Goal: Task Accomplishment & Management: Manage account settings

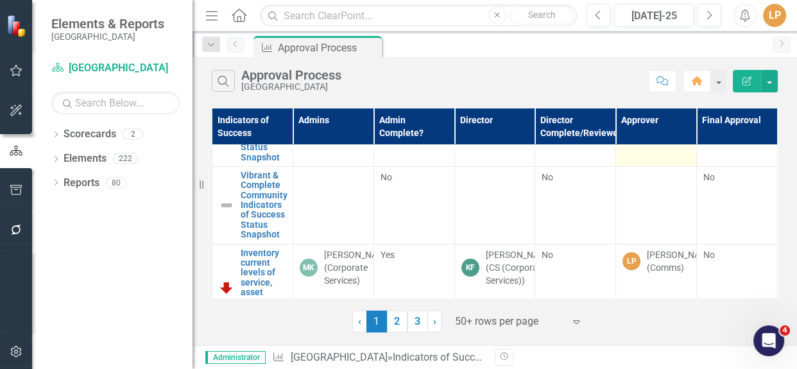
scroll to position [175, 0]
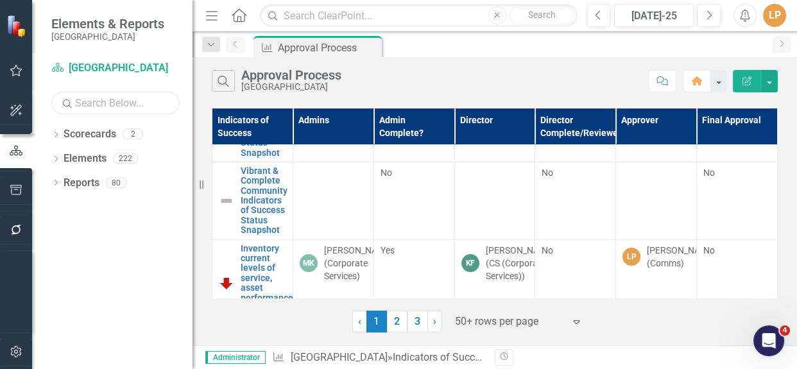
click at [104, 112] on input "text" at bounding box center [115, 103] width 128 height 22
click at [51, 157] on div "Dropdown Scorecards 0 Dropdown Elements 4 Dropdown Priority Priorities 0 Dropdo…" at bounding box center [112, 246] width 160 height 245
click at [55, 159] on icon "Dropdown" at bounding box center [55, 160] width 9 height 7
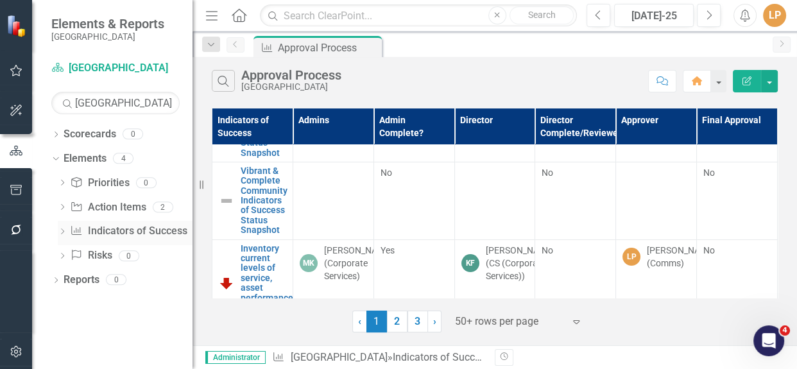
click at [66, 233] on icon "Dropdown" at bounding box center [62, 232] width 9 height 7
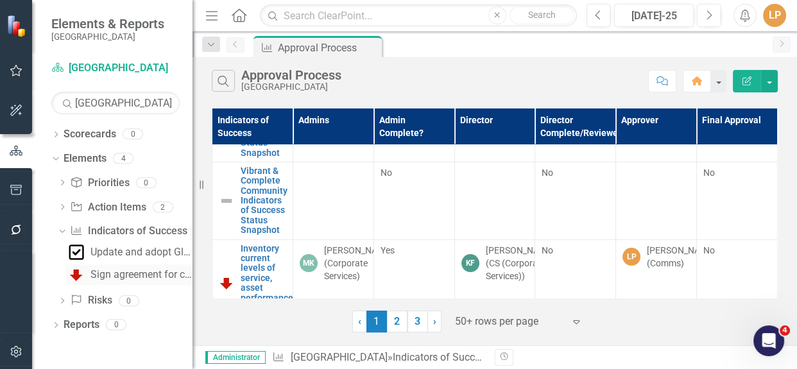
click at [126, 271] on div "Sign agreement for creation of Glendale Eco-Park" at bounding box center [141, 275] width 102 height 12
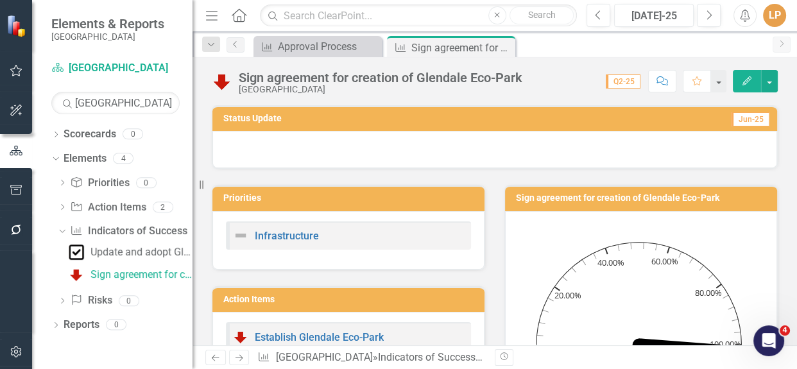
click at [343, 143] on div at bounding box center [494, 149] width 565 height 37
click at [344, 143] on div at bounding box center [494, 149] width 565 height 37
click at [289, 147] on div at bounding box center [494, 149] width 565 height 37
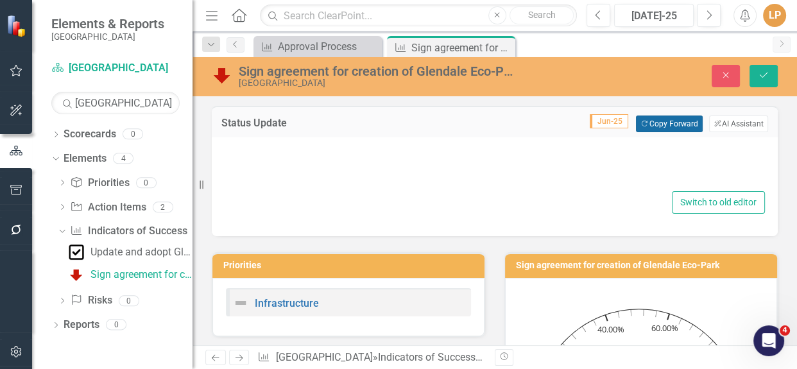
click at [640, 126] on button "Copy Forward Copy Forward" at bounding box center [669, 124] width 66 height 17
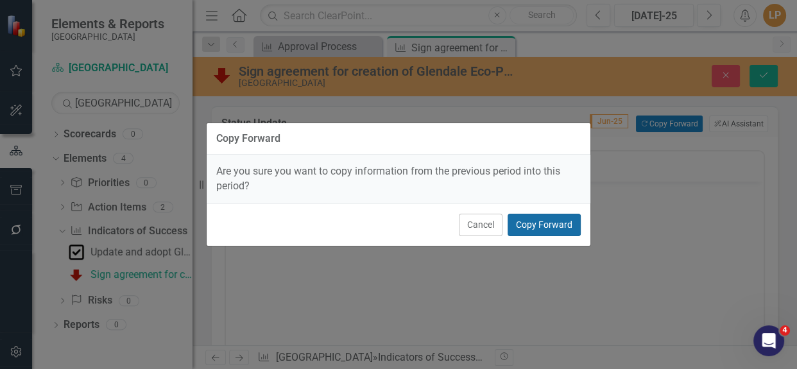
click at [538, 228] on button "Copy Forward" at bounding box center [544, 225] width 73 height 22
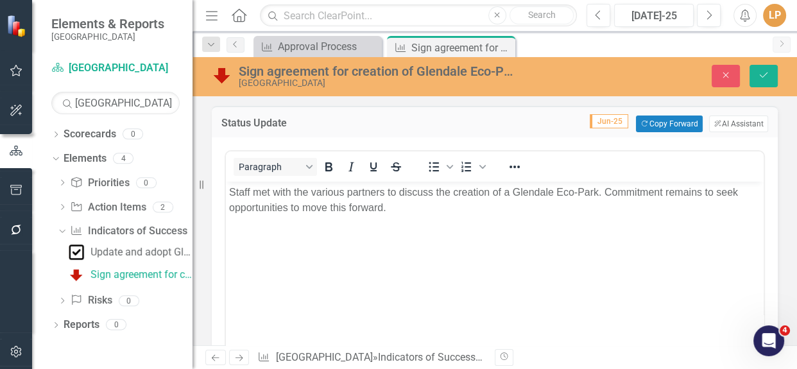
drag, startPoint x: 330, startPoint y: 225, endPoint x: 393, endPoint y: 225, distance: 62.9
click at [331, 225] on body "Staff met with the various partners to discuss the creation of a Glendale Eco-P…" at bounding box center [495, 278] width 538 height 193
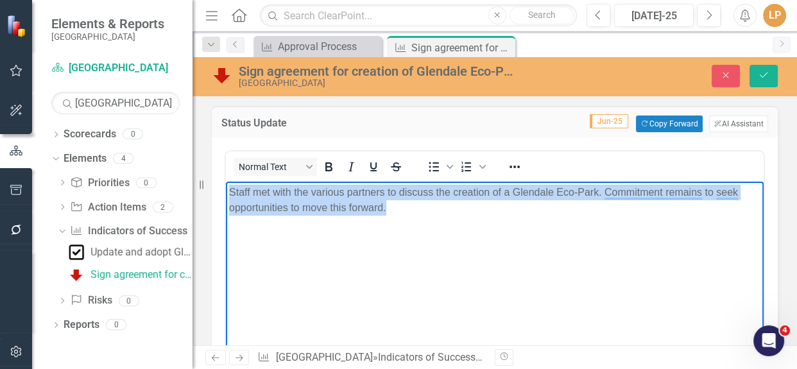
drag, startPoint x: 402, startPoint y: 216, endPoint x: 225, endPoint y: 182, distance: 181.1
click at [226, 182] on html "Staff met with the various partners to discuss the creation of a Glendale Eco-P…" at bounding box center [495, 278] width 538 height 193
copy p "Staff met with the various partners to discuss the creation of a Glendale Eco-P…"
click at [454, 245] on body "Staff met with the various partners to discuss the creation of a Glendale Eco-P…" at bounding box center [495, 278] width 538 height 193
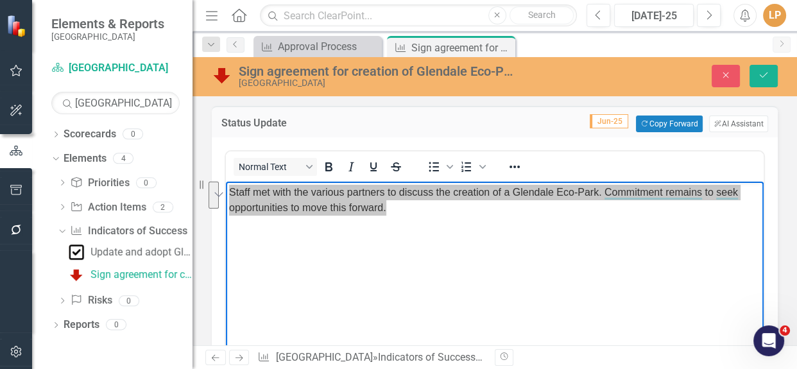
click at [518, 153] on div "Normal Text To open the popup, press Shift+Enter To open the popup, press Shift…" at bounding box center [495, 166] width 538 height 30
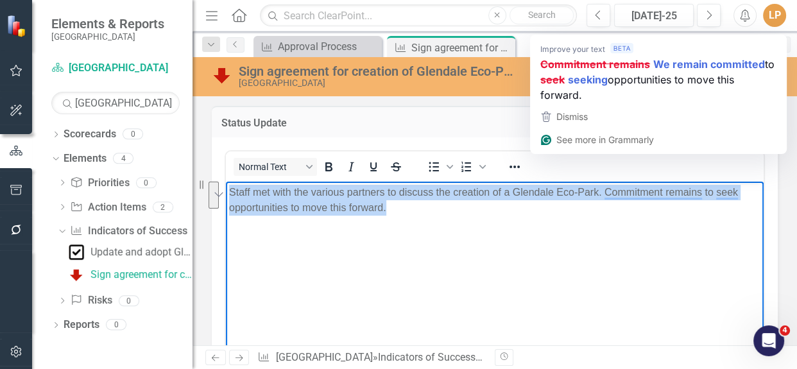
click at [624, 200] on p "Staff met with the various partners to discuss the creation of a Glendale Eco-P…" at bounding box center [494, 200] width 531 height 31
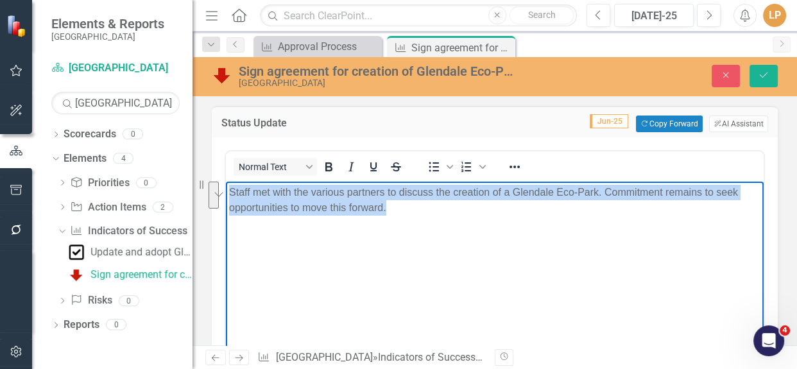
click at [626, 191] on p "Staff met with the various partners to discuss the creation of a Glendale Eco-P…" at bounding box center [494, 200] width 531 height 31
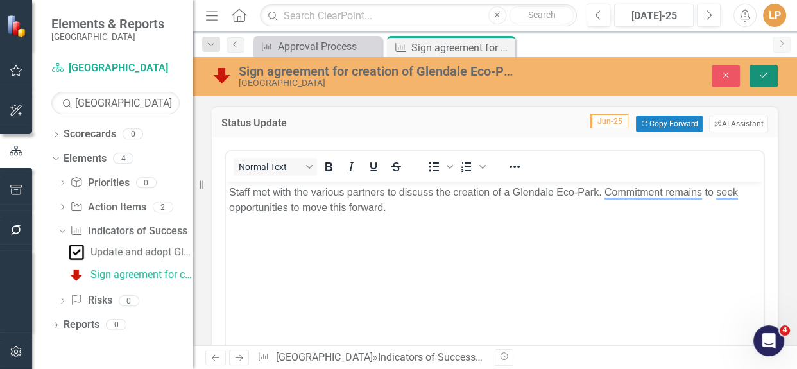
click at [765, 74] on icon "Save" at bounding box center [764, 75] width 12 height 9
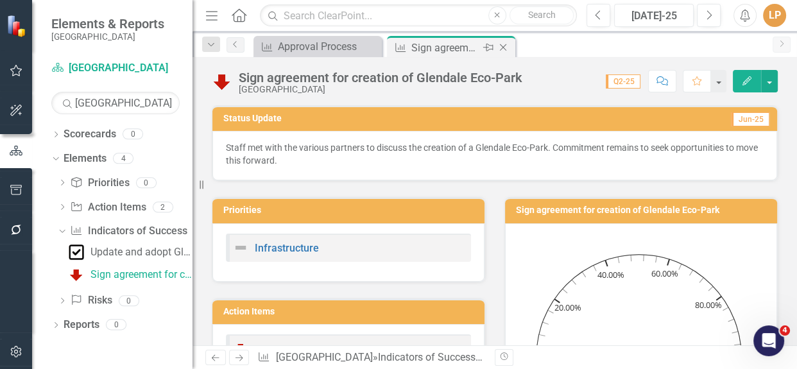
click at [502, 49] on icon "Close" at bounding box center [503, 47] width 13 height 10
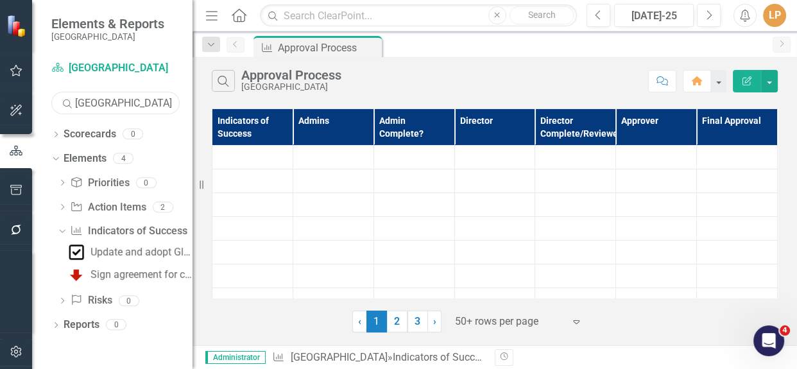
drag, startPoint x: 130, startPoint y: 102, endPoint x: 203, endPoint y: 130, distance: 78.2
click at [36, 103] on div "Scorecard Niagara-on-the-Lake Search Glendale Sorry, no results found. Dropdown…" at bounding box center [112, 213] width 160 height 311
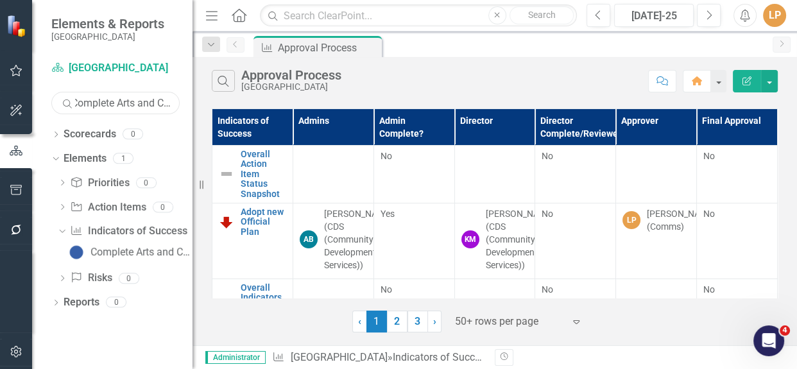
type input "Complete Arts and Culture"
click at [105, 255] on div "Complete Arts and Culture assets mapping" at bounding box center [141, 252] width 102 height 12
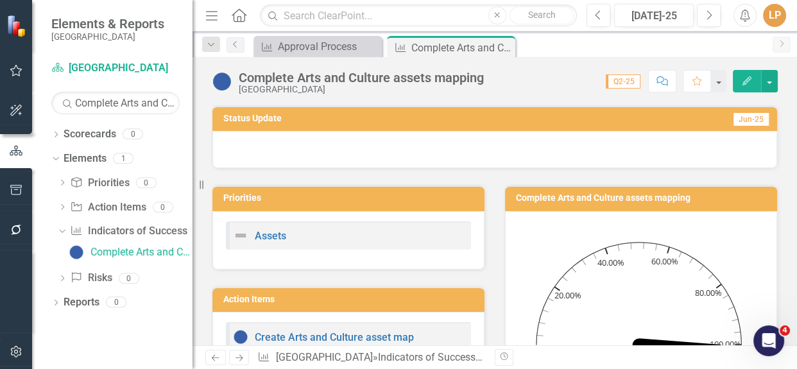
click at [311, 147] on div at bounding box center [494, 149] width 565 height 37
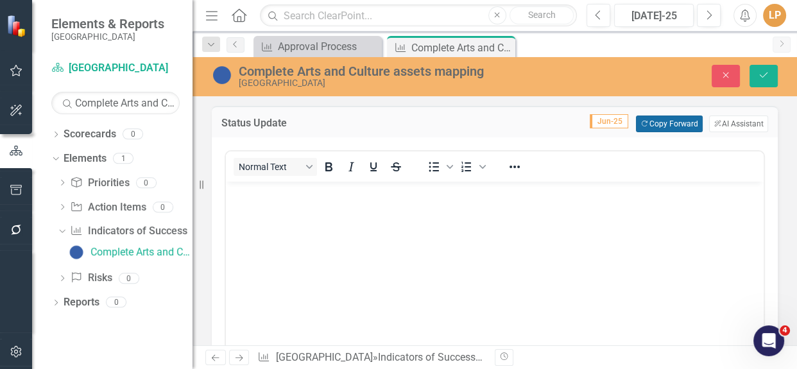
click at [660, 124] on button "Copy Forward Copy Forward" at bounding box center [669, 124] width 66 height 17
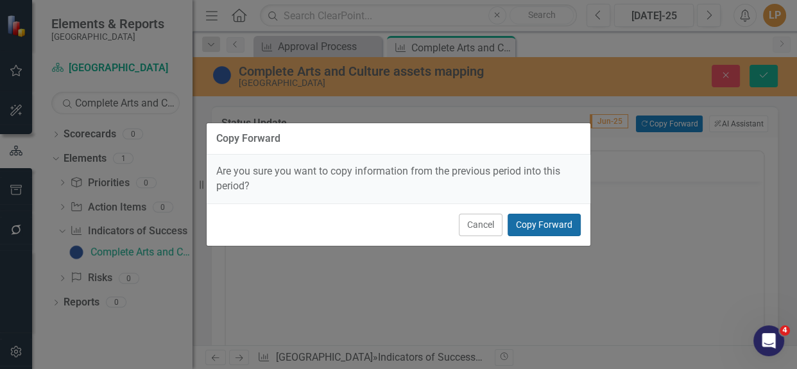
click at [526, 218] on button "Copy Forward" at bounding box center [544, 225] width 73 height 22
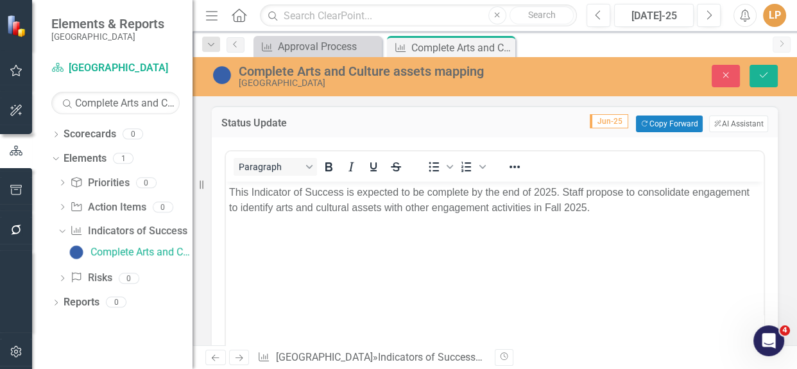
drag, startPoint x: 458, startPoint y: 191, endPoint x: 523, endPoint y: 207, distance: 66.8
click at [458, 191] on p "This Indicator of Success is expected to be complete by the end of 2025. Staff …" at bounding box center [494, 200] width 531 height 31
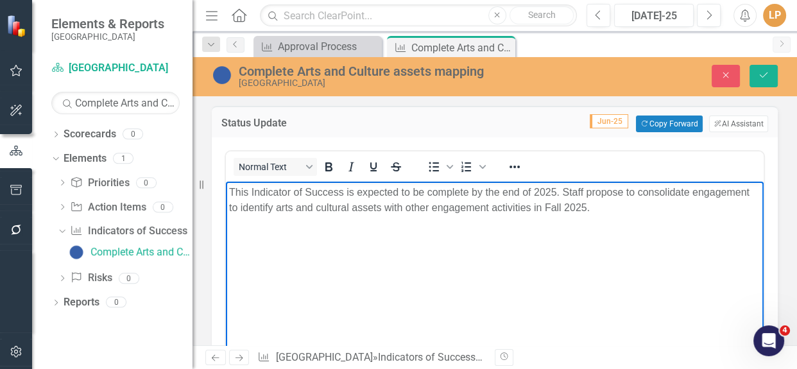
drag, startPoint x: 597, startPoint y: 205, endPoint x: 228, endPoint y: 191, distance: 369.9
click at [228, 191] on body "This Indicator of Success is expected to be complete by the end of 2025. Staff …" at bounding box center [495, 278] width 538 height 193
copy p "This Indicator of Success is expected to be complete by the end of 2025. Staff …"
click at [0, 0] on icon "Close" at bounding box center [0, 0] width 0 height 0
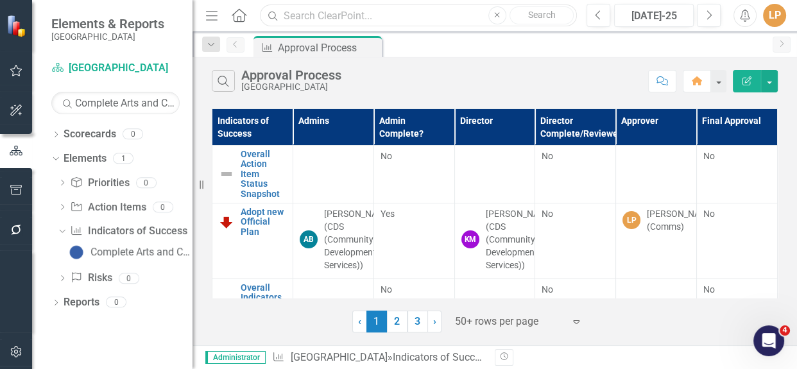
click at [357, 13] on input "text" at bounding box center [418, 15] width 317 height 22
type input "A"
click at [80, 103] on input "Complete Arts and Culture" at bounding box center [115, 103] width 128 height 22
drag, startPoint x: 73, startPoint y: 103, endPoint x: 100, endPoint y: 103, distance: 27.0
click at [100, 103] on div "Search Complete Arts and Culture" at bounding box center [115, 103] width 128 height 22
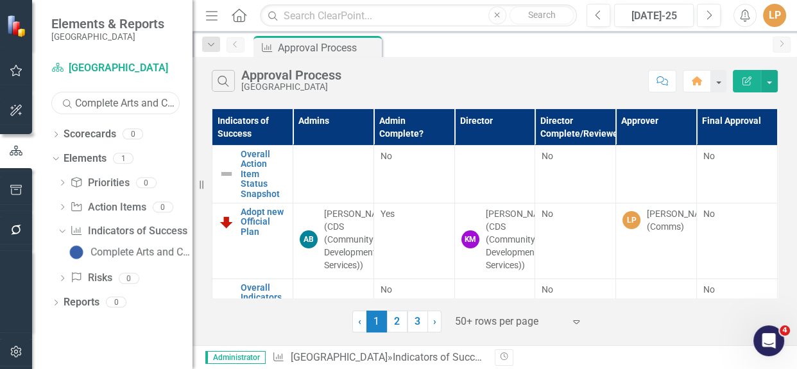
scroll to position [0, 19]
drag, startPoint x: 78, startPoint y: 101, endPoint x: 189, endPoint y: 114, distance: 111.7
click at [189, 114] on div "Scorecard Niagara-on-the-Lake Search Complete Arts and Culture Sorry, no result…" at bounding box center [112, 213] width 160 height 311
type input "C"
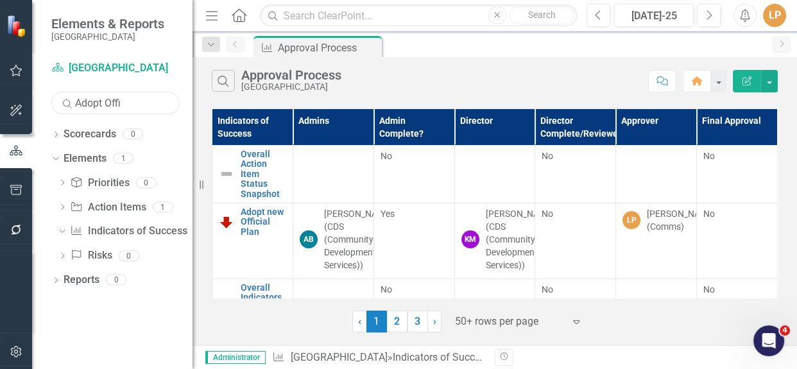
drag, startPoint x: 56, startPoint y: 104, endPoint x: 41, endPoint y: 104, distance: 14.8
click at [41, 104] on div "Scorecard Niagara-on-the-Lake Search Adopt Offi Sorry, no results found. Dropdo…" at bounding box center [112, 213] width 160 height 311
type input "O"
click at [128, 227] on link "Indicator of Success Indicators of Success" at bounding box center [128, 231] width 117 height 15
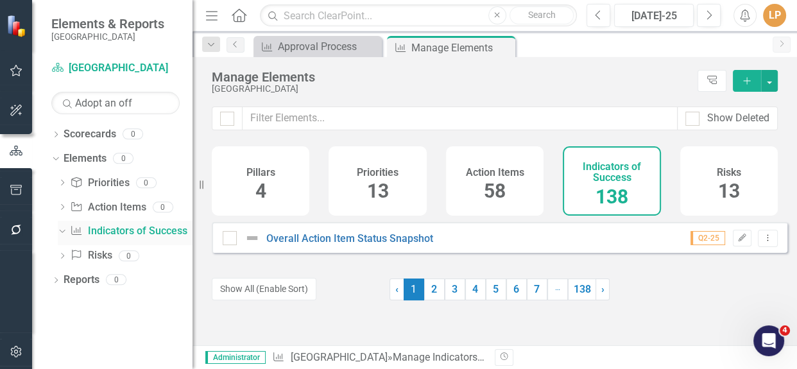
click at [59, 232] on icon "Dropdown" at bounding box center [60, 231] width 7 height 9
drag, startPoint x: 148, startPoint y: 105, endPoint x: 42, endPoint y: 97, distance: 106.2
click at [42, 97] on div "Scorecard Niagara-on-the-Lake Search Adopt an off Sorry, no results found. Drop…" at bounding box center [112, 213] width 160 height 311
type input "Official"
click at [60, 229] on icon "Dropdown" at bounding box center [62, 232] width 9 height 7
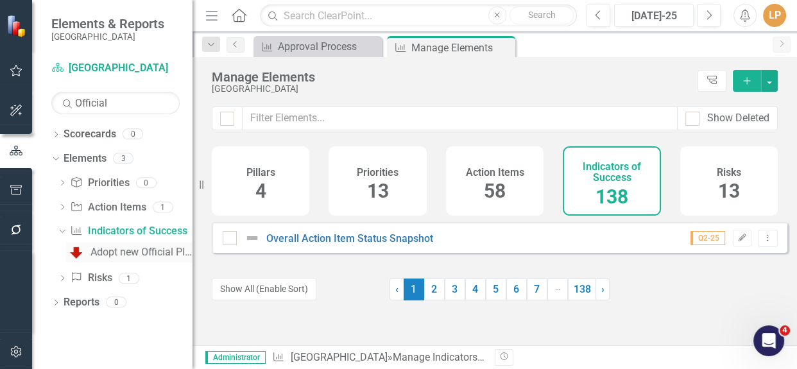
click at [108, 252] on div "Adopt new Official Plan" at bounding box center [141, 252] width 102 height 12
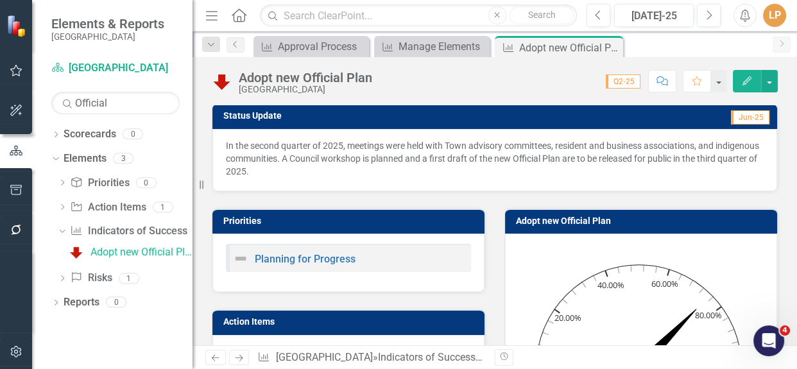
scroll to position [42, 0]
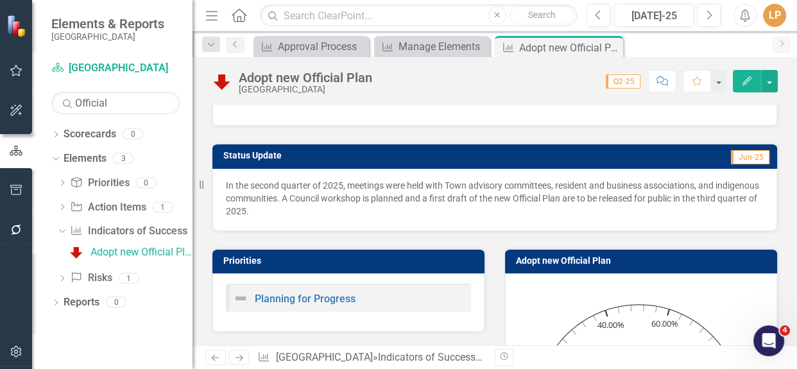
click at [669, 195] on p "In the second quarter of 2025, meetings were held with Town advisory committees…" at bounding box center [495, 198] width 538 height 39
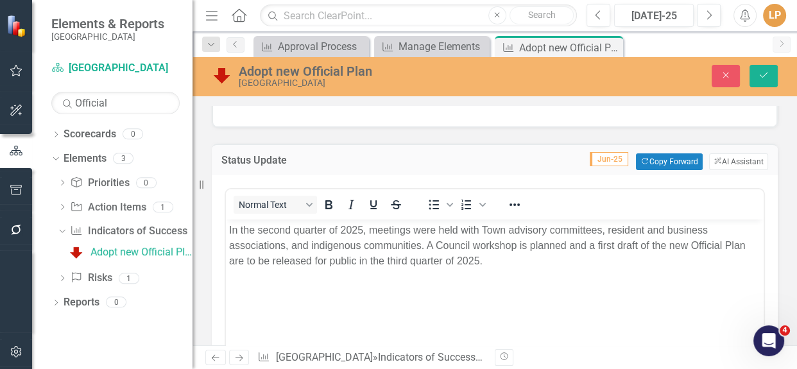
scroll to position [0, 0]
click at [354, 260] on p "In the second quarter of 2025, meetings were held with Town advisory committees…" at bounding box center [494, 245] width 531 height 46
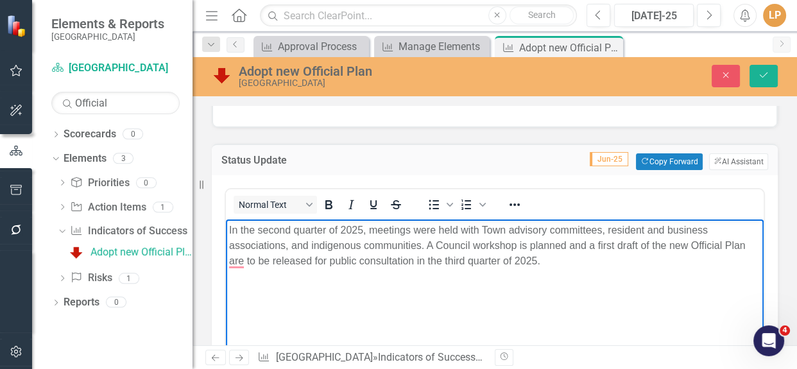
click at [345, 312] on body "In the second quarter of 2025, meetings were held with Town advisory committees…" at bounding box center [495, 315] width 538 height 193
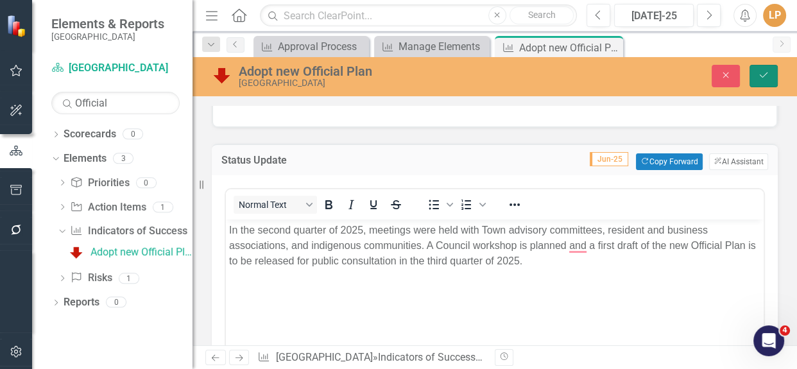
drag, startPoint x: 763, startPoint y: 76, endPoint x: 521, endPoint y: 137, distance: 249.6
click at [760, 74] on icon "Save" at bounding box center [764, 75] width 12 height 9
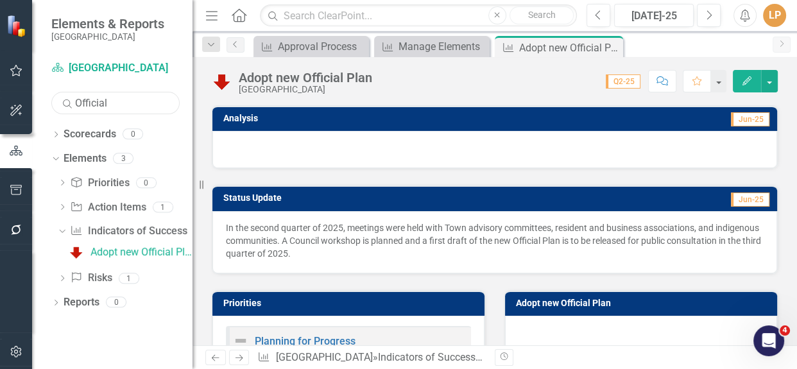
drag, startPoint x: 113, startPoint y: 103, endPoint x: 40, endPoint y: 110, distance: 72.9
click at [40, 110] on div "Scorecard Niagara-on-the-Lake Search Official Sorry, no results found. Dropdown…" at bounding box center [112, 213] width 160 height 311
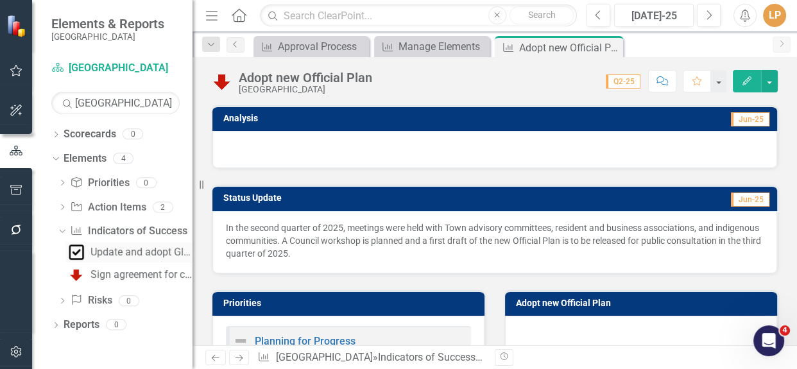
drag, startPoint x: 104, startPoint y: 257, endPoint x: 112, endPoint y: 255, distance: 7.8
click at [105, 257] on div "Update and adopt Glendale Secondary Plan" at bounding box center [141, 252] width 102 height 12
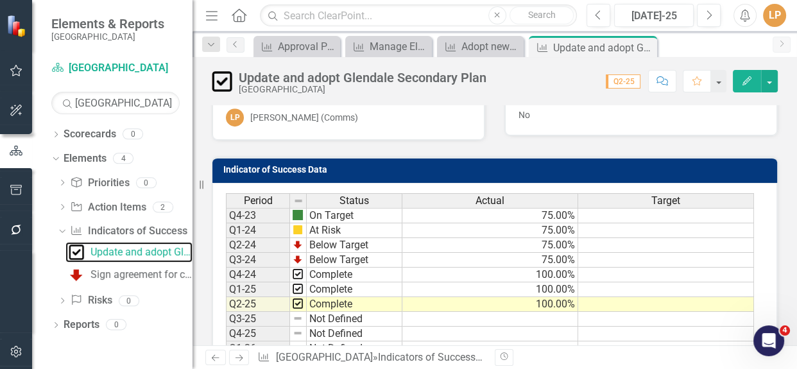
scroll to position [699, 0]
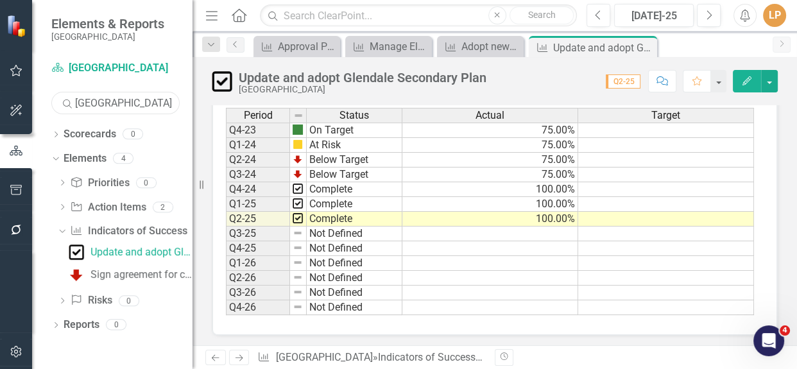
drag, startPoint x: 128, startPoint y: 104, endPoint x: 46, endPoint y: 103, distance: 82.8
click at [46, 103] on div "Scorecard Niagara-on-the-Lake Search glendale Sorry, no results found. Dropdown…" at bounding box center [112, 213] width 160 height 311
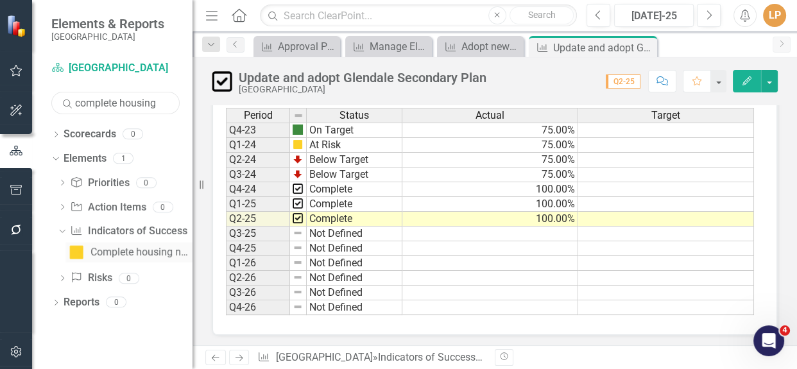
type input "complete housing"
click at [135, 248] on div "Complete housing needs assessment" at bounding box center [141, 252] width 102 height 12
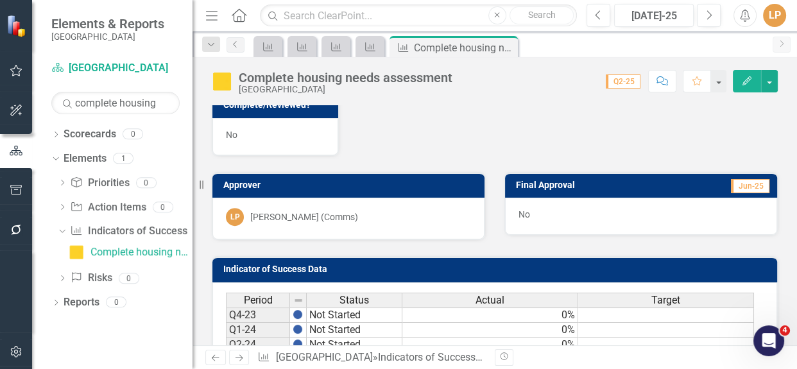
scroll to position [408, 0]
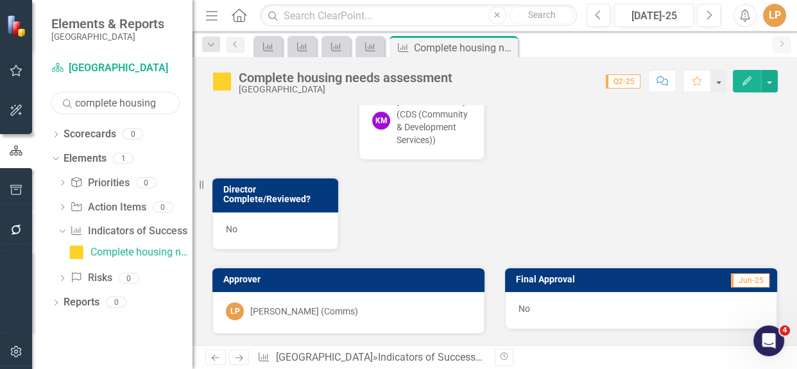
drag, startPoint x: 157, startPoint y: 105, endPoint x: 52, endPoint y: 110, distance: 104.8
click at [52, 110] on div "complete housing" at bounding box center [115, 103] width 128 height 22
type input "eco-park"
click at [121, 257] on link "Sign agreement for creation of Glendale Eco-Park" at bounding box center [128, 252] width 127 height 21
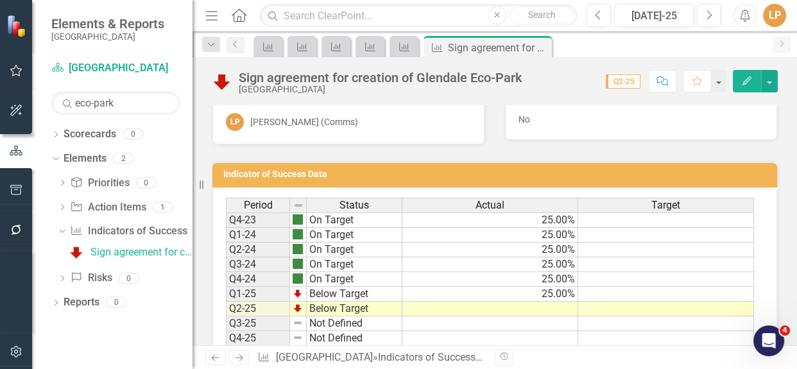
scroll to position [699, 0]
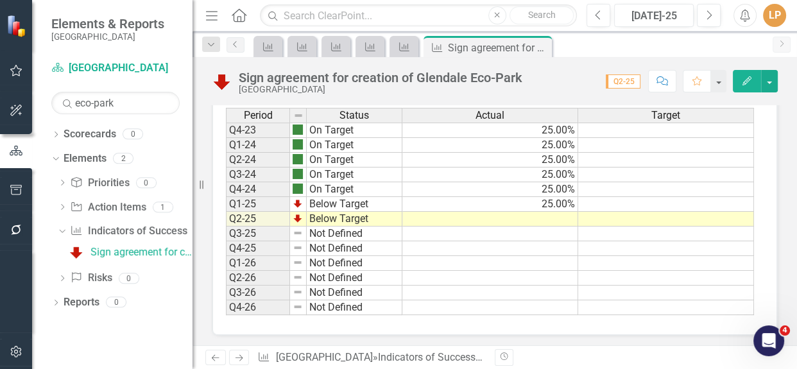
click at [526, 218] on td at bounding box center [490, 219] width 176 height 15
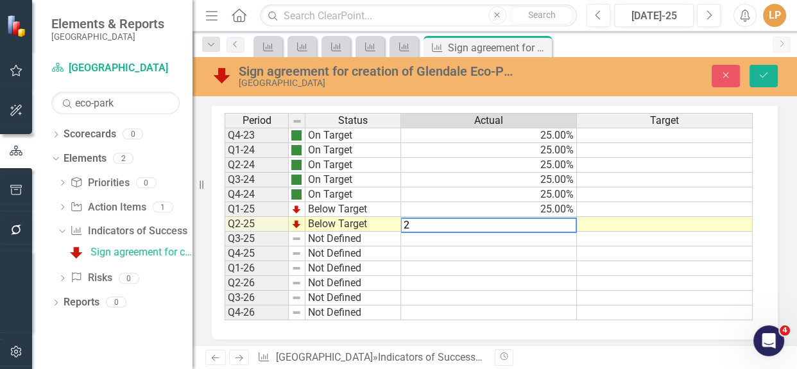
type textarea "25"
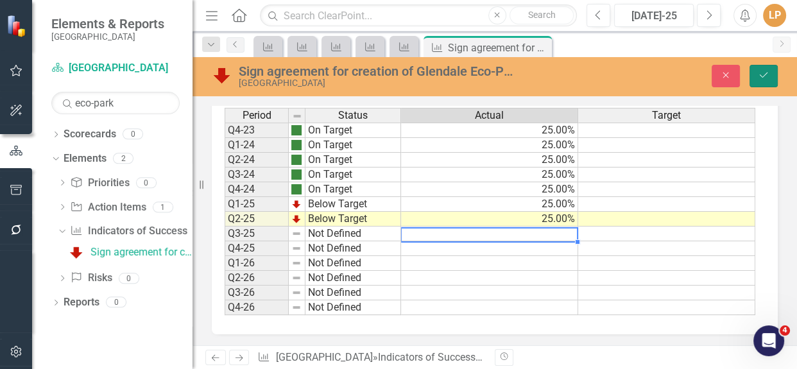
drag, startPoint x: 759, startPoint y: 70, endPoint x: 517, endPoint y: 83, distance: 242.9
click at [759, 71] on icon "Save" at bounding box center [764, 75] width 12 height 9
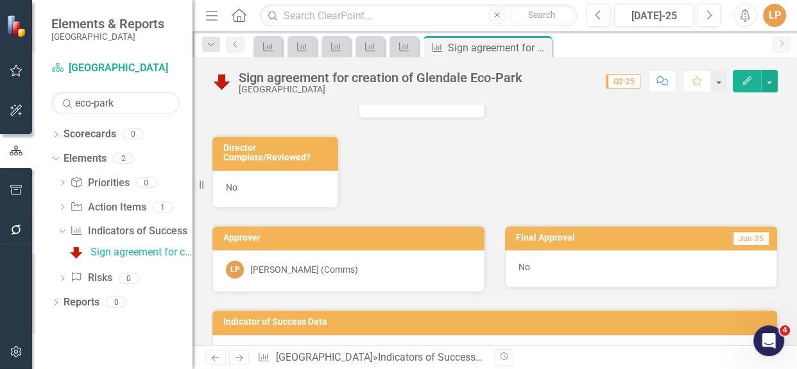
scroll to position [466, 0]
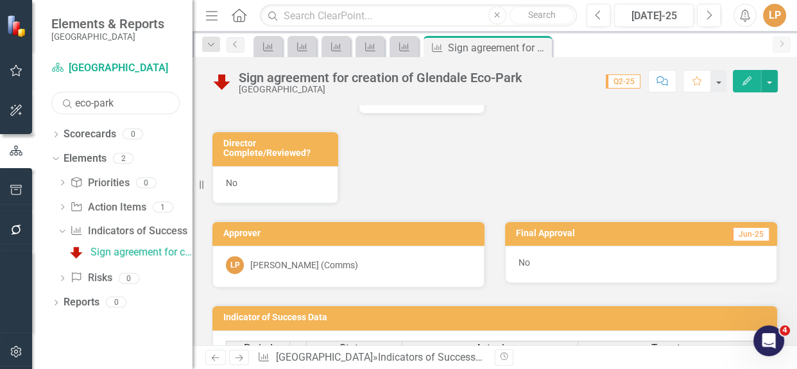
drag, startPoint x: 124, startPoint y: 108, endPoint x: 54, endPoint y: 105, distance: 70.7
click at [54, 105] on input "eco-park" at bounding box center [115, 103] width 128 height 22
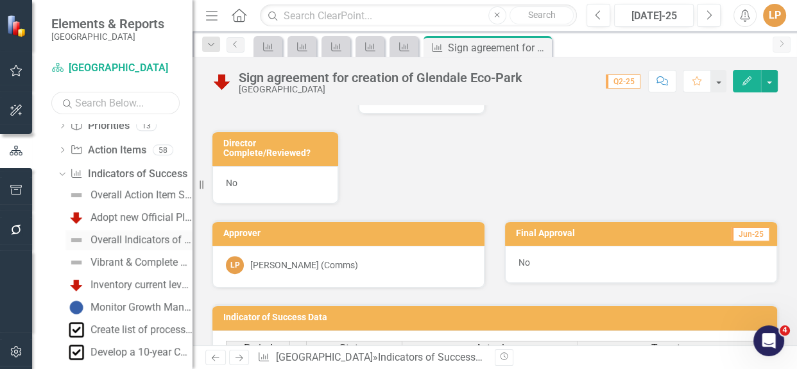
scroll to position [0, 0]
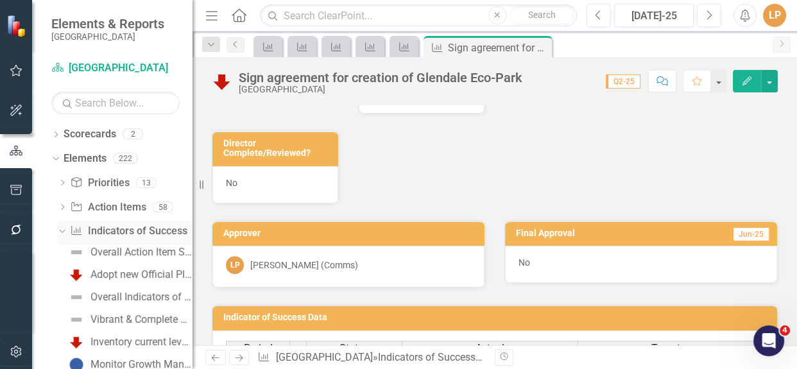
click at [63, 233] on icon "Dropdown" at bounding box center [60, 231] width 7 height 9
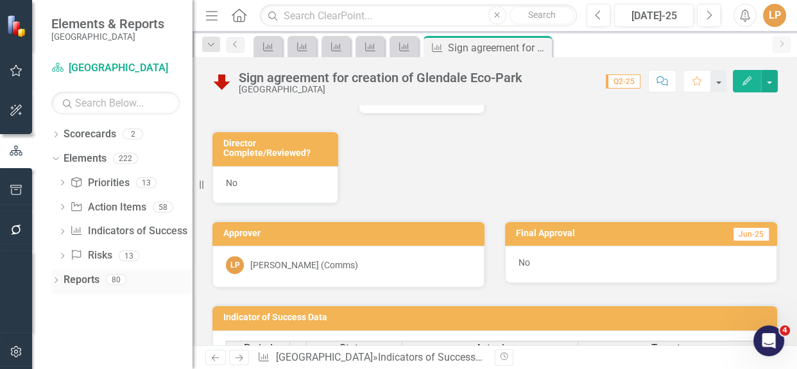
click at [55, 277] on div "Dropdown" at bounding box center [55, 281] width 9 height 11
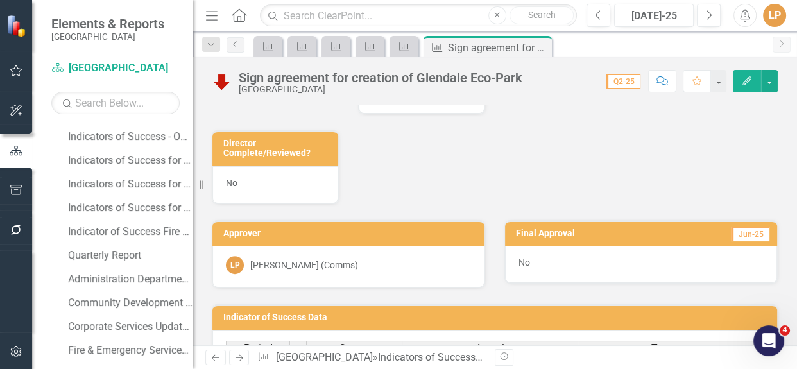
scroll to position [583, 0]
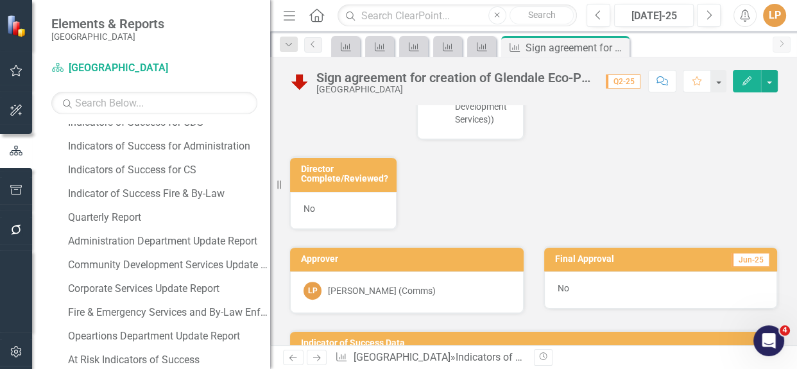
drag, startPoint x: 194, startPoint y: 191, endPoint x: 270, endPoint y: 193, distance: 76.4
click at [270, 193] on div "Resize" at bounding box center [275, 184] width 10 height 369
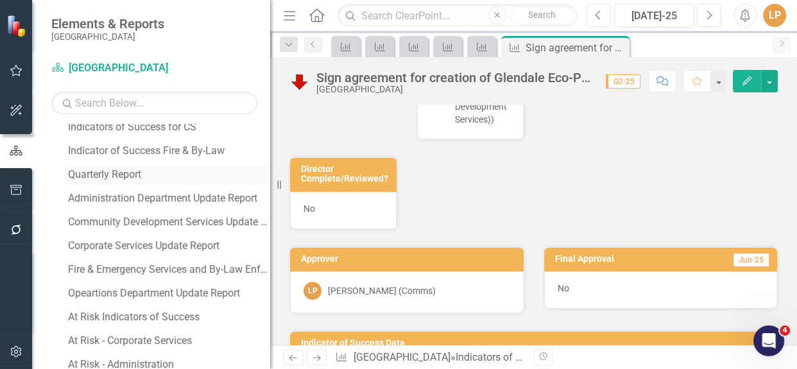
scroll to position [642, 0]
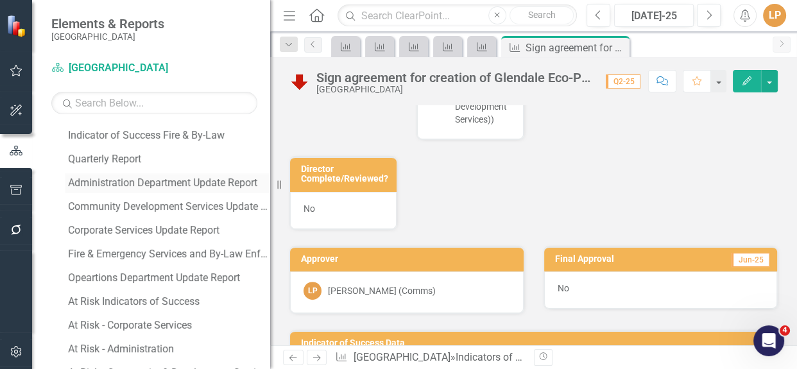
click at [127, 182] on div "Administration Department Update Report" at bounding box center [169, 183] width 202 height 12
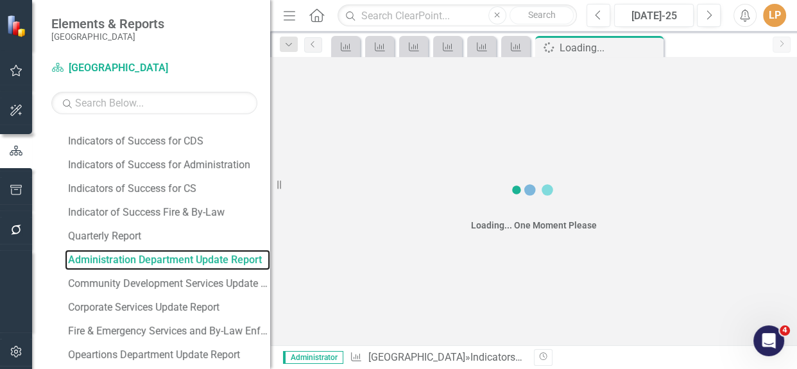
scroll to position [465, 0]
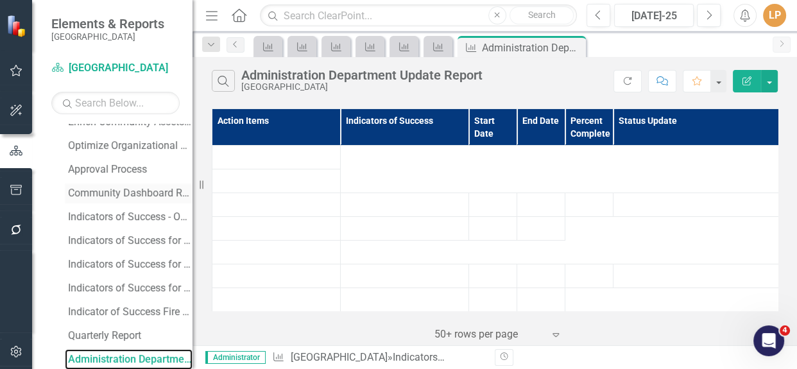
drag, startPoint x: 271, startPoint y: 214, endPoint x: 159, endPoint y: 189, distance: 114.9
click at [45, 192] on div "Elements & Reports Niagara-on-the-Lake Scorecard Niagara-on-the-Lake Search Dro…" at bounding box center [96, 184] width 193 height 369
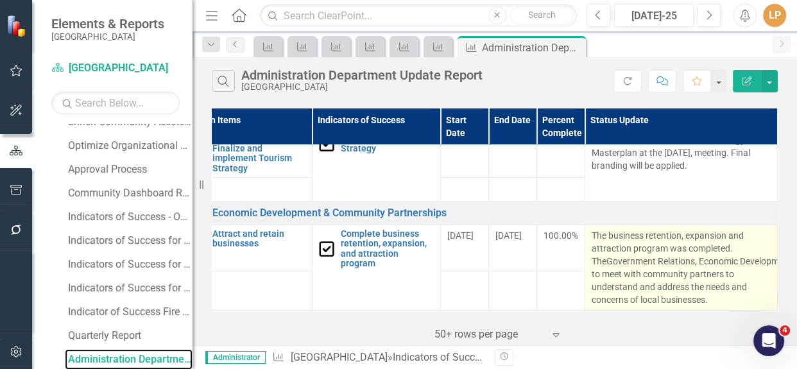
scroll to position [175, 38]
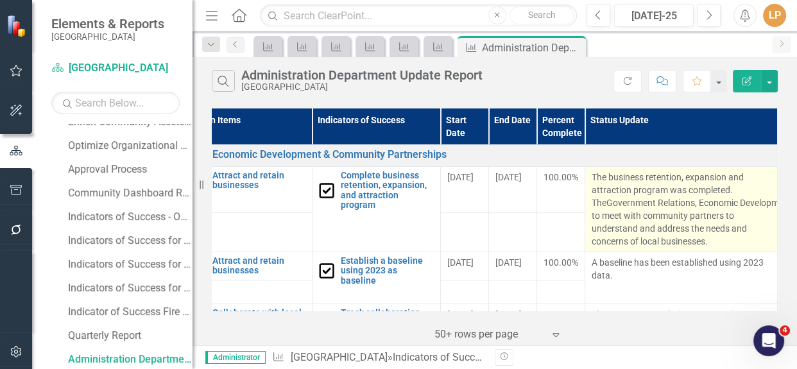
click at [692, 220] on p "The business retention, expansion and attraction program was completed. The Gov…" at bounding box center [681, 209] width 179 height 77
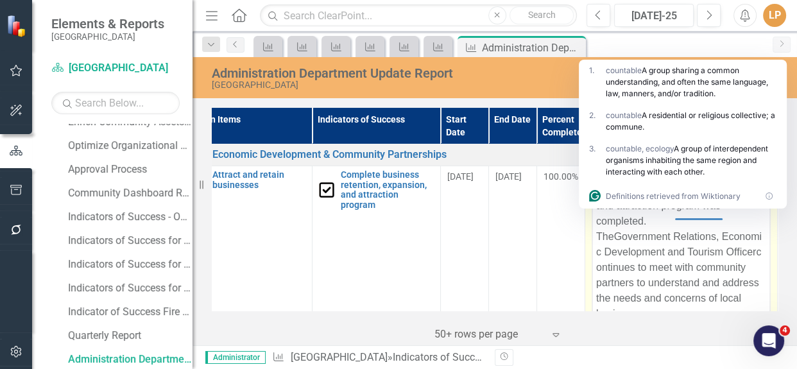
scroll to position [0, 0]
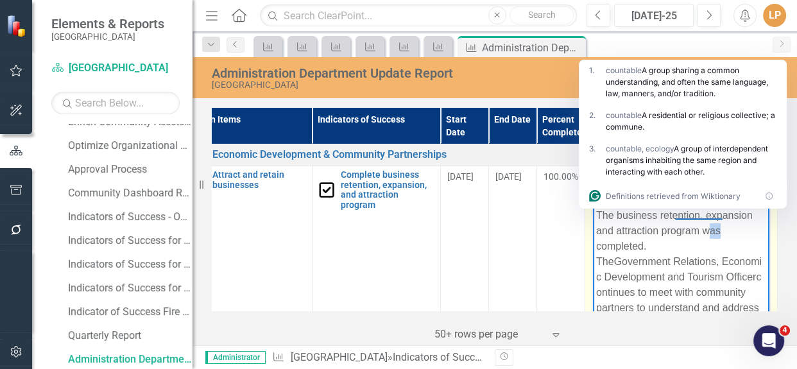
drag, startPoint x: 705, startPoint y: 228, endPoint x: 720, endPoint y: 230, distance: 15.0
click at [720, 230] on p "The business retention, expansion and attraction program was completed. The Gov…" at bounding box center [681, 277] width 170 height 139
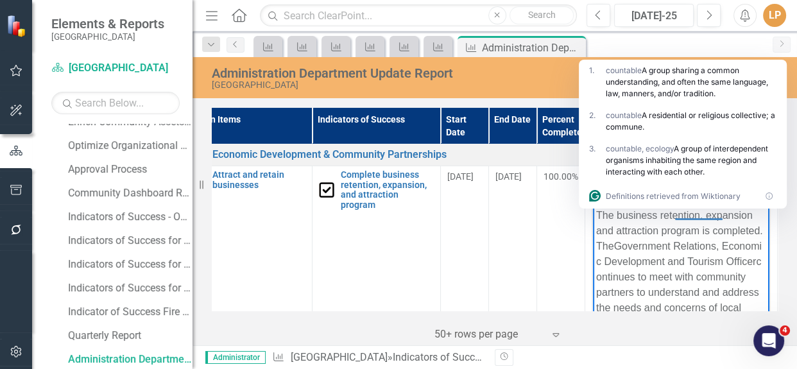
click at [783, 263] on div "Action Items Indicators of Success Start Date End Date Percent Complete Status …" at bounding box center [495, 225] width 604 height 241
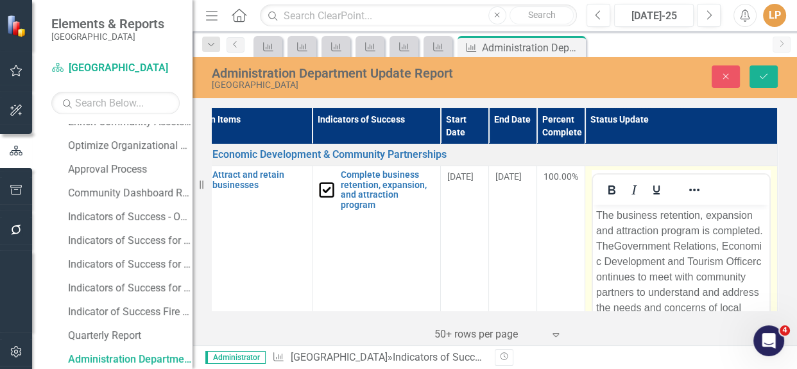
click at [627, 245] on p "The business retention, expansion and attraction program is completed. The Gove…" at bounding box center [681, 269] width 170 height 123
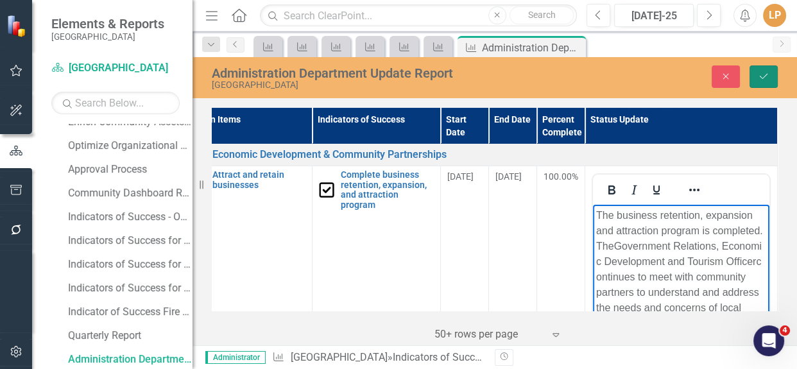
click at [764, 78] on icon "Save" at bounding box center [764, 76] width 12 height 9
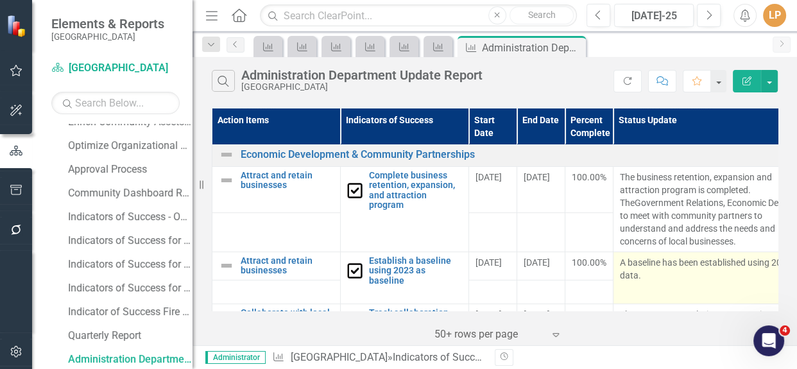
click at [667, 260] on p "A baseline has been established using 2023 data." at bounding box center [709, 269] width 179 height 26
click at [660, 271] on p "A baseline has been established using 2023 data." at bounding box center [709, 269] width 179 height 26
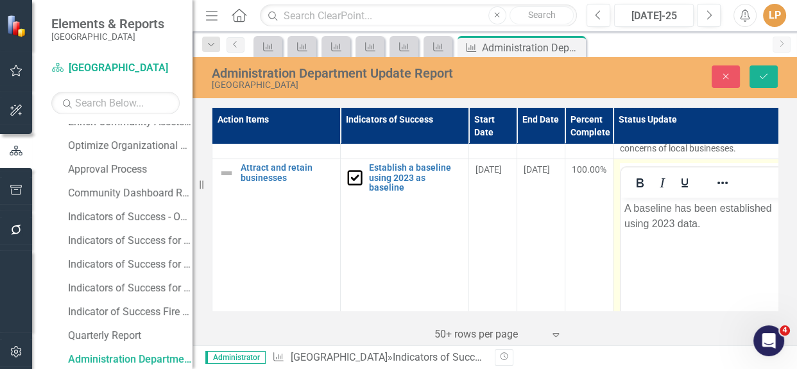
scroll to position [291, 0]
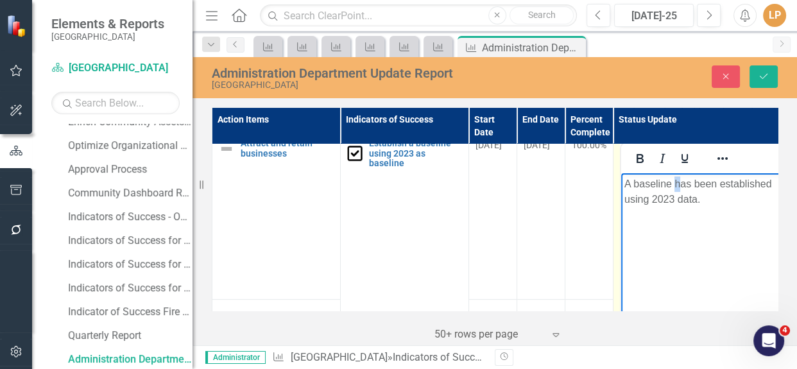
click at [675, 184] on p "A baseline has been established using 2023 data." at bounding box center [709, 191] width 170 height 31
click at [764, 83] on button "Save" at bounding box center [763, 76] width 28 height 22
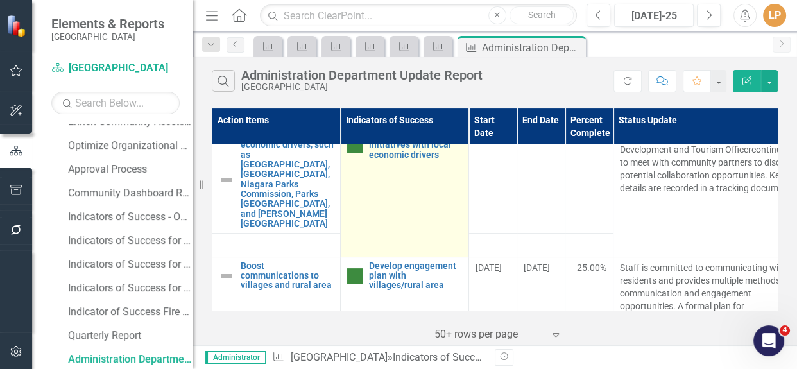
scroll to position [408, 0]
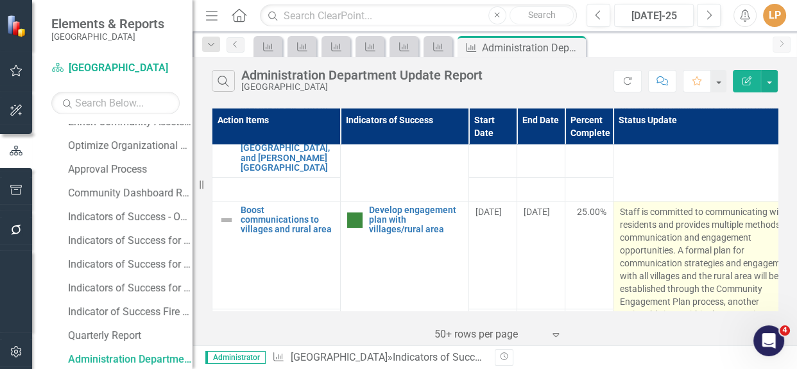
click at [629, 218] on p "Staff is committed to communicating with all residents and provides multiple me…" at bounding box center [709, 288] width 179 height 167
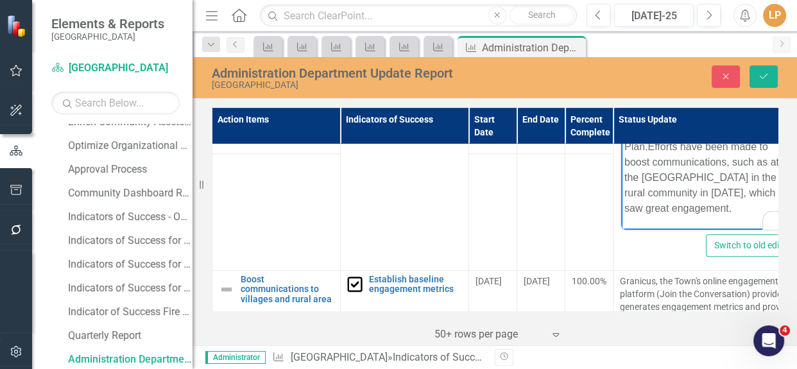
scroll to position [54, 0]
drag, startPoint x: 624, startPoint y: 17, endPoint x: 715, endPoint y: 215, distance: 217.4
click at [715, 215] on p "Staff is committed to communicating with all residents and provides multiple me…" at bounding box center [709, 100] width 170 height 231
copy p "Staff is committed to communicating with all residents and provides multiple me…"
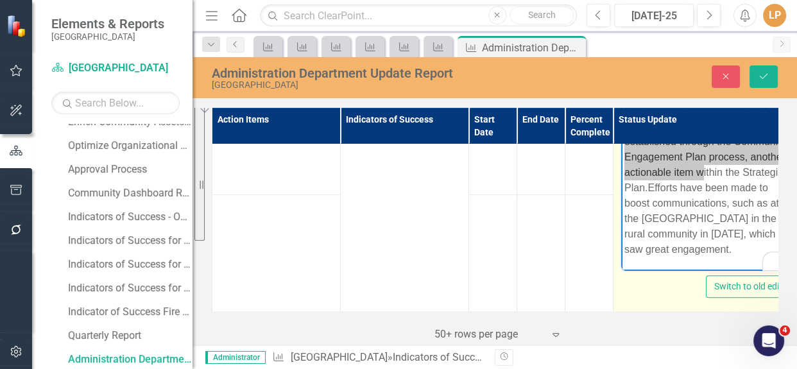
scroll to position [583, 0]
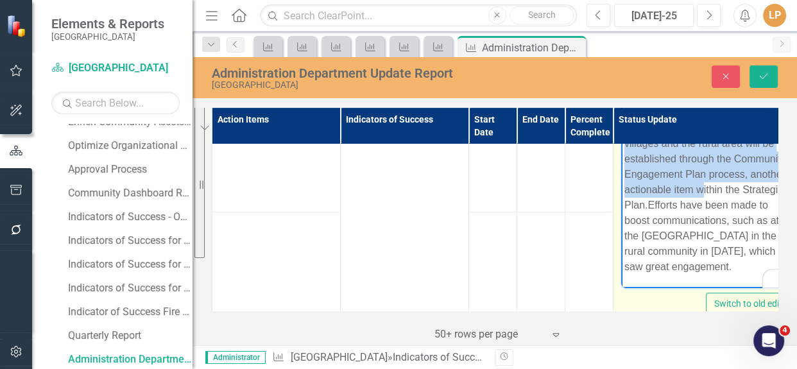
click at [697, 235] on span "Efforts have been made to boost communications, such as at the Lord Mayor's Vil…" at bounding box center [701, 236] width 155 height 73
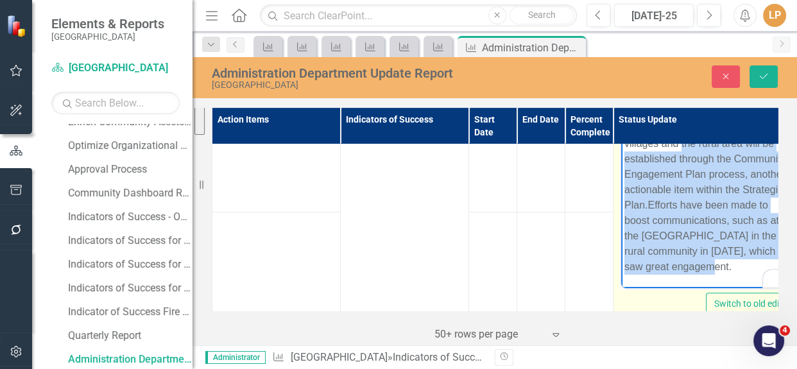
drag, startPoint x: 700, startPoint y: 251, endPoint x: 610, endPoint y: 129, distance: 151.4
click at [621, 129] on html "Staff is committed to communicating with all residents and provides multiple me…" at bounding box center [709, 164] width 176 height 248
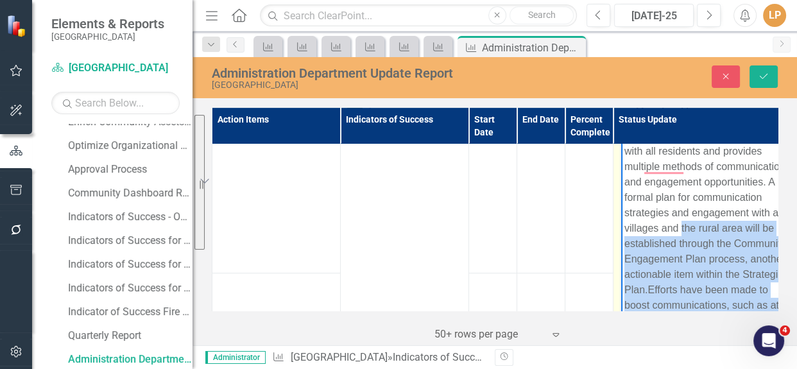
scroll to position [466, 0]
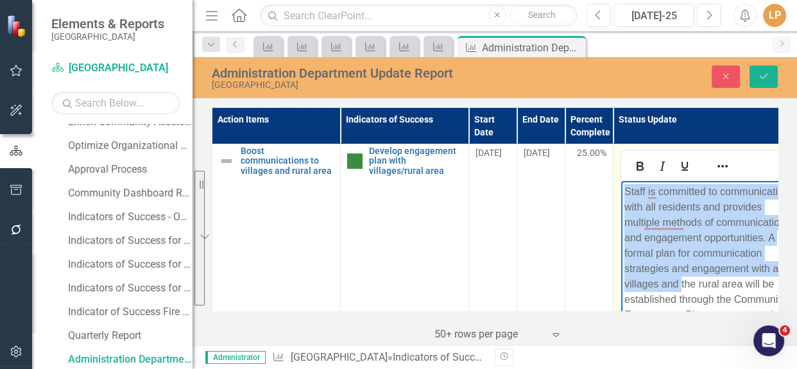
click at [626, 191] on p "Staff is committed to communicating with all residents and provides multiple me…" at bounding box center [709, 299] width 170 height 231
paste body "To enrich screen reader interactions, please activate Accessibility in Grammarl…"
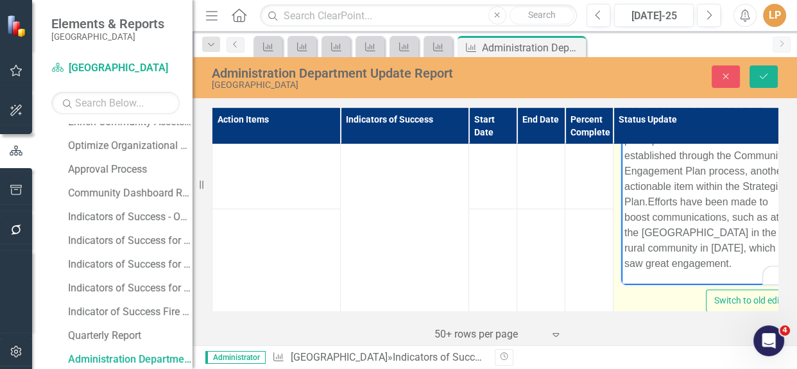
scroll to position [583, 0]
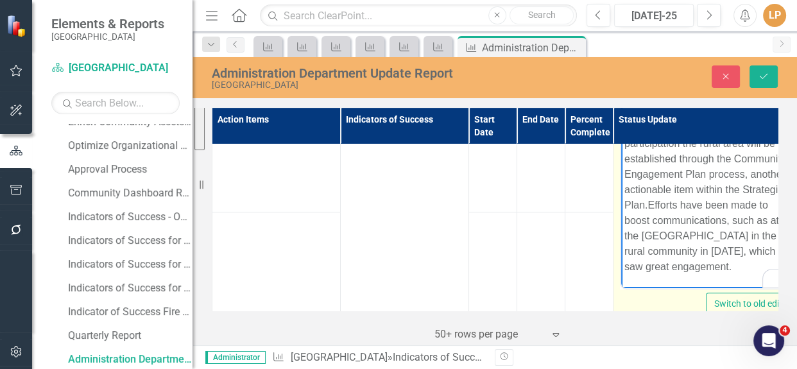
drag, startPoint x: 705, startPoint y: 264, endPoint x: 596, endPoint y: 118, distance: 182.1
click at [621, 118] on html "Staff continues to expand communication and engagement opportunities. A formal …" at bounding box center [709, 156] width 176 height 263
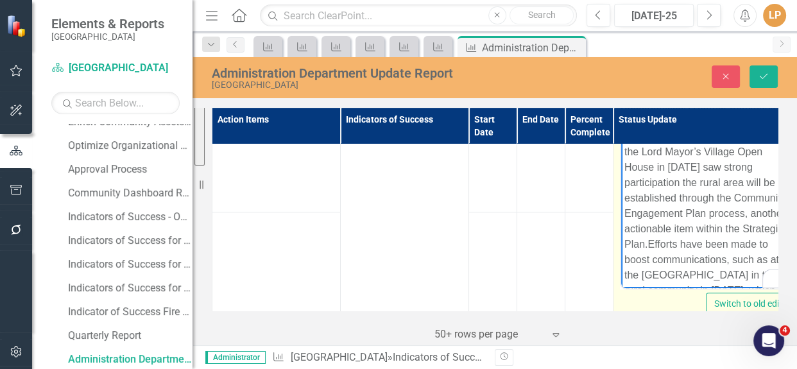
scroll to position [0, 0]
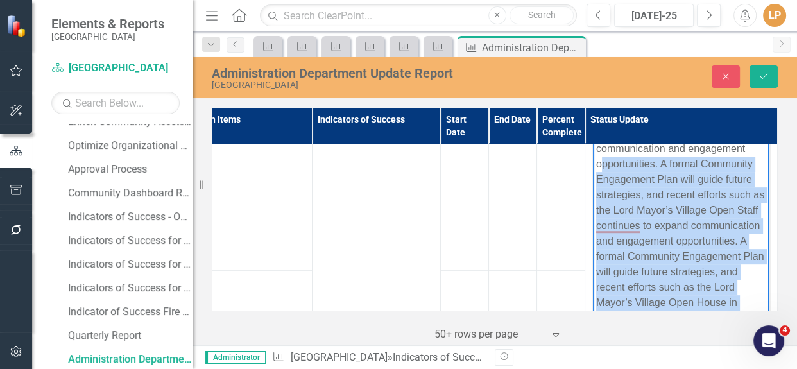
drag, startPoint x: 761, startPoint y: 300, endPoint x: 606, endPoint y: 169, distance: 203.1
click at [602, 169] on p "Staff continues to expand communication and engagement opportunities. A formal …" at bounding box center [681, 226] width 170 height 200
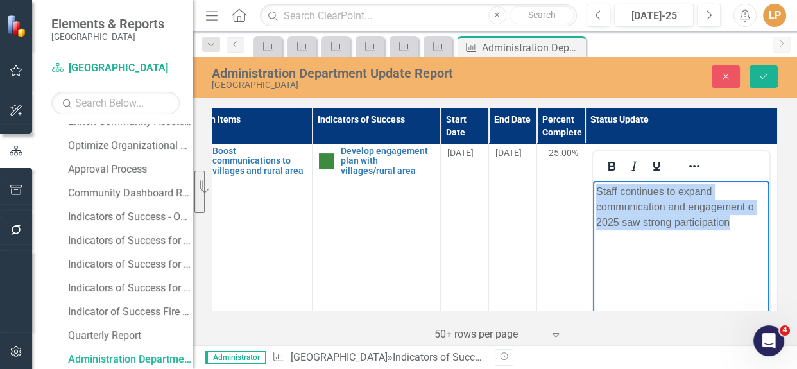
drag, startPoint x: 730, startPoint y: 227, endPoint x: 1163, endPoint y: 354, distance: 451.6
click at [593, 183] on html "Staff continues to expand communication and engagement o 2025 saw strong partic…" at bounding box center [681, 277] width 176 height 193
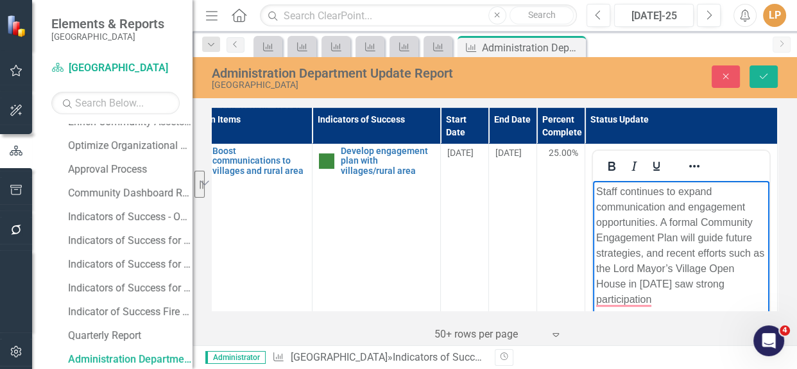
drag, startPoint x: 708, startPoint y: 282, endPoint x: 671, endPoint y: 296, distance: 40.2
click at [671, 296] on p "Staff continues to expand communication and engagement opportunities. A formal …" at bounding box center [681, 245] width 170 height 123
drag, startPoint x: 759, startPoint y: 68, endPoint x: 775, endPoint y: 139, distance: 73.0
click at [759, 70] on button "Save" at bounding box center [763, 76] width 28 height 22
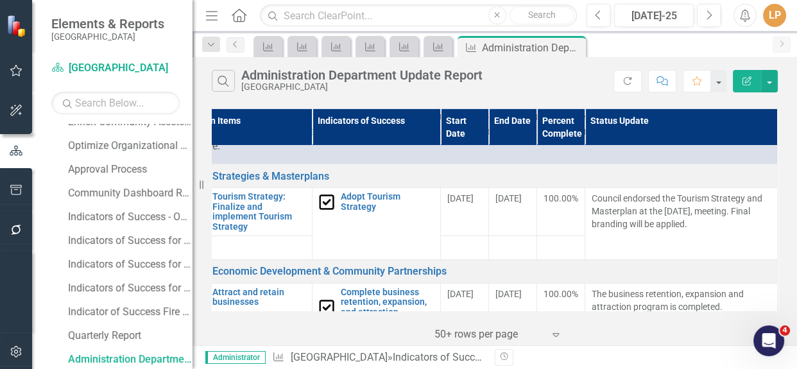
scroll to position [58, 0]
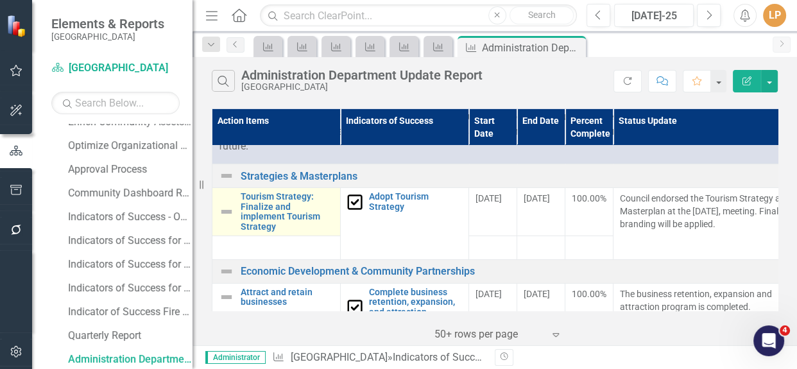
click at [221, 208] on img at bounding box center [226, 211] width 15 height 15
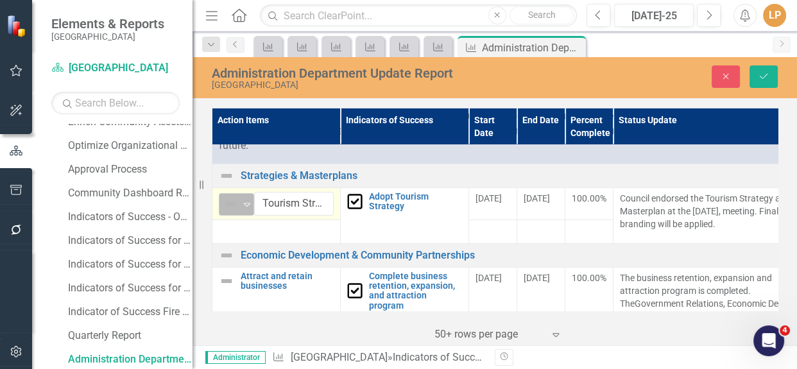
click at [234, 205] on img at bounding box center [230, 203] width 15 height 15
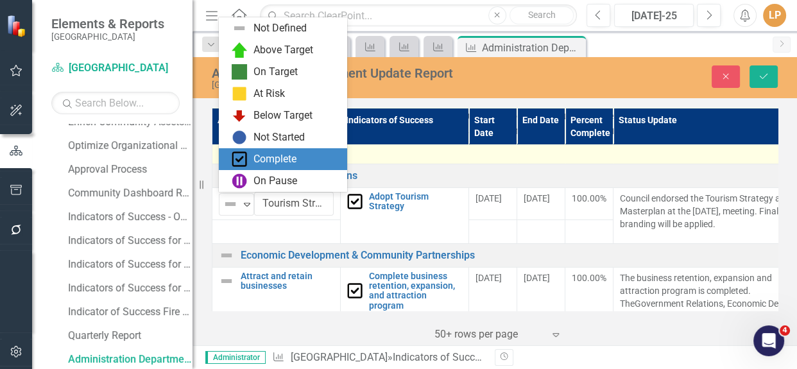
drag, startPoint x: 241, startPoint y: 158, endPoint x: 264, endPoint y: 150, distance: 24.0
click at [241, 157] on img at bounding box center [239, 158] width 15 height 15
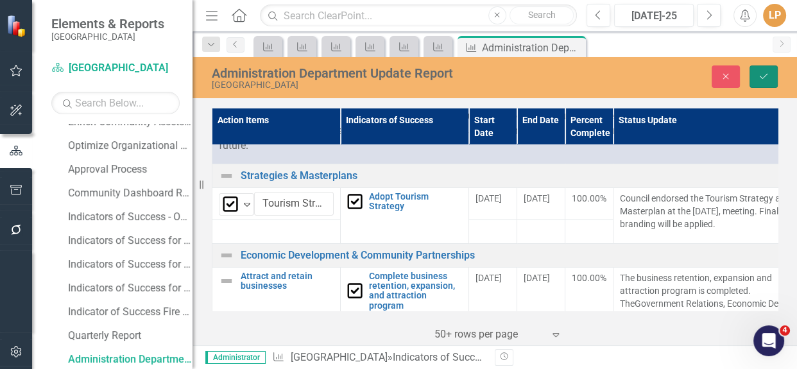
click at [762, 76] on icon "Save" at bounding box center [764, 76] width 12 height 9
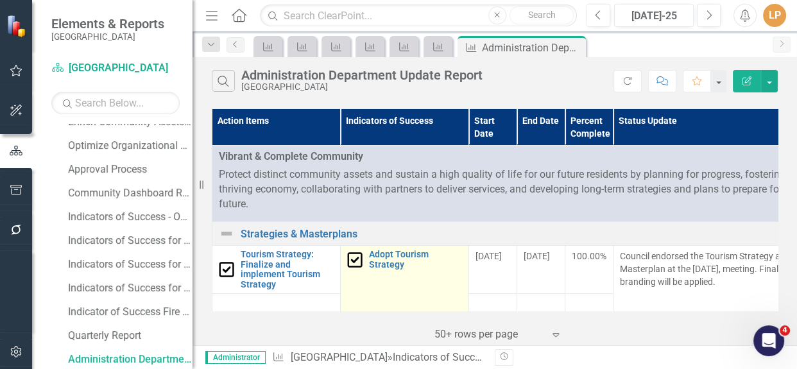
scroll to position [143, 0]
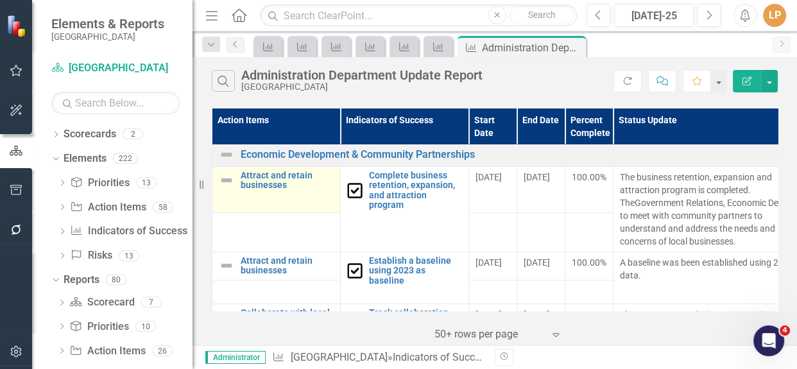
scroll to position [465, 0]
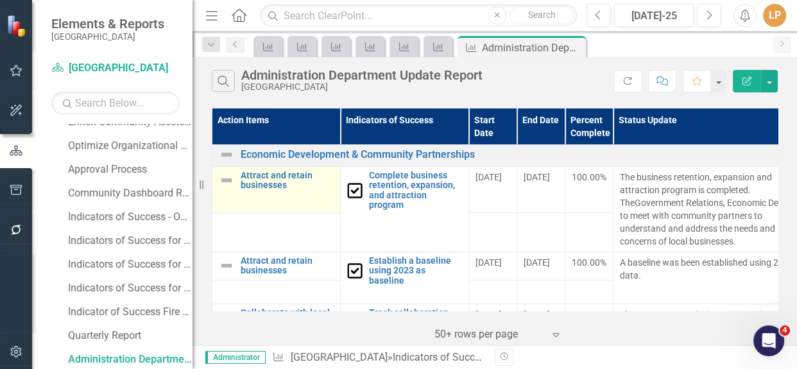
click at [226, 184] on img at bounding box center [226, 180] width 15 height 15
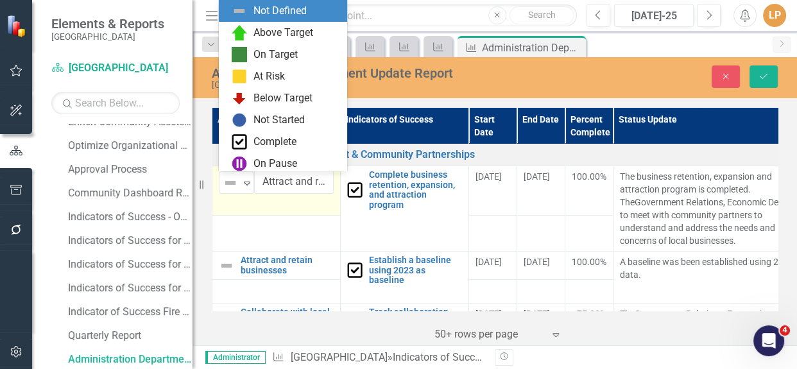
click at [227, 179] on img at bounding box center [230, 182] width 15 height 15
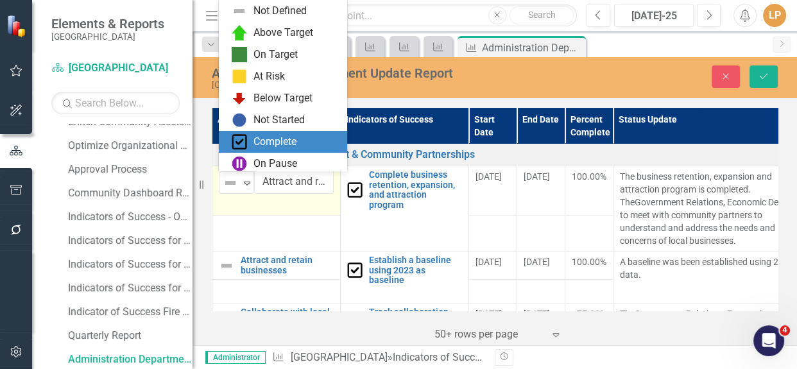
click at [247, 148] on div "Complete" at bounding box center [286, 141] width 108 height 15
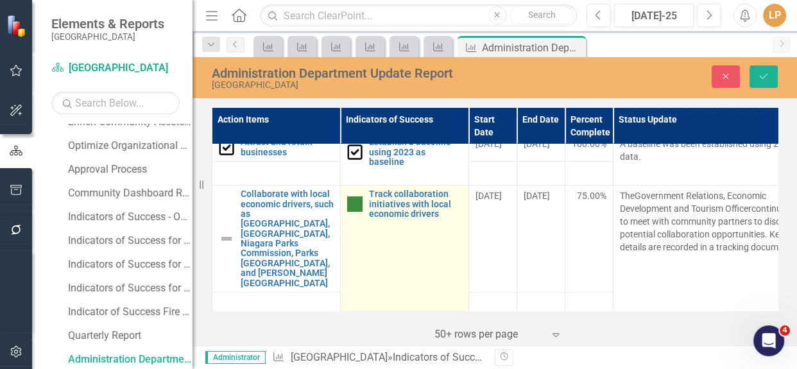
scroll to position [291, 0]
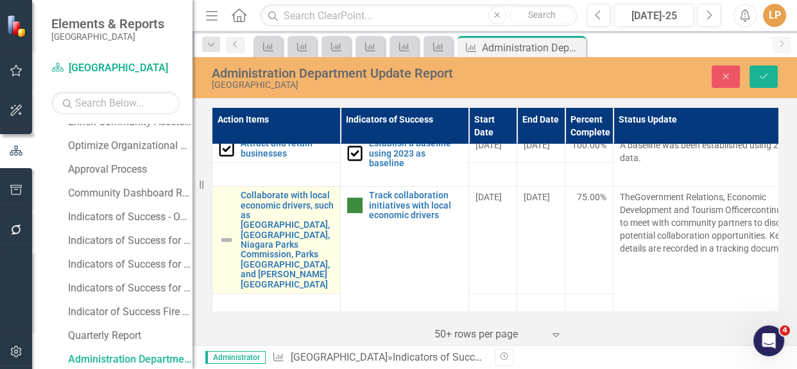
click at [232, 233] on img at bounding box center [226, 239] width 15 height 15
click at [231, 233] on img at bounding box center [226, 239] width 15 height 15
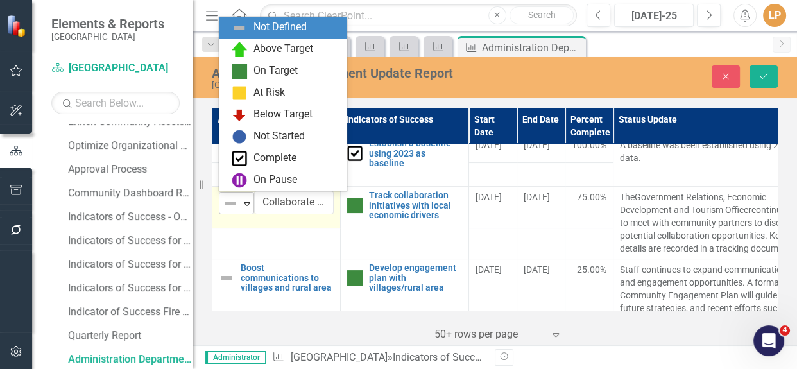
click at [246, 203] on icon "Expand" at bounding box center [247, 203] width 13 height 10
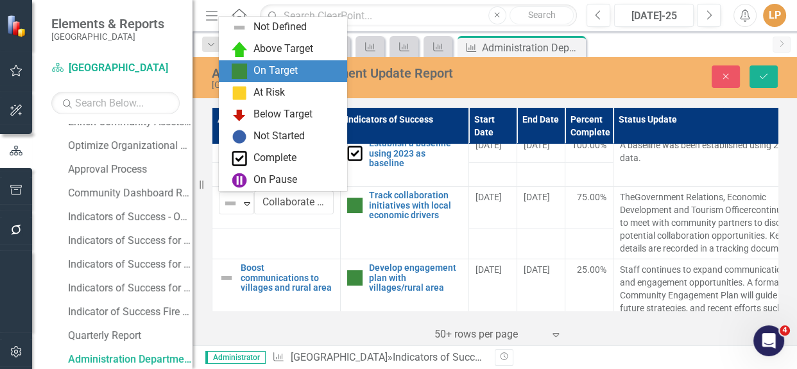
click at [236, 77] on img at bounding box center [239, 71] width 15 height 15
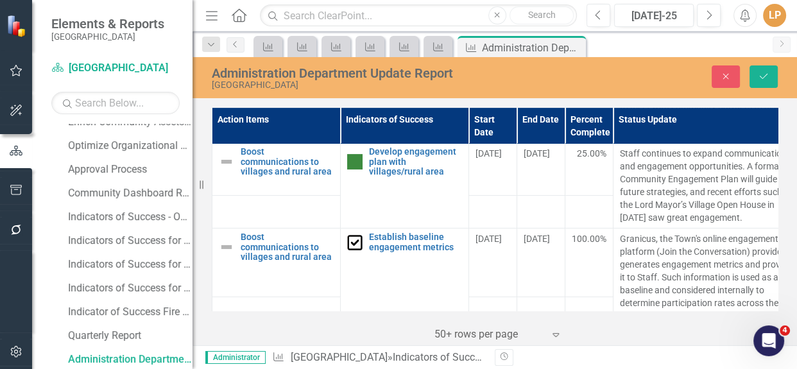
scroll to position [408, 0]
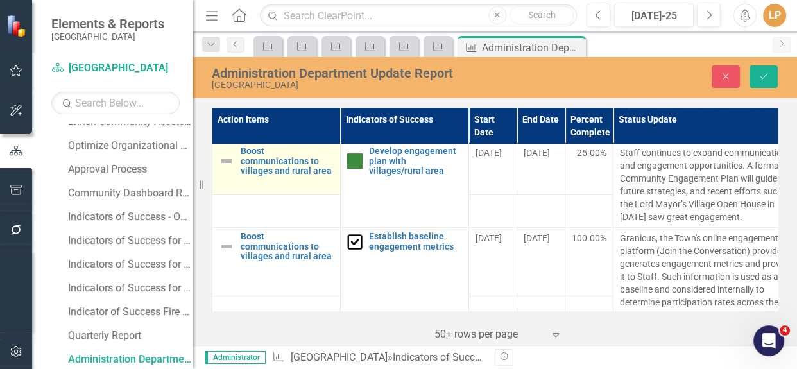
click at [225, 161] on img at bounding box center [226, 160] width 15 height 15
click at [243, 161] on icon "Expand" at bounding box center [247, 159] width 13 height 10
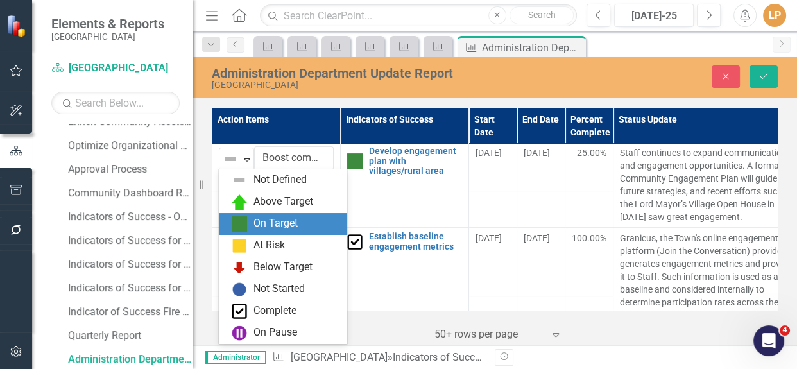
drag, startPoint x: 255, startPoint y: 229, endPoint x: 262, endPoint y: 216, distance: 15.2
click at [255, 227] on div "On Target" at bounding box center [275, 223] width 44 height 15
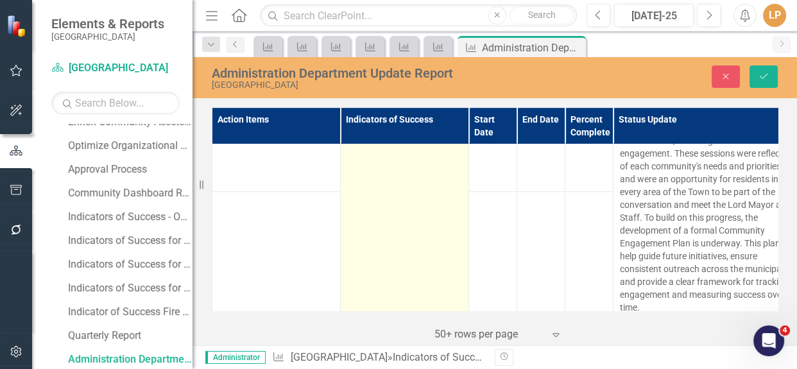
scroll to position [816, 0]
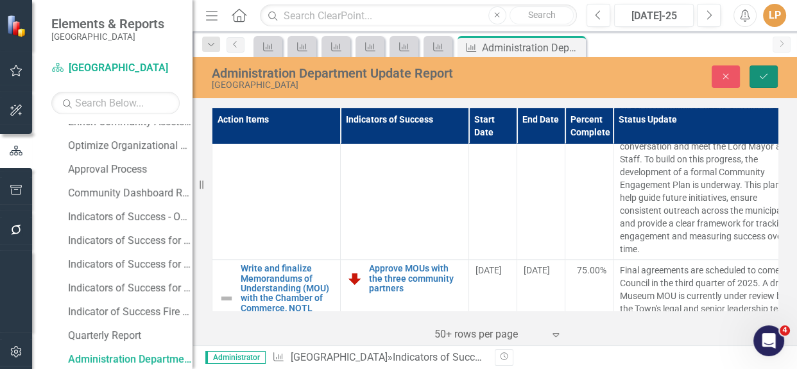
click at [764, 75] on icon "Save" at bounding box center [764, 76] width 12 height 9
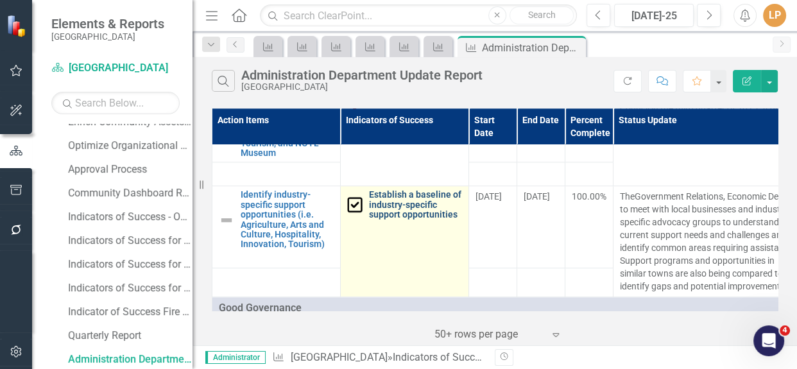
scroll to position [991, 0]
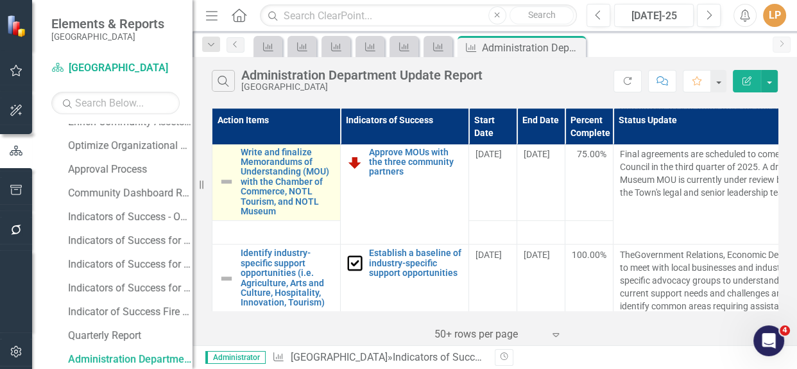
click at [225, 174] on img at bounding box center [226, 181] width 15 height 15
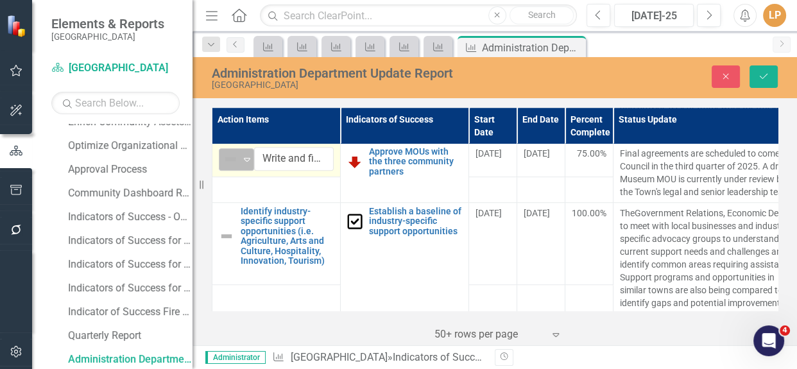
click at [244, 158] on icon at bounding box center [247, 160] width 6 height 4
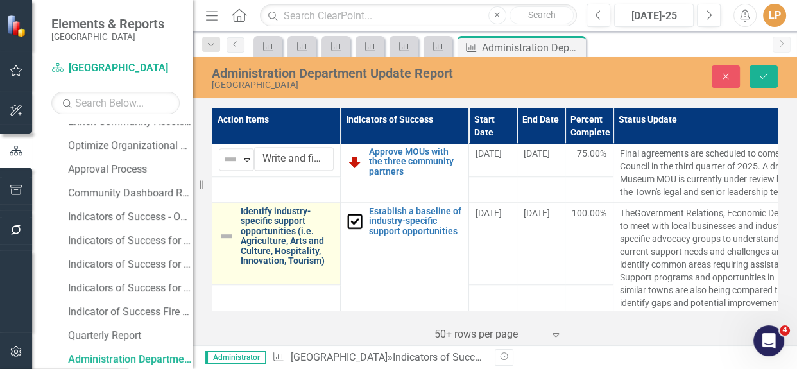
drag, startPoint x: 252, startPoint y: 260, endPoint x: 267, endPoint y: 248, distance: 18.7
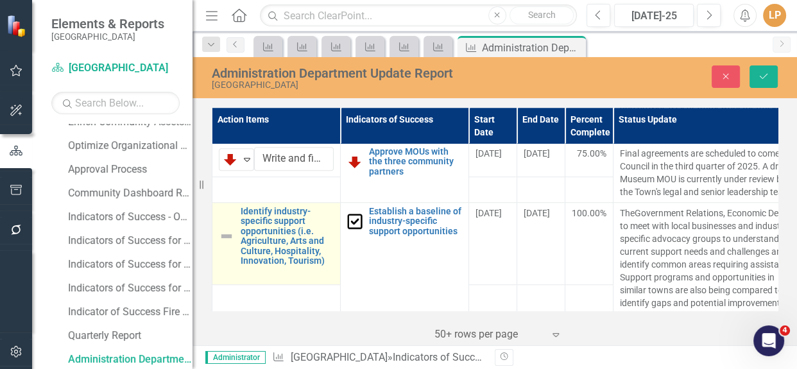
click at [226, 228] on img at bounding box center [226, 235] width 15 height 15
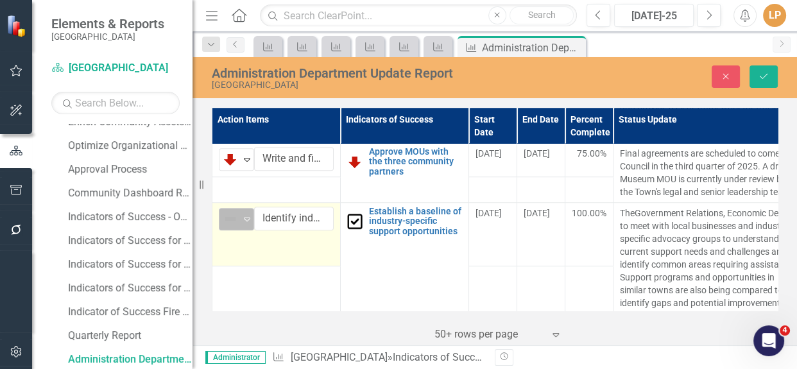
click at [244, 214] on icon "Expand" at bounding box center [247, 219] width 13 height 10
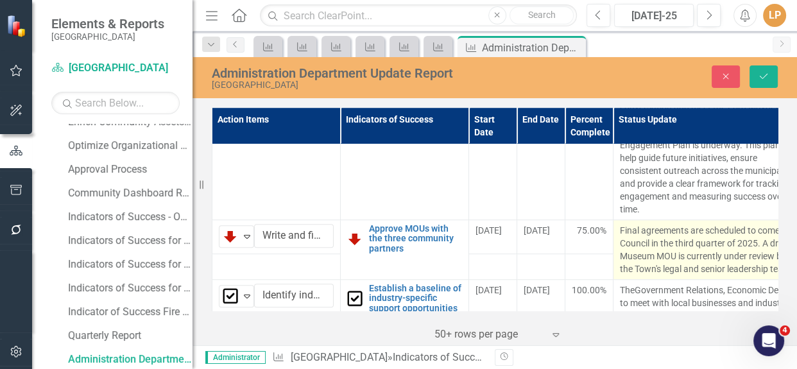
scroll to position [933, 0]
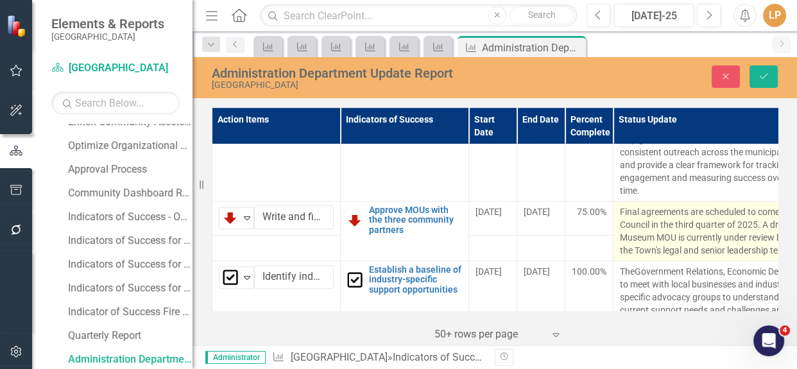
click at [687, 227] on p "Final agreements are scheduled to come to Council in the third quarter of 2025.…" at bounding box center [709, 230] width 179 height 51
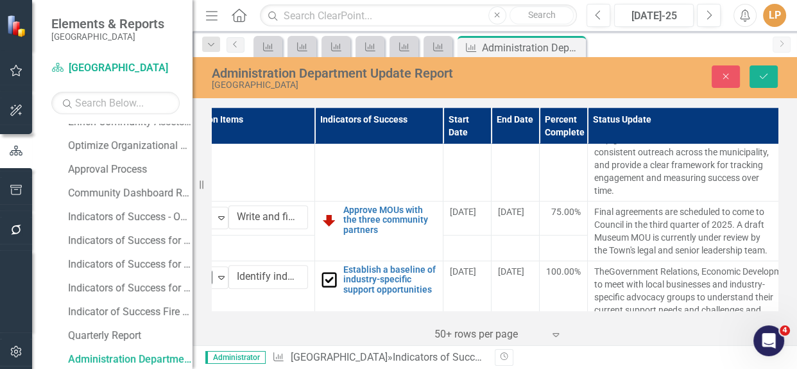
scroll to position [933, 38]
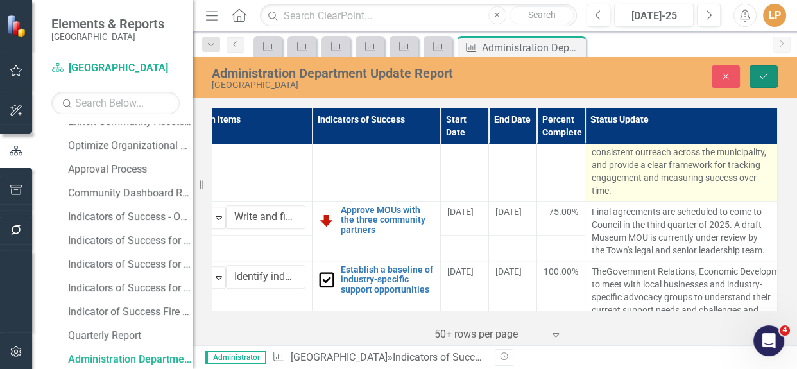
click at [760, 78] on icon "Save" at bounding box center [764, 76] width 12 height 9
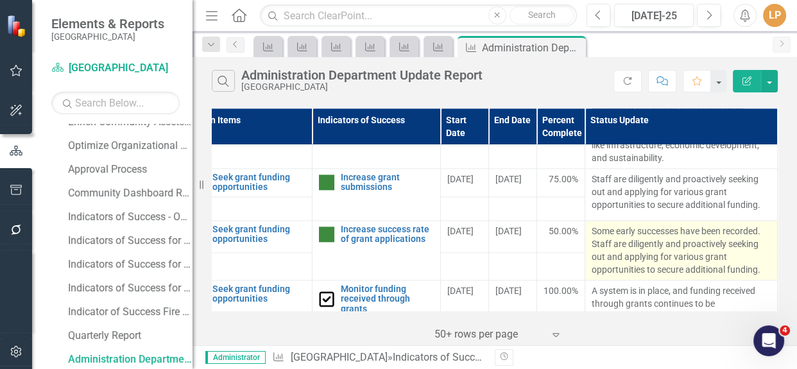
scroll to position [1457, 38]
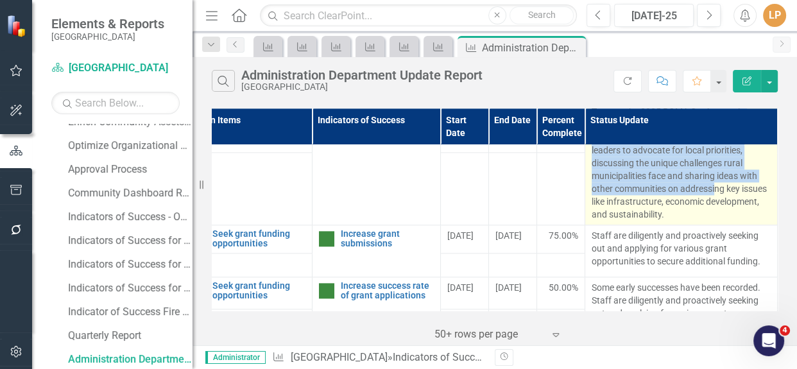
drag, startPoint x: 712, startPoint y: 191, endPoint x: 723, endPoint y: 227, distance: 37.4
click at [723, 221] on p "A system is now in place to ensure ongoing tracking of delegation meetings. In …" at bounding box center [681, 131] width 179 height 180
click at [694, 210] on p "A system is now in place to ensure ongoing tracking of delegation meetings. In …" at bounding box center [681, 131] width 179 height 180
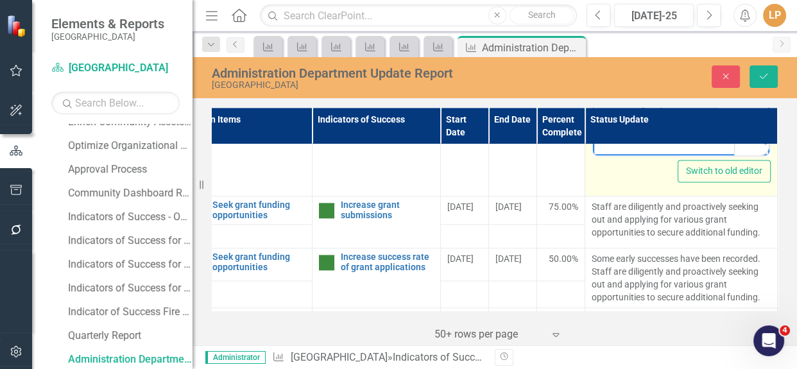
scroll to position [70, 0]
drag, startPoint x: 644, startPoint y: -27, endPoint x: 745, endPoint y: 136, distance: 191.6
click at [745, 136] on p "A system is now in place to ensure ongoing tracking of delegation meetings. In …" at bounding box center [681, 3] width 170 height 277
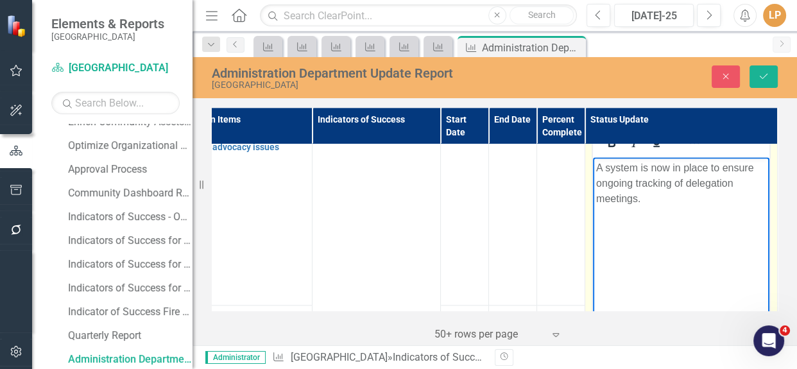
scroll to position [1358, 0]
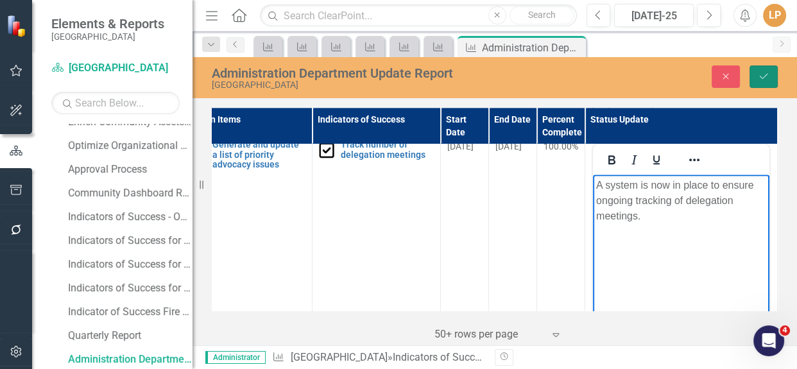
click at [769, 80] on icon "Save" at bounding box center [764, 76] width 12 height 9
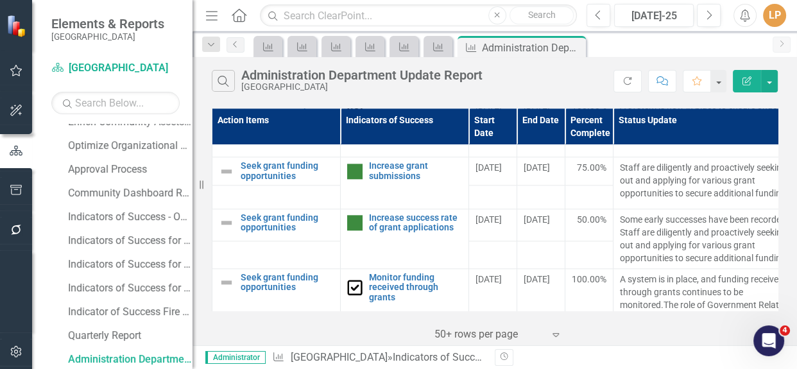
scroll to position [1399, 0]
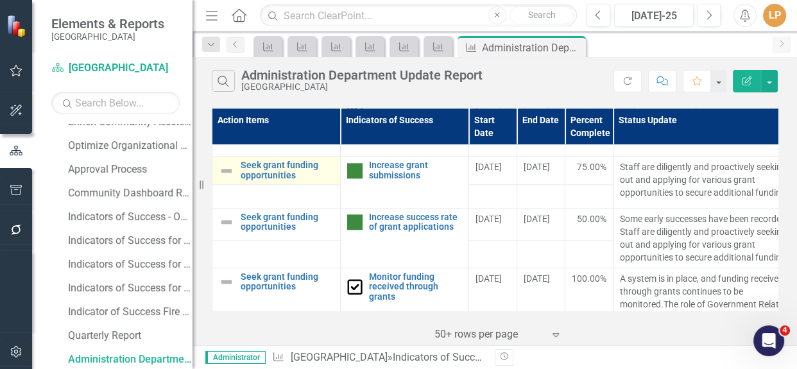
click at [227, 178] on img at bounding box center [226, 170] width 15 height 15
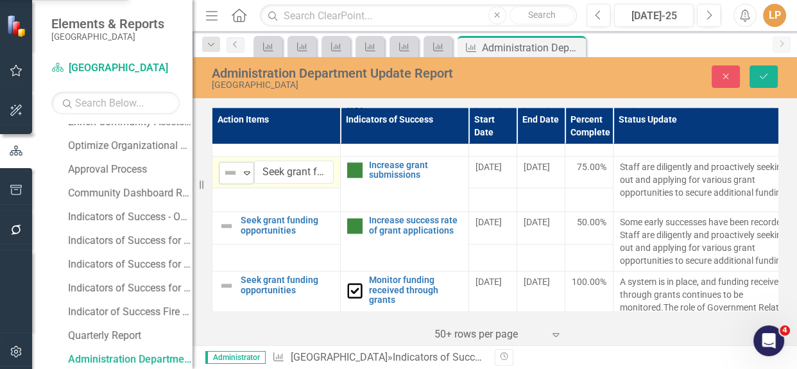
click at [249, 178] on icon "Expand" at bounding box center [247, 172] width 13 height 10
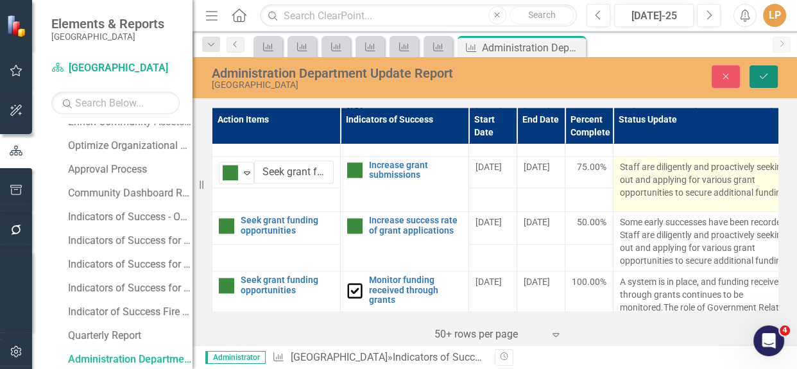
drag, startPoint x: 760, startPoint y: 70, endPoint x: 702, endPoint y: 214, distance: 155.5
click at [760, 72] on button "Save" at bounding box center [763, 76] width 28 height 22
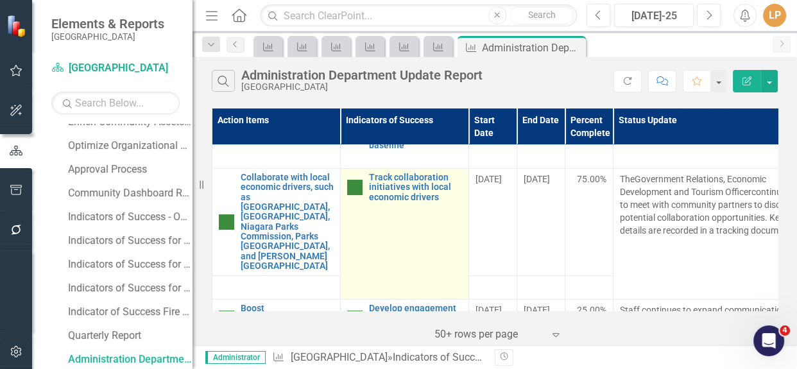
scroll to position [291, 0]
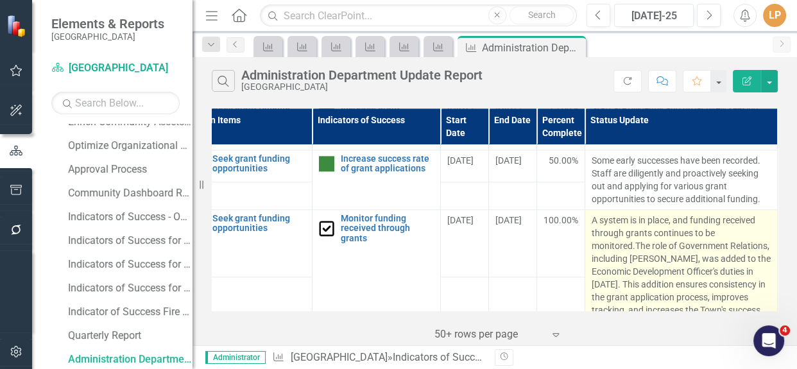
scroll to position [1516, 38]
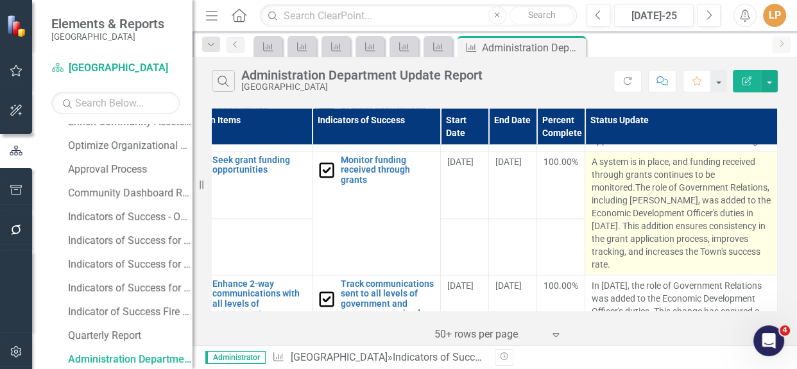
click at [628, 198] on span "The role of Government Relations, including [PERSON_NAME], was added to the Eco…" at bounding box center [681, 225] width 179 height 87
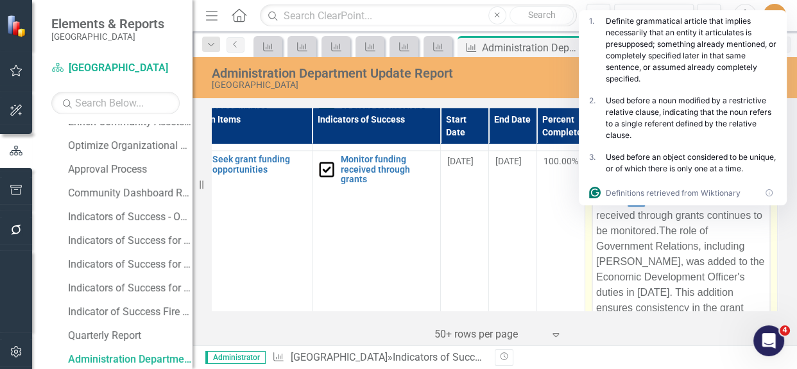
scroll to position [0, 0]
click at [633, 212] on p "A system is in place, and funding received through grants continues to be monit…" at bounding box center [681, 277] width 170 height 169
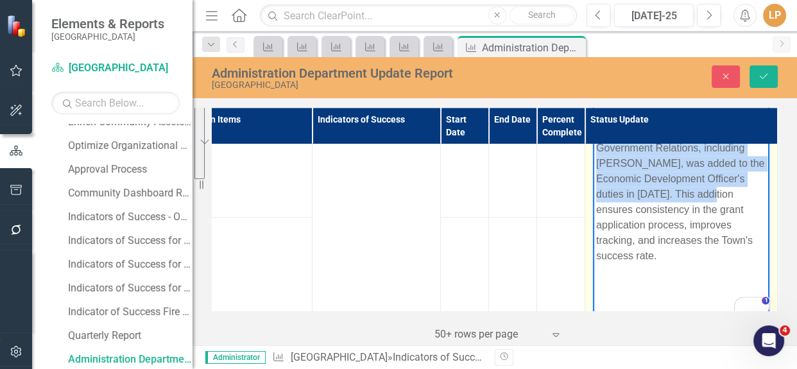
scroll to position [1633, 0]
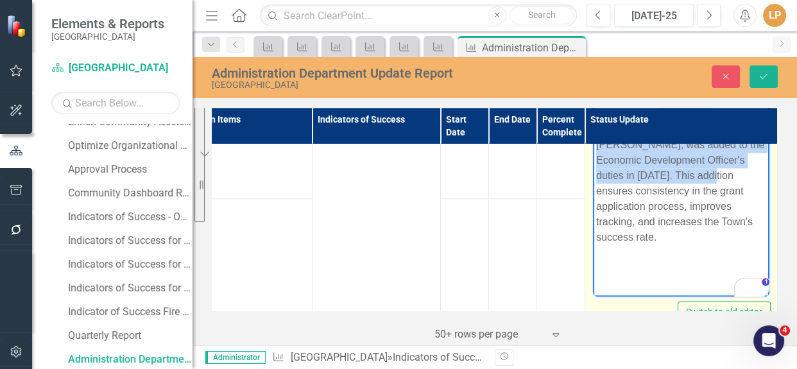
drag, startPoint x: 663, startPoint y: 109, endPoint x: 712, endPoint y: 239, distance: 139.1
click at [712, 239] on p "A system is in place, and funding received through grants continues to be monit…" at bounding box center [681, 160] width 170 height 169
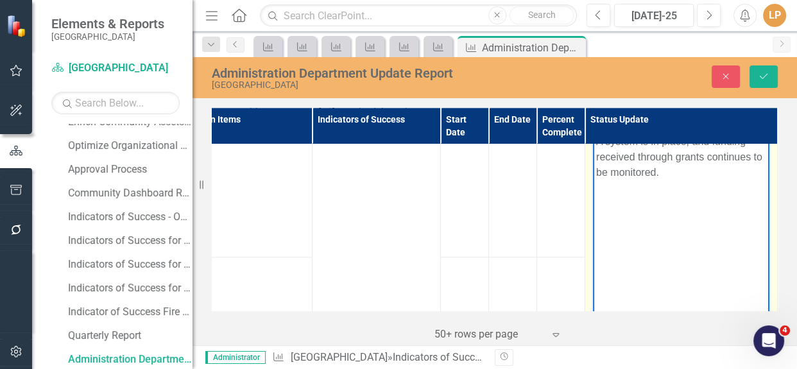
scroll to position [1575, 0]
click at [769, 78] on button "Save" at bounding box center [763, 76] width 28 height 22
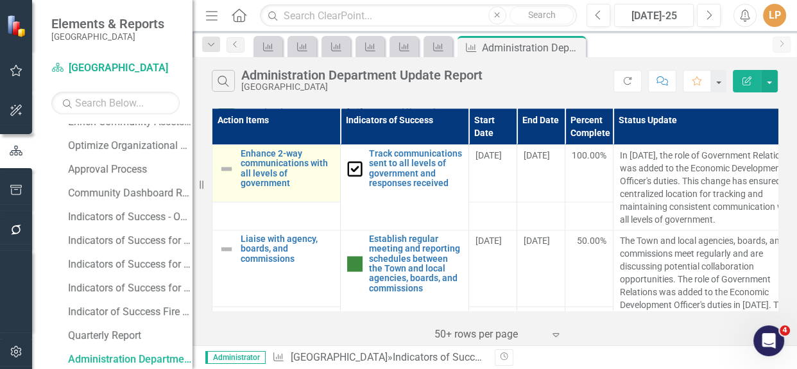
click at [227, 176] on img at bounding box center [226, 168] width 15 height 15
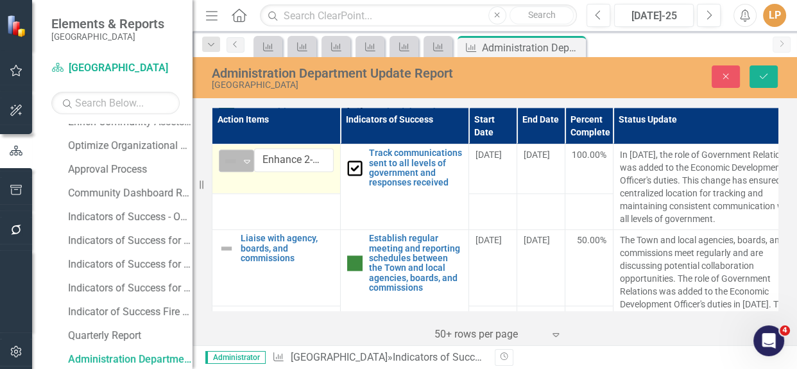
click at [250, 166] on icon "Expand" at bounding box center [247, 161] width 13 height 10
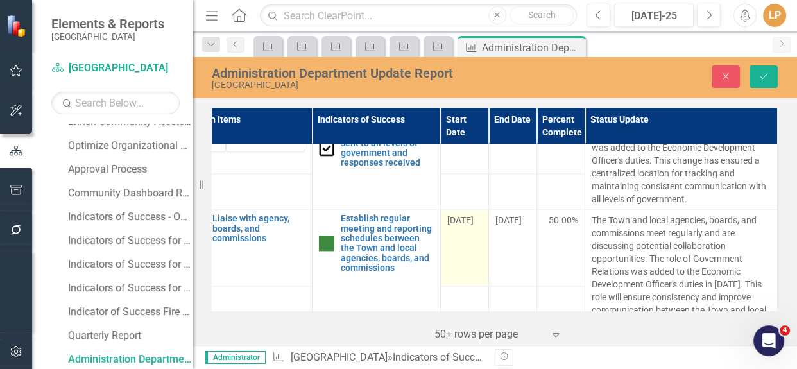
scroll to position [1575, 38]
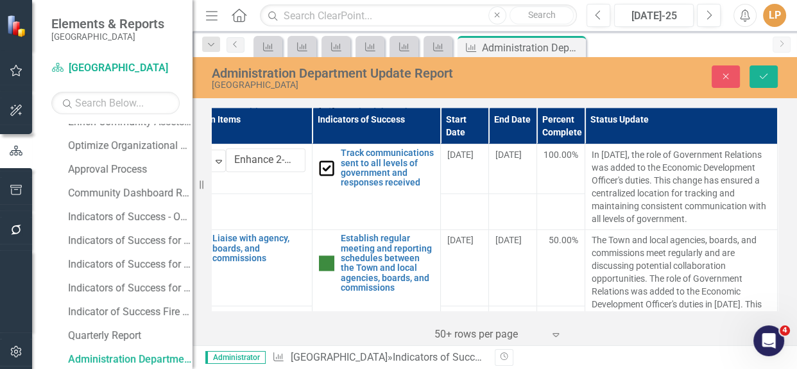
click at [280, 221] on td at bounding box center [248, 211] width 128 height 37
drag, startPoint x: 758, startPoint y: 78, endPoint x: 558, endPoint y: 153, distance: 213.8
click at [759, 78] on icon "Save" at bounding box center [764, 76] width 12 height 9
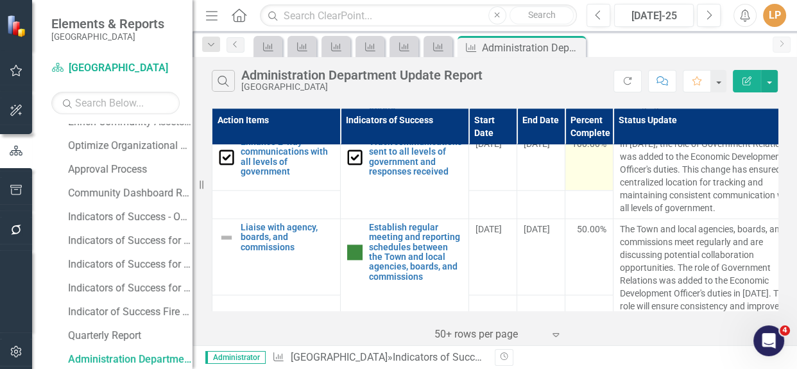
scroll to position [1575, 0]
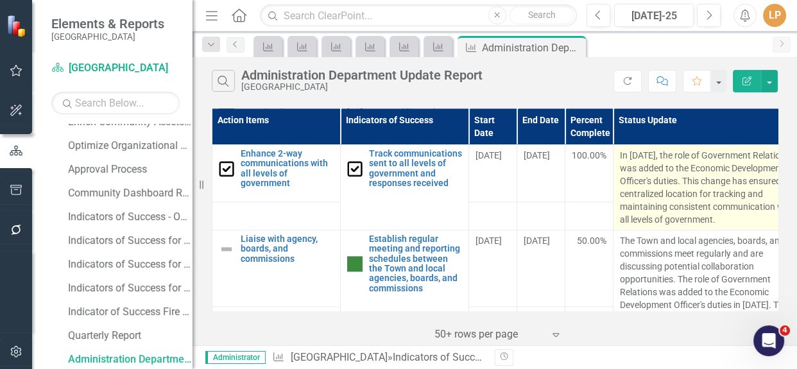
click at [663, 216] on p "In November 2024, the role of Government Relations was added to the Economic De…" at bounding box center [709, 187] width 179 height 77
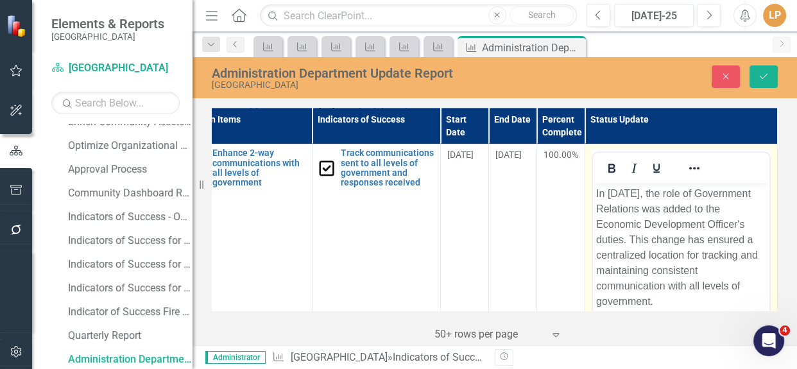
scroll to position [1575, 38]
drag, startPoint x: 508, startPoint y: 307, endPoint x: 40, endPoint y: 78, distance: 521.4
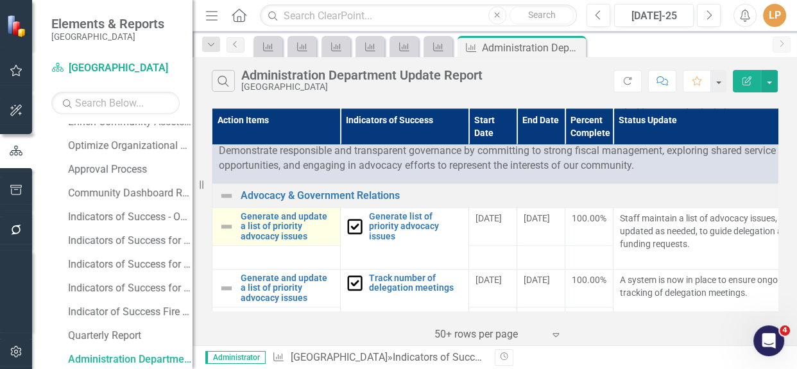
scroll to position [1283, 0]
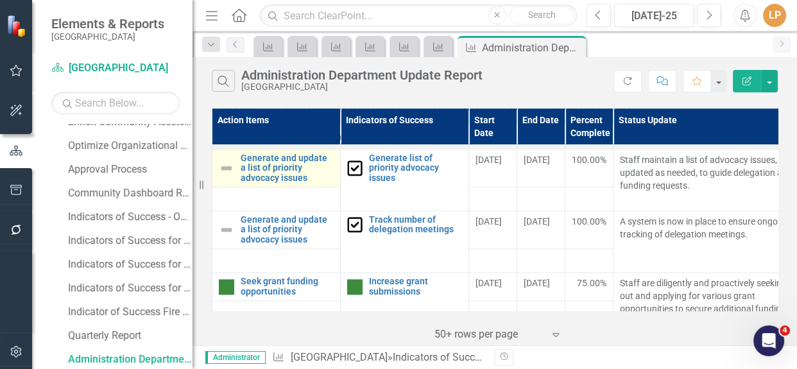
click at [224, 176] on img at bounding box center [226, 167] width 15 height 15
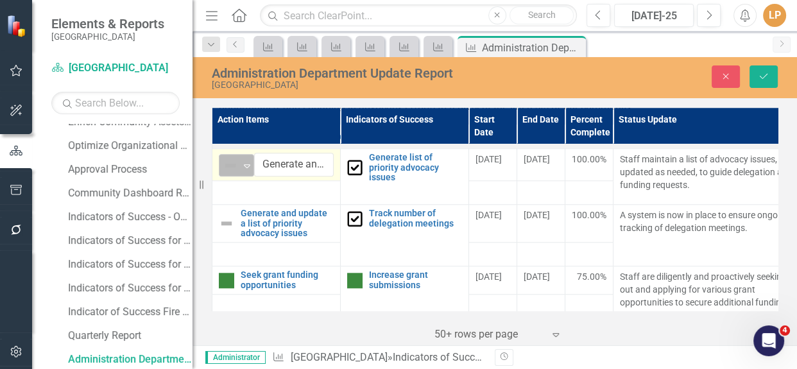
click at [246, 168] on icon at bounding box center [247, 166] width 6 height 4
click at [764, 77] on icon "Save" at bounding box center [764, 76] width 12 height 9
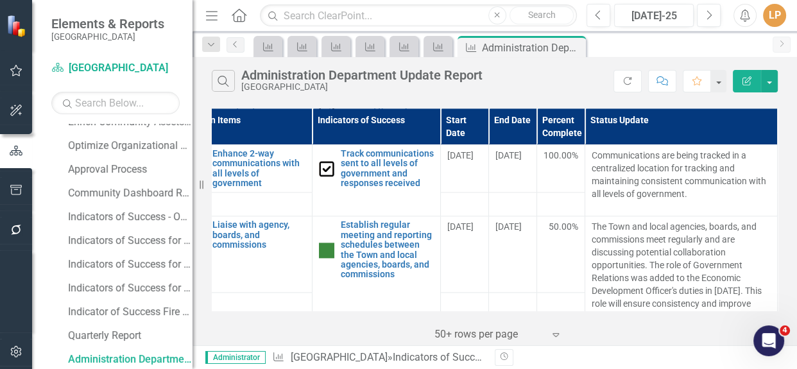
scroll to position [1575, 38]
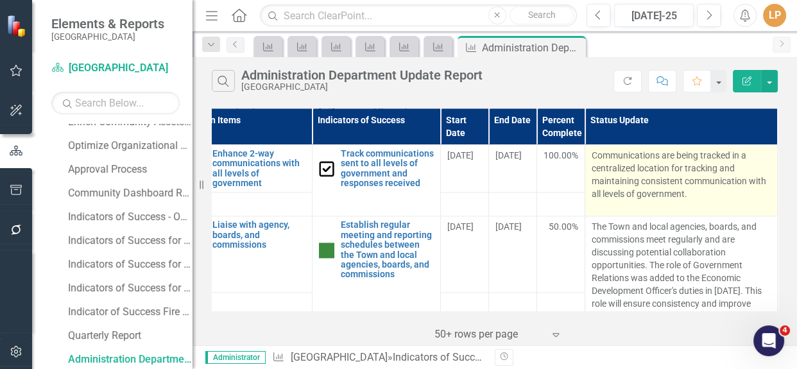
click at [640, 200] on p "Communications are being tracked in a centralized location for tracking and mai…" at bounding box center [681, 174] width 179 height 51
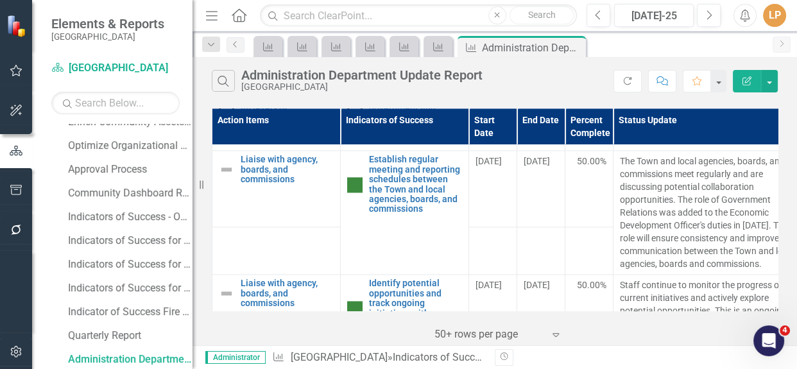
scroll to position [1633, 0]
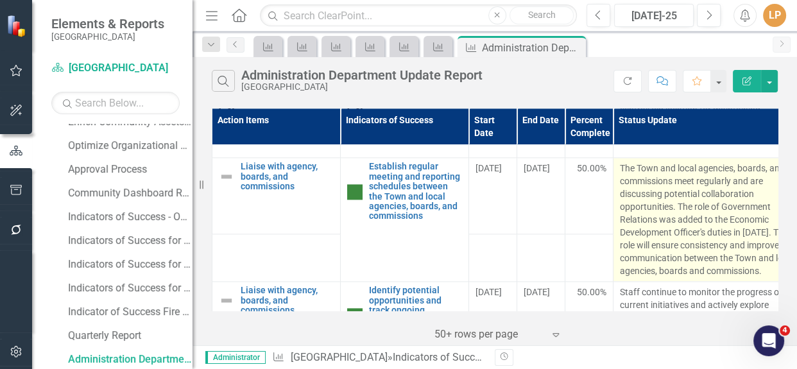
click at [710, 218] on p "The Town and local agencies, boards, and commissions meet regularly and are dis…" at bounding box center [709, 220] width 179 height 116
click at [708, 219] on p "The Town and local agencies, boards, and commissions meet regularly and are dis…" at bounding box center [709, 220] width 179 height 116
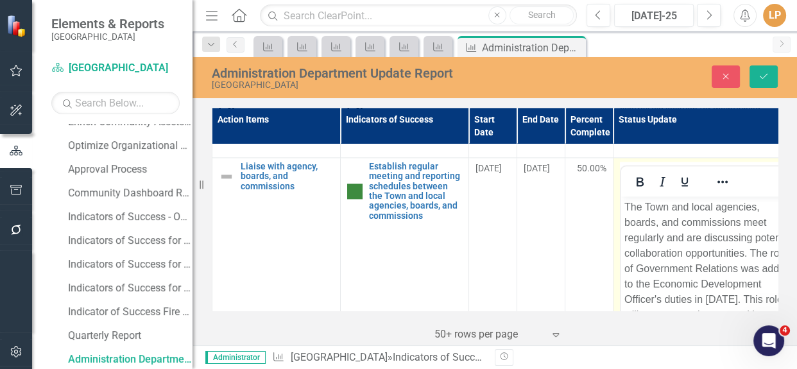
scroll to position [1633, 38]
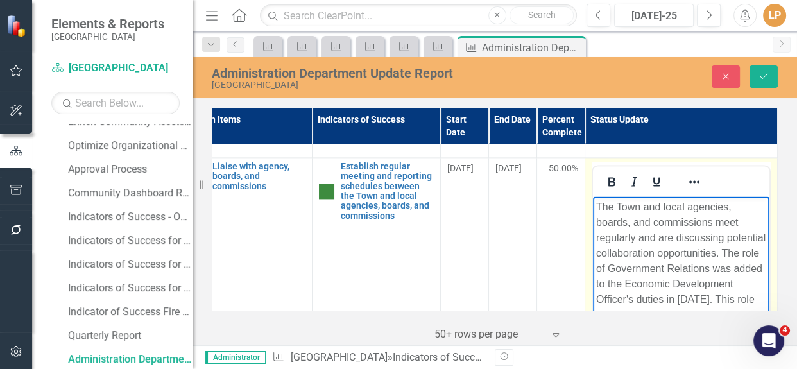
drag, startPoint x: 724, startPoint y: 249, endPoint x: 728, endPoint y: 259, distance: 10.1
click at [728, 259] on p "The Town and local agencies, boards, and commissions meet regularly and are dis…" at bounding box center [681, 283] width 170 height 169
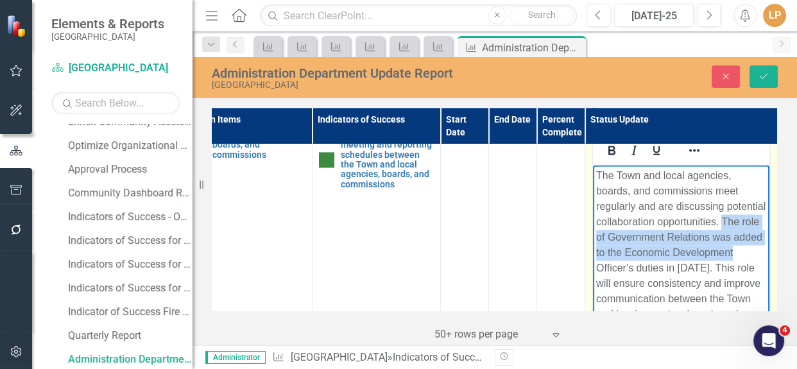
scroll to position [1691, 38]
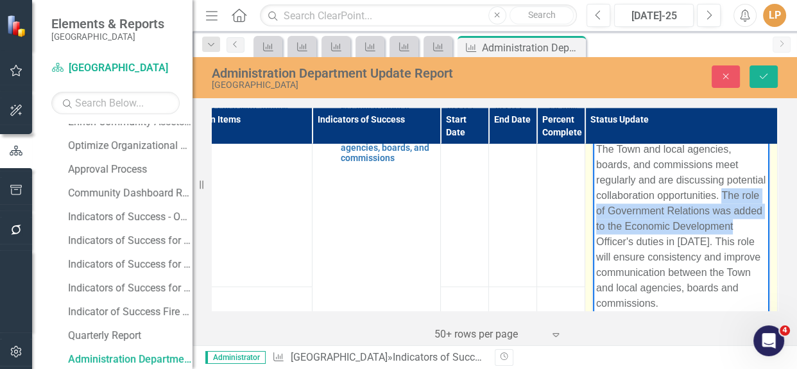
drag, startPoint x: 723, startPoint y: 193, endPoint x: 736, endPoint y: 228, distance: 37.8
click at [736, 277] on p "The Town and local agencies, boards, and commissions meet regularly and are dis…" at bounding box center [681, 225] width 170 height 169
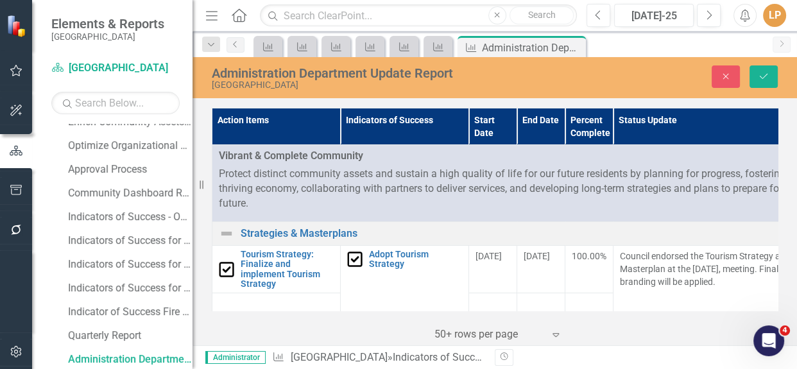
scroll to position [1691, 0]
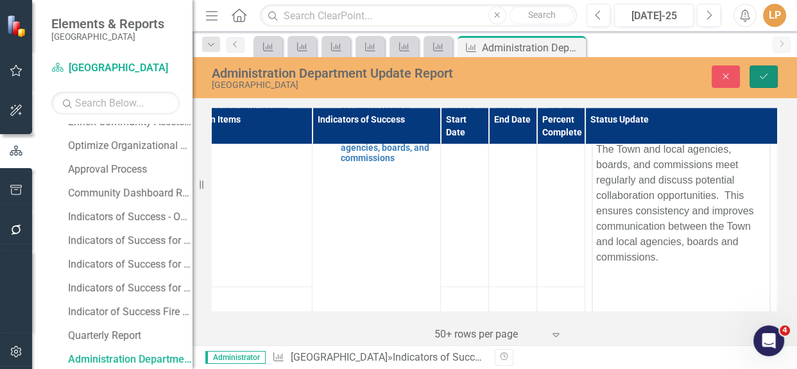
click at [767, 78] on icon "Save" at bounding box center [764, 76] width 12 height 9
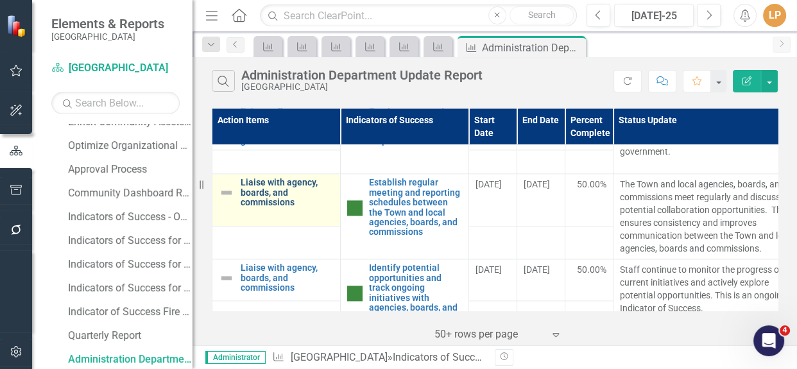
scroll to position [1633, 0]
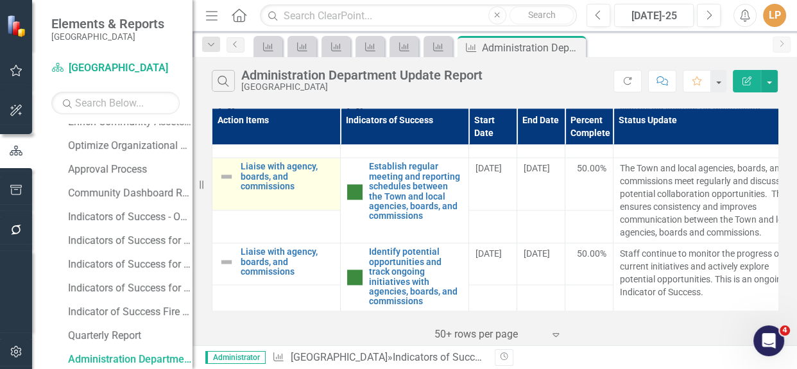
click at [228, 184] on img at bounding box center [226, 176] width 15 height 15
click at [230, 184] on img at bounding box center [226, 176] width 15 height 15
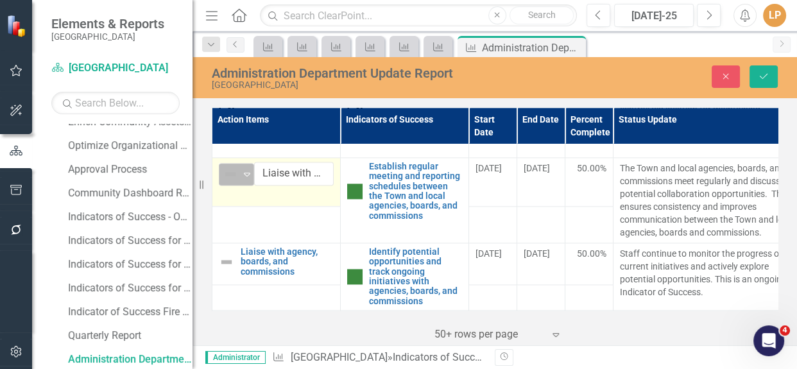
click at [244, 179] on icon "Expand" at bounding box center [247, 174] width 13 height 10
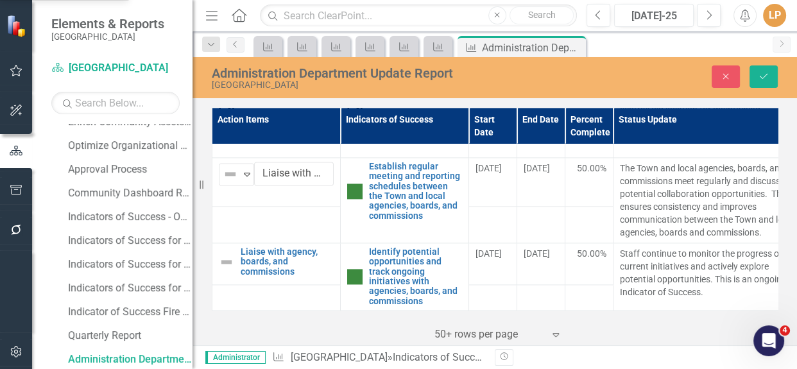
drag, startPoint x: 255, startPoint y: 50, endPoint x: 218, endPoint y: 92, distance: 56.0
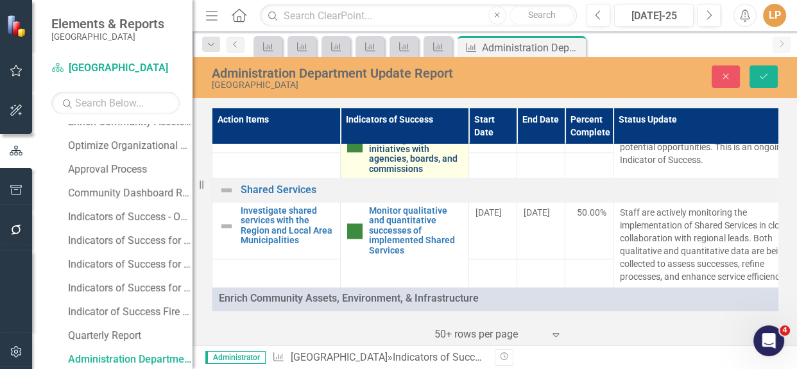
scroll to position [1808, 0]
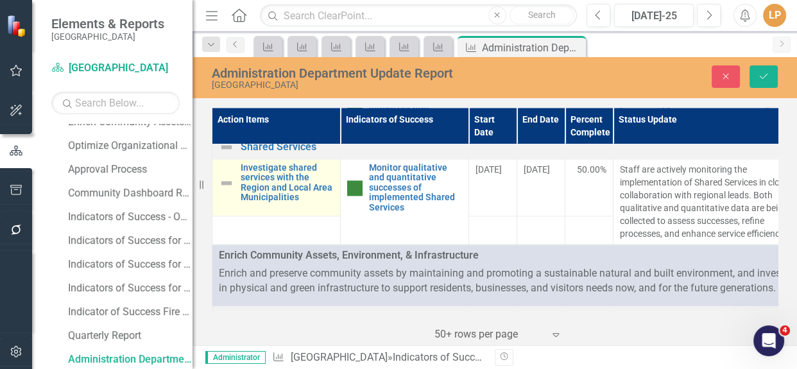
click at [228, 191] on img at bounding box center [226, 182] width 15 height 15
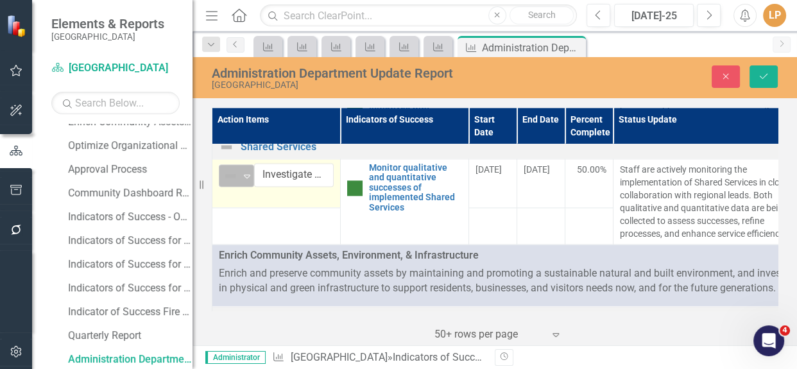
click at [237, 184] on img at bounding box center [230, 175] width 15 height 15
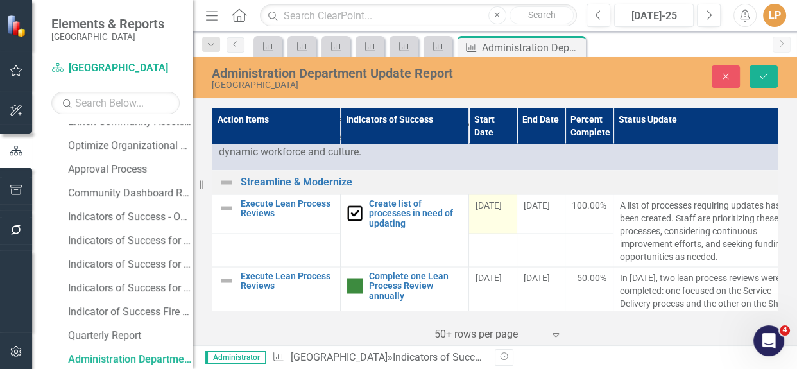
scroll to position [2158, 0]
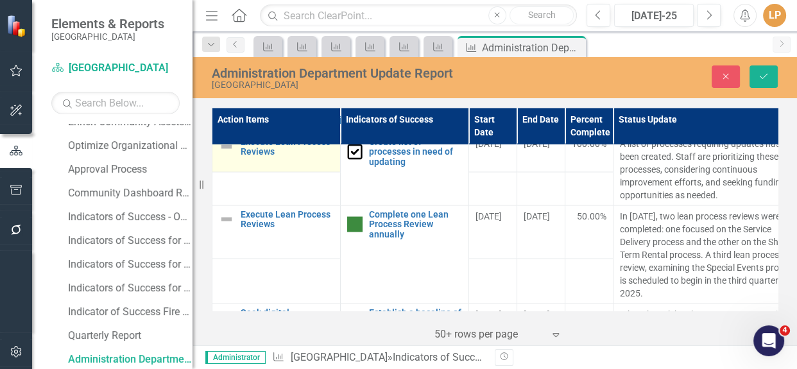
click at [229, 154] on img at bounding box center [226, 146] width 15 height 15
click at [250, 154] on icon "Expand" at bounding box center [247, 149] width 13 height 10
drag, startPoint x: 242, startPoint y: 307, endPoint x: 251, endPoint y: 275, distance: 33.3
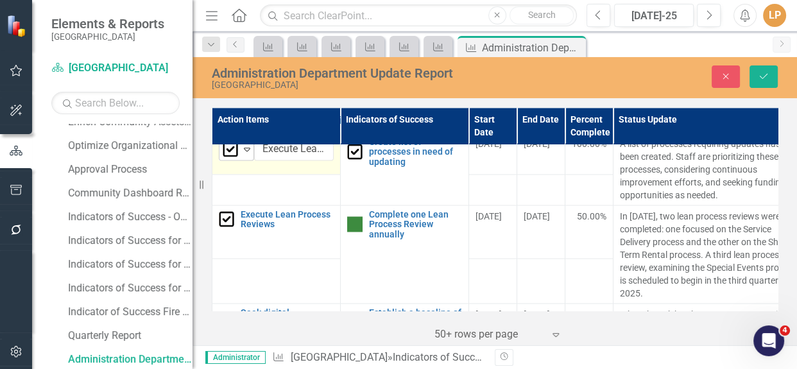
click at [247, 154] on icon "Expand" at bounding box center [247, 149] width 13 height 10
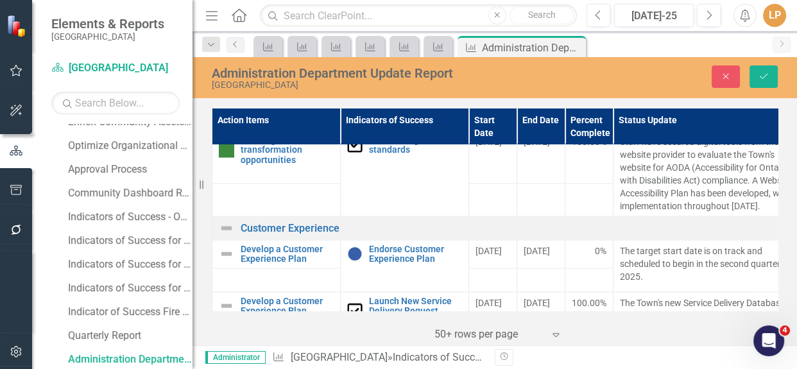
scroll to position [2450, 0]
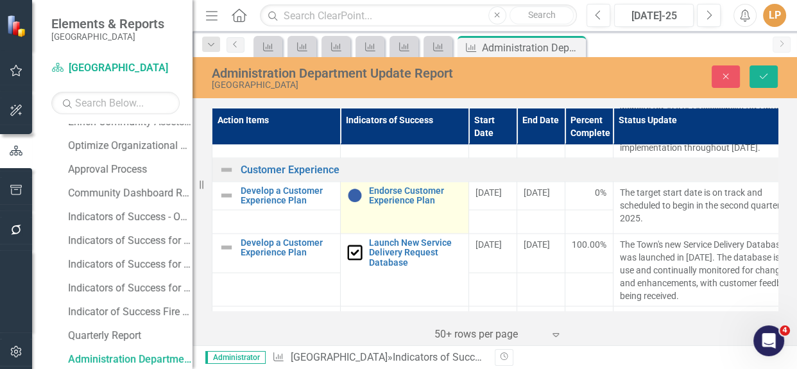
click at [353, 203] on img at bounding box center [354, 195] width 15 height 15
click at [372, 201] on icon at bounding box center [375, 199] width 6 height 4
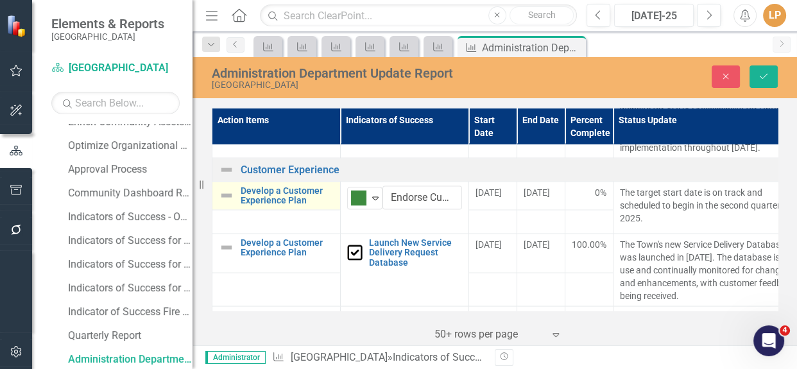
click at [227, 203] on img at bounding box center [226, 195] width 15 height 15
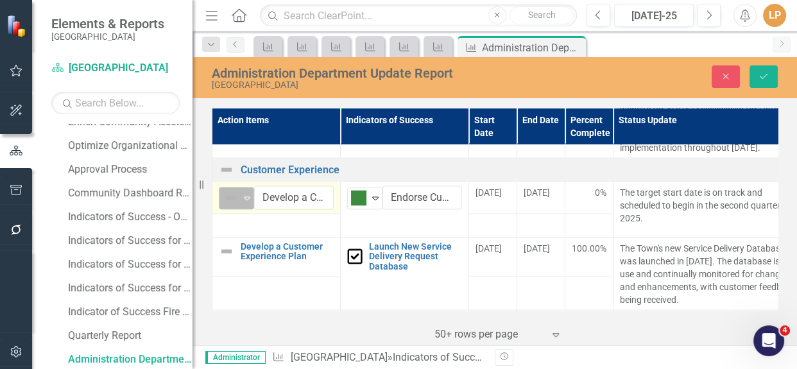
click at [244, 203] on icon "Expand" at bounding box center [247, 198] width 13 height 10
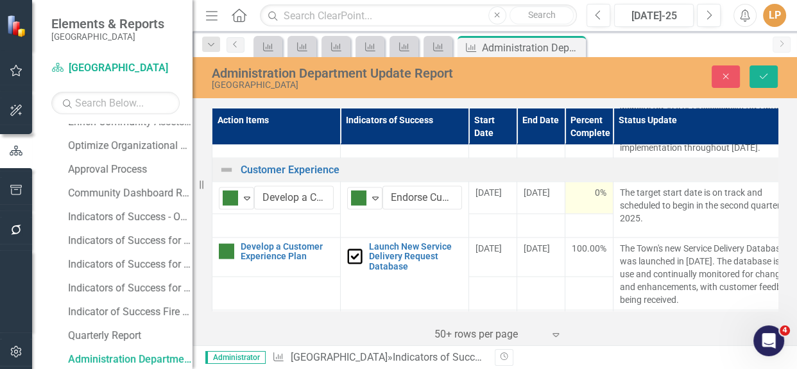
click at [591, 199] on div "0%" at bounding box center [589, 192] width 35 height 13
click at [594, 199] on div "0%" at bounding box center [589, 192] width 35 height 13
drag, startPoint x: 768, startPoint y: 78, endPoint x: 585, endPoint y: 210, distance: 225.6
click at [769, 78] on icon "Save" at bounding box center [764, 76] width 12 height 9
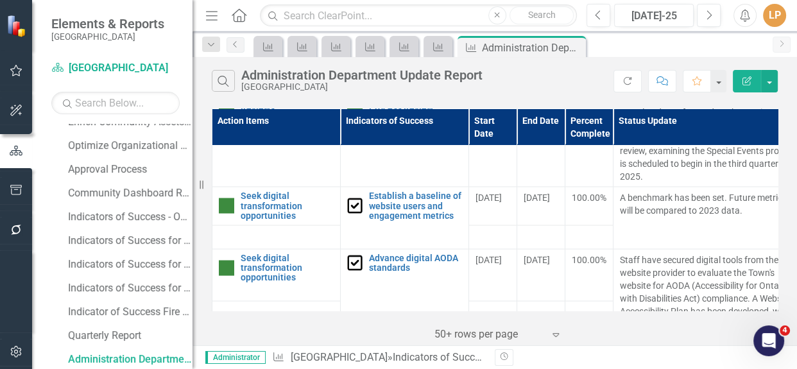
scroll to position [2508, 0]
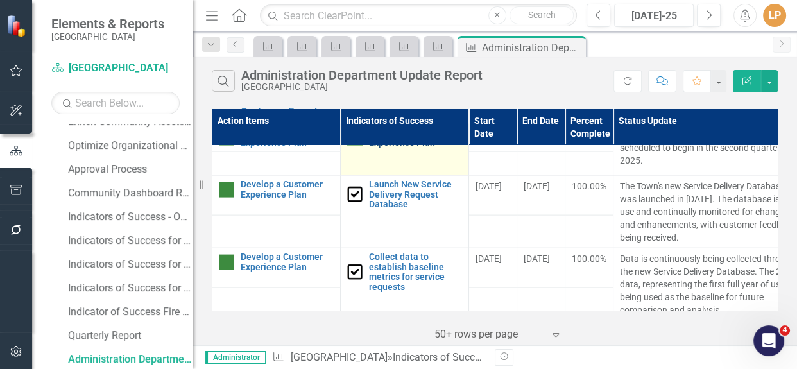
click at [394, 148] on link "Endorse Customer Experience Plan" at bounding box center [415, 138] width 93 height 20
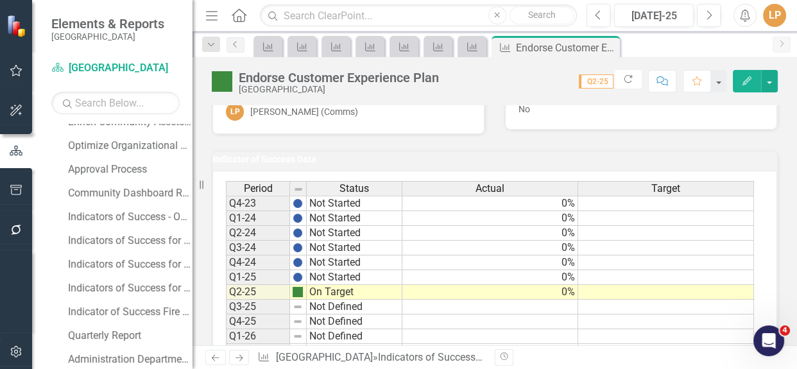
scroll to position [642, 0]
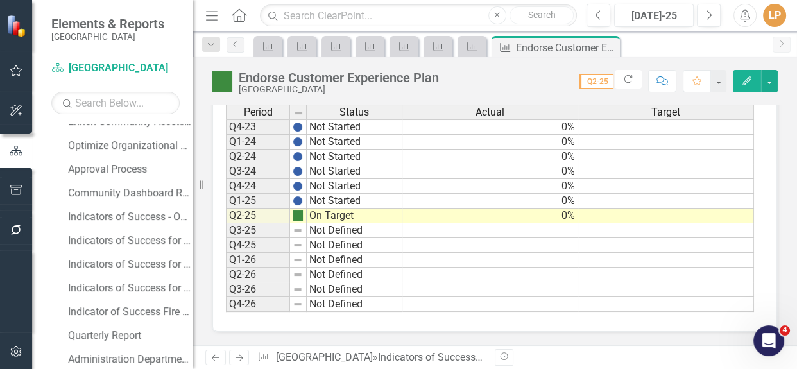
click at [554, 223] on td "0%" at bounding box center [490, 216] width 176 height 15
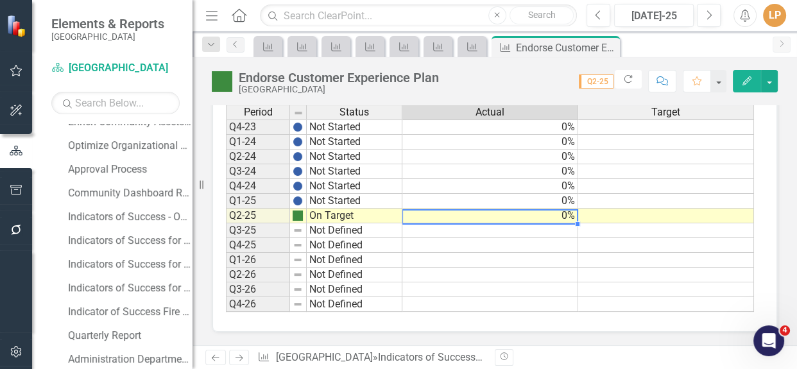
click at [554, 223] on td "0%" at bounding box center [490, 216] width 176 height 15
type textarea "0"
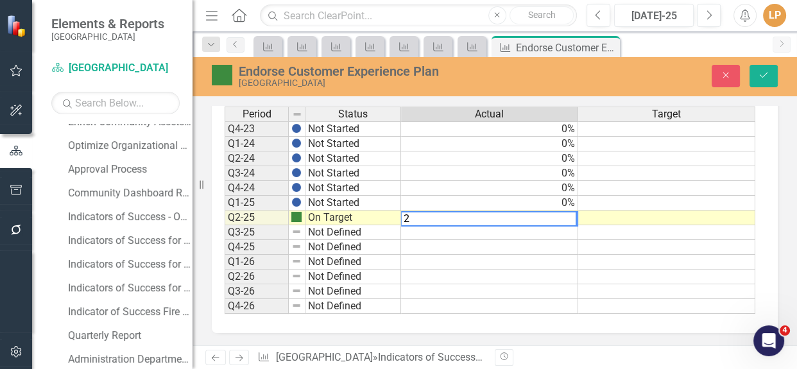
type textarea "25"
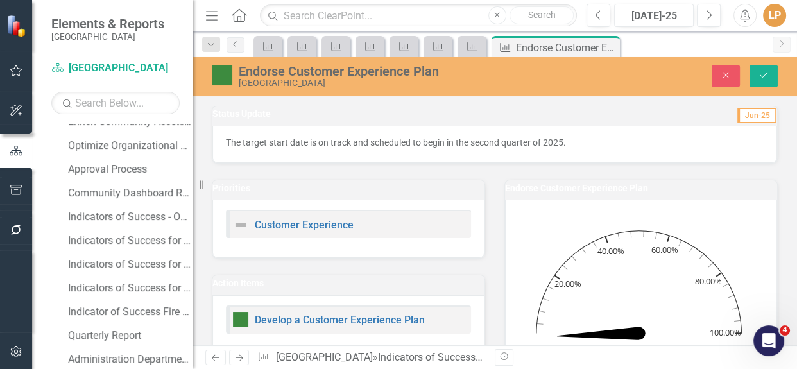
scroll to position [0, 0]
click at [400, 142] on p "The target start date is on track and scheduled to begin in the second quarter …" at bounding box center [495, 143] width 538 height 13
click at [401, 142] on p "The target start date is on track and scheduled to begin in the second quarter …" at bounding box center [495, 143] width 538 height 13
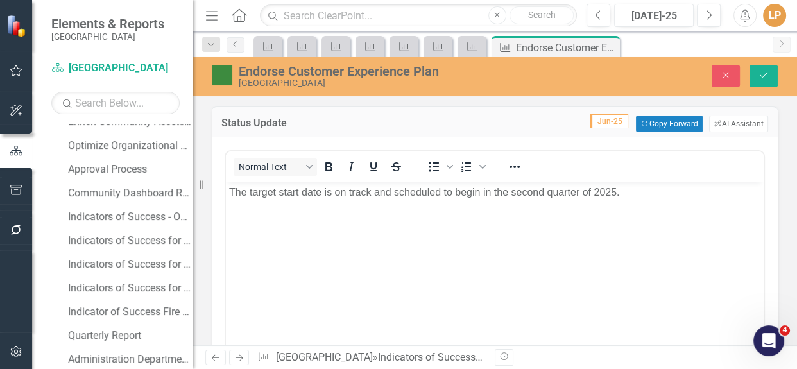
click at [416, 203] on body "The target start date is on track and scheduled to begin in the second quarter …" at bounding box center [495, 278] width 538 height 193
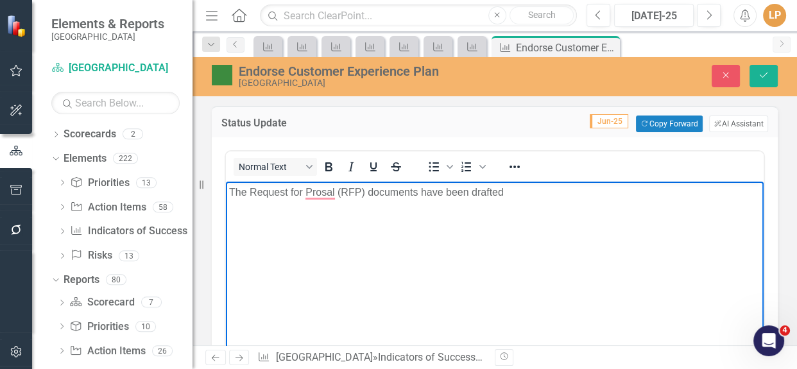
scroll to position [465, 0]
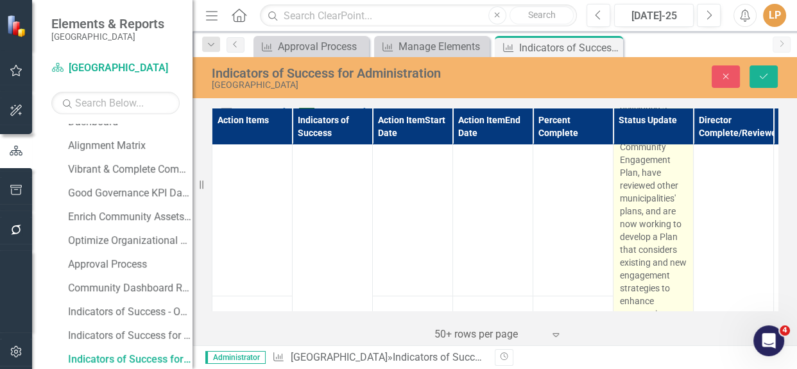
scroll to position [7175, 0]
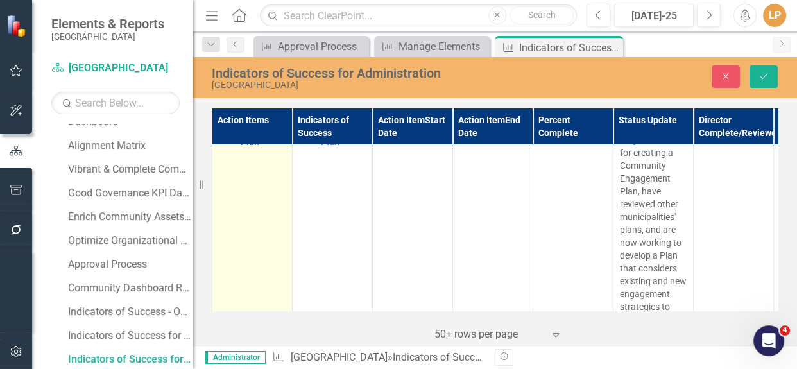
click at [228, 135] on img at bounding box center [226, 127] width 15 height 15
click at [246, 125] on icon "Expand" at bounding box center [247, 120] width 13 height 10
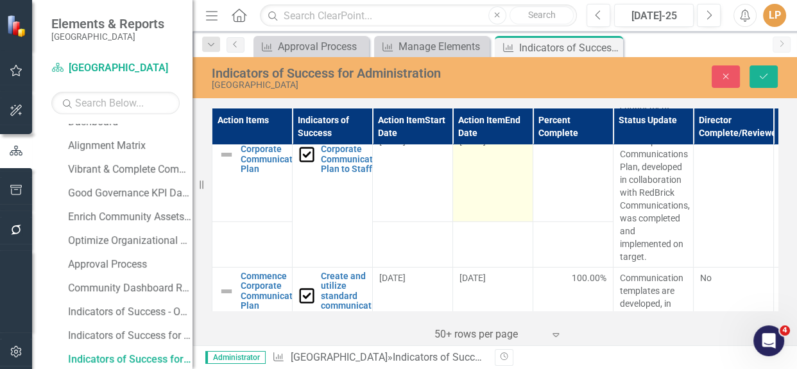
scroll to position [8283, 0]
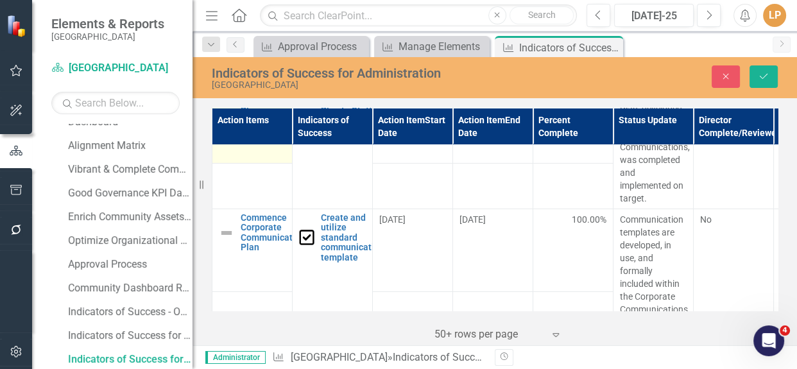
click at [225, 104] on img at bounding box center [226, 96] width 15 height 15
click at [244, 99] on div "Expand" at bounding box center [247, 88] width 13 height 21
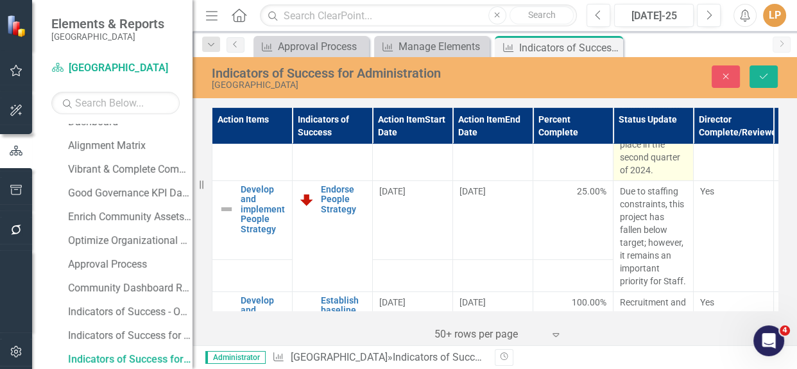
scroll to position [9216, 0]
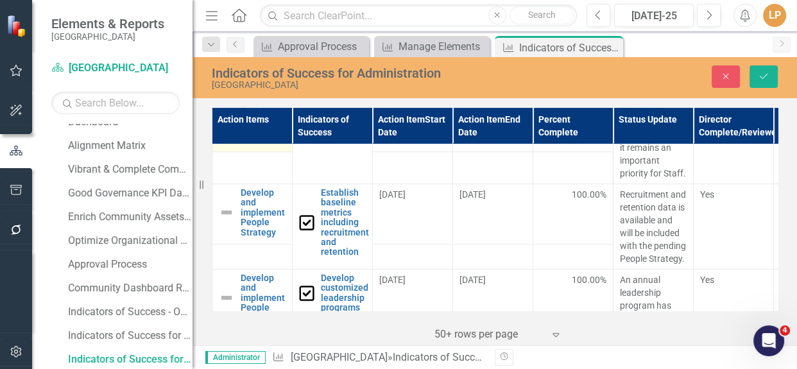
click at [228, 109] on img at bounding box center [226, 101] width 15 height 15
click at [243, 94] on icon "Expand" at bounding box center [247, 89] width 13 height 10
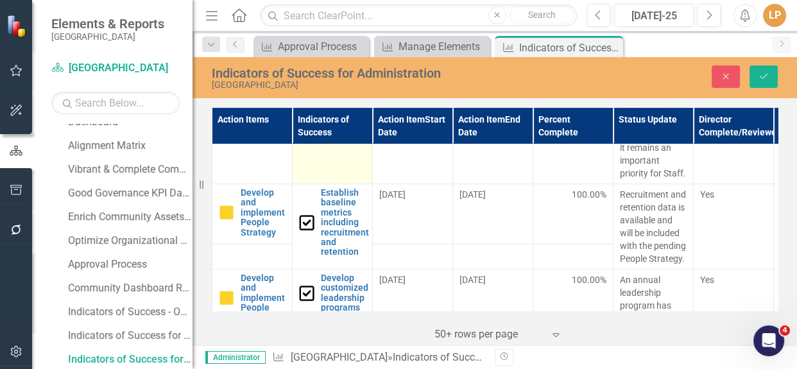
click at [330, 184] on td "Endorse People Strategy Link Map View Link Map Edit Edit Indicator of Success L…" at bounding box center [333, 128] width 80 height 111
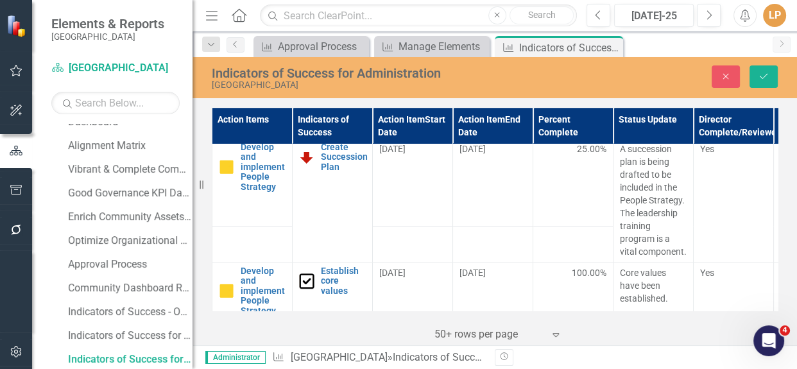
scroll to position [9683, 0]
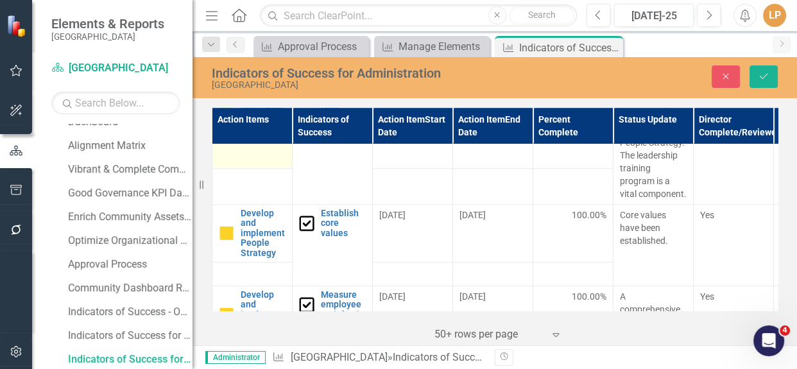
click at [234, 117] on img at bounding box center [226, 108] width 15 height 15
click at [247, 102] on icon "Expand" at bounding box center [247, 97] width 13 height 10
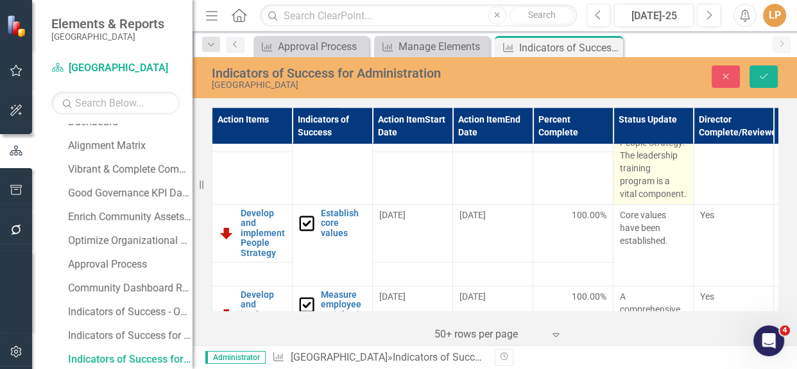
scroll to position [9741, 0]
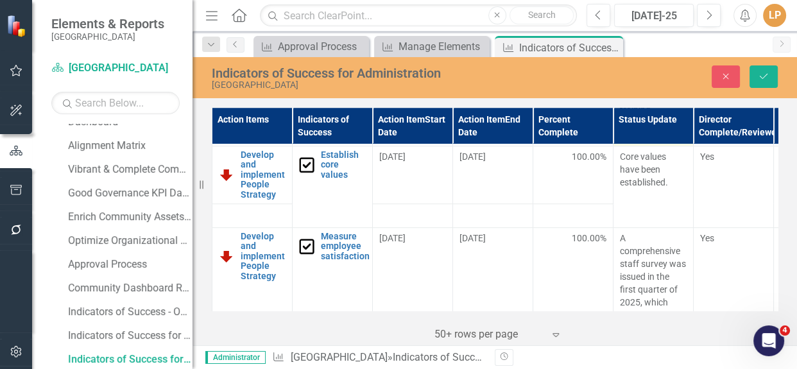
click at [620, 142] on p "A succession plan is being drafted to be included in the People Strategy. The l…" at bounding box center [653, 84] width 67 height 116
click at [618, 146] on td "A succession plan is being drafted to be included in the People Strategy. The l…" at bounding box center [653, 84] width 80 height 124
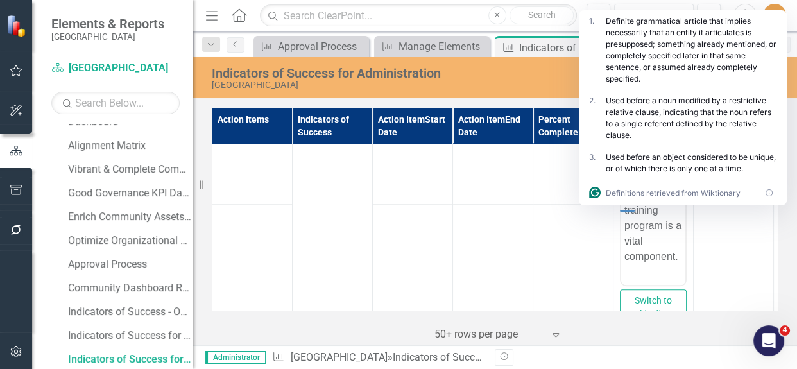
scroll to position [0, 0]
click at [627, 119] on p "A succession plan is being drafted to be included in the People Strategy. The l…" at bounding box center [653, 164] width 58 height 200
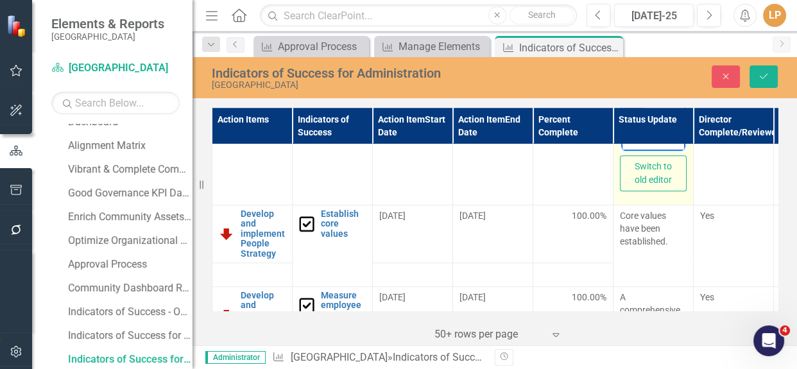
scroll to position [9914, 0]
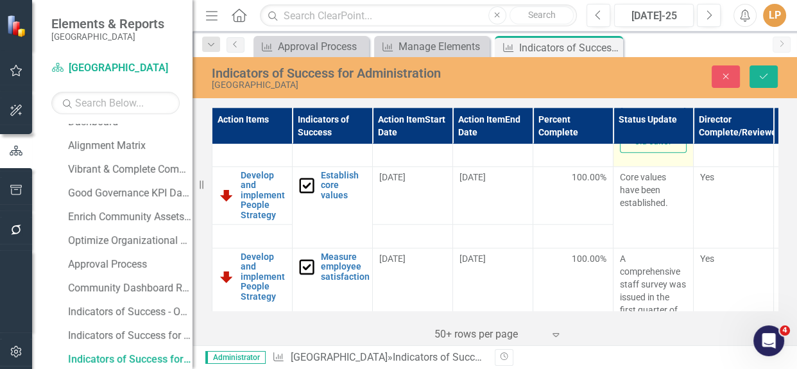
drag, startPoint x: 626, startPoint y: 1, endPoint x: 642, endPoint y: 101, distance: 100.7
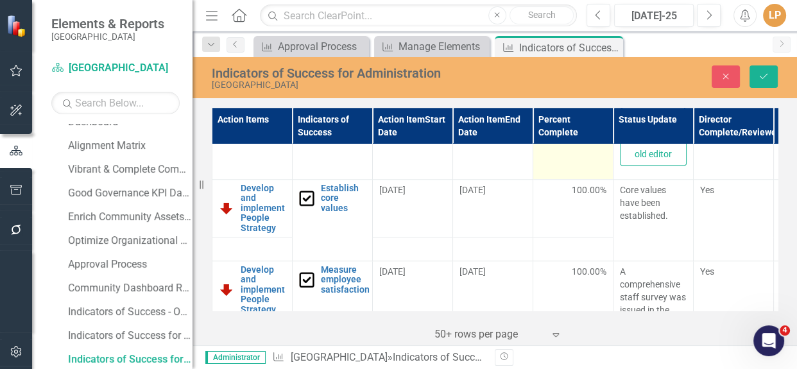
click at [578, 179] on td at bounding box center [573, 111] width 80 height 135
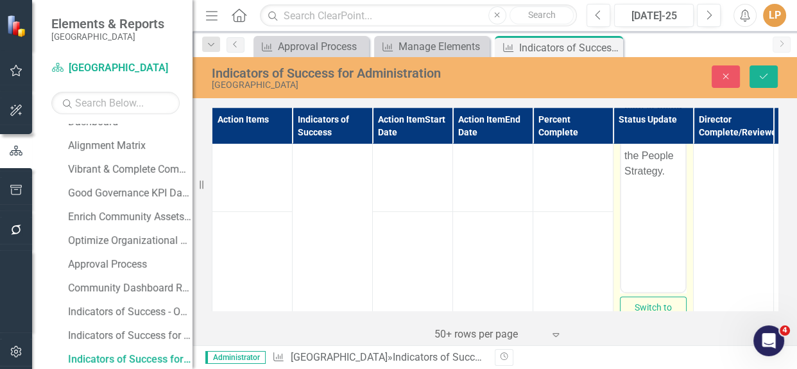
scroll to position [9726, 0]
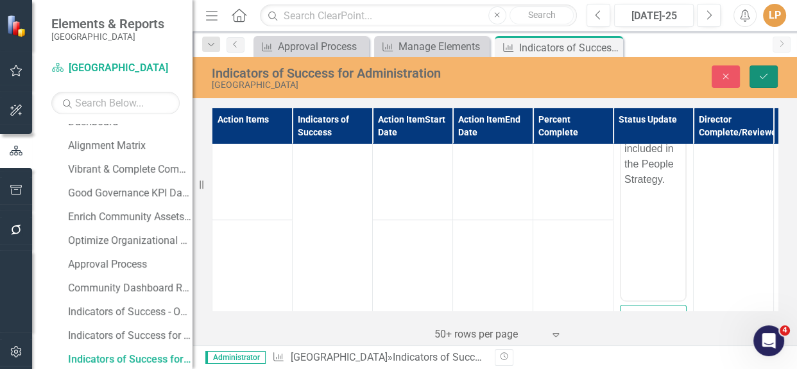
click at [764, 77] on icon "Save" at bounding box center [764, 76] width 12 height 9
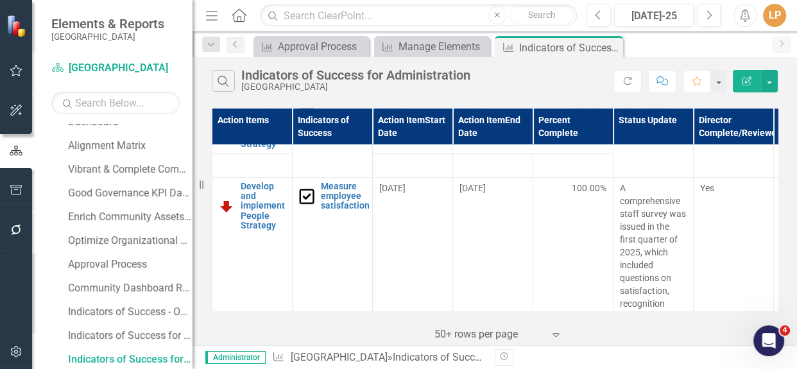
scroll to position [9800, 0]
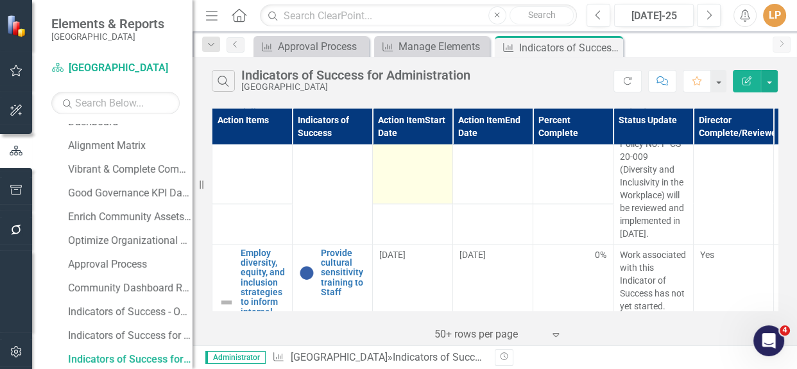
scroll to position [10191, 0]
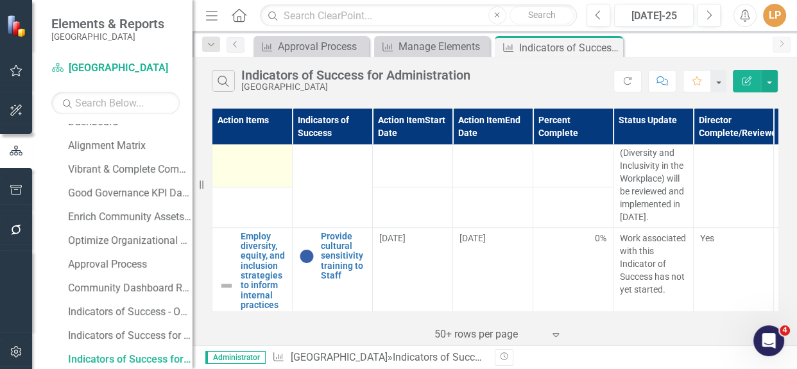
click at [223, 54] on img at bounding box center [226, 46] width 15 height 15
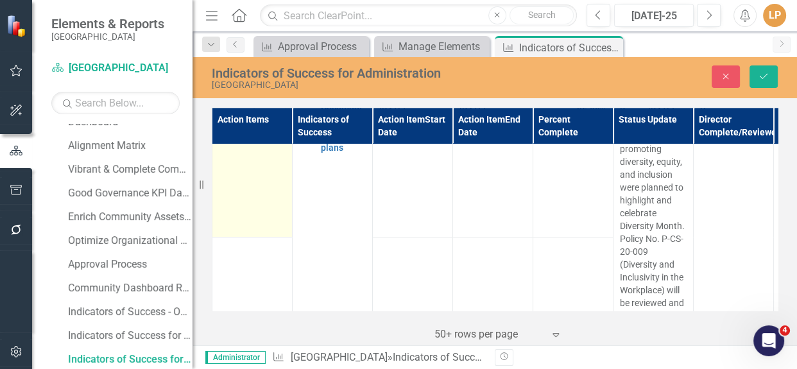
scroll to position [10074, 0]
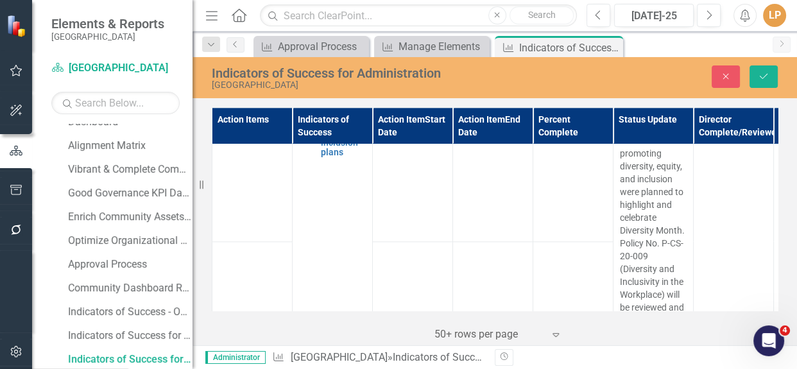
click at [248, 126] on icon "Expand" at bounding box center [247, 121] width 13 height 10
drag, startPoint x: 238, startPoint y: 325, endPoint x: 286, endPoint y: 316, distance: 48.8
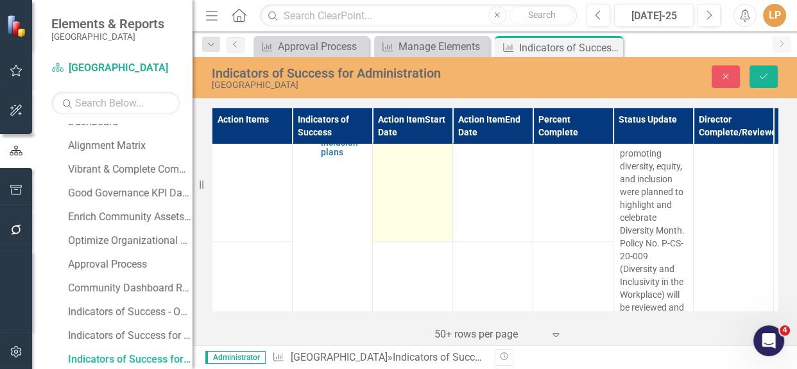
click at [429, 241] on td "[DATE]" at bounding box center [413, 172] width 80 height 137
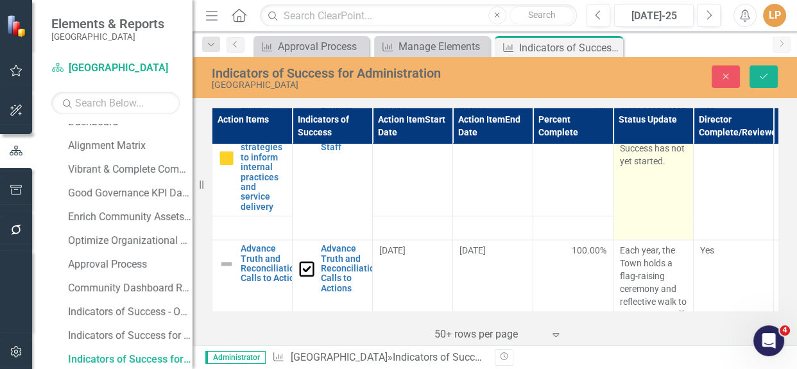
scroll to position [10366, 0]
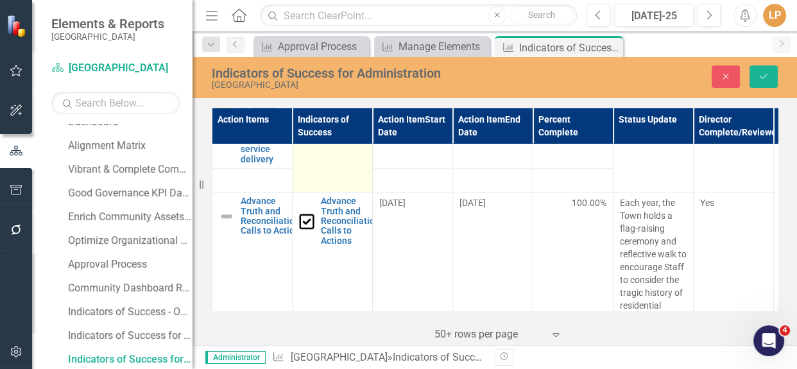
click at [304, 88] on img at bounding box center [306, 80] width 15 height 15
click at [327, 73] on icon "Expand" at bounding box center [327, 68] width 13 height 10
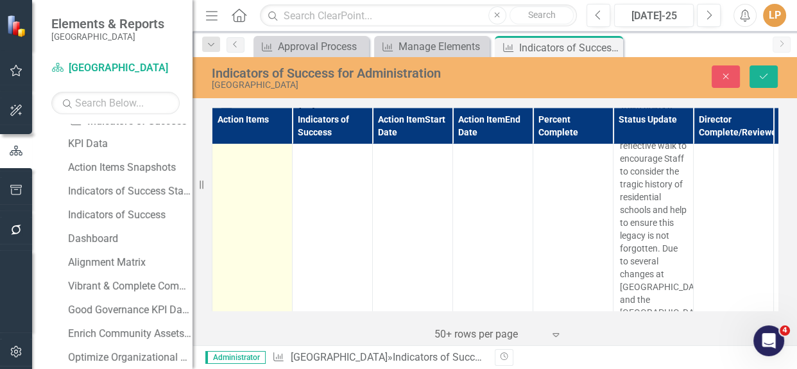
scroll to position [10541, 0]
click at [227, 49] on img at bounding box center [226, 40] width 15 height 15
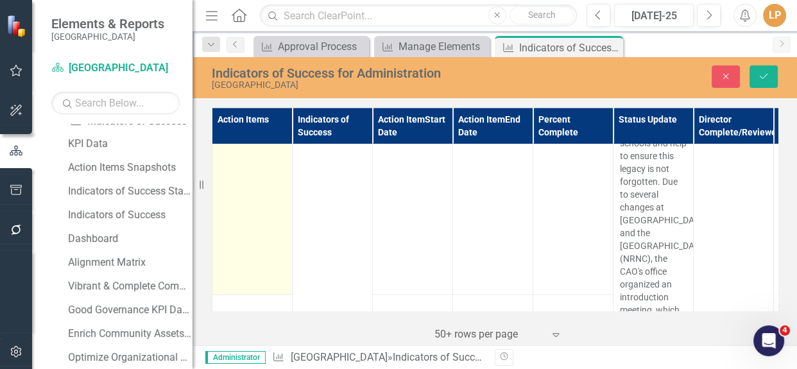
click at [246, 39] on icon "Expand" at bounding box center [247, 34] width 13 height 10
drag, startPoint x: 248, startPoint y: 294, endPoint x: 274, endPoint y: 289, distance: 26.8
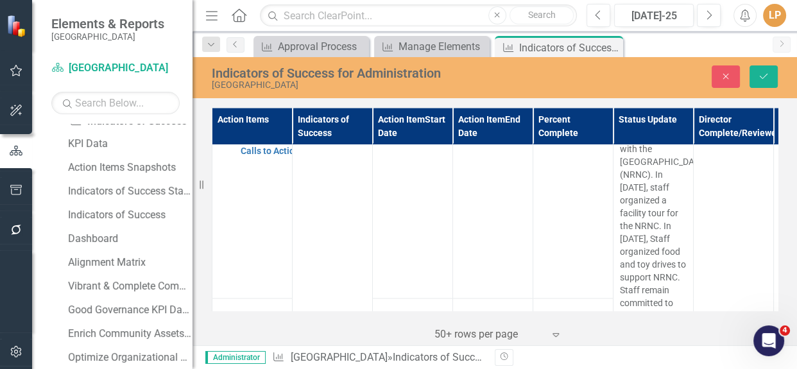
scroll to position [10950, 0]
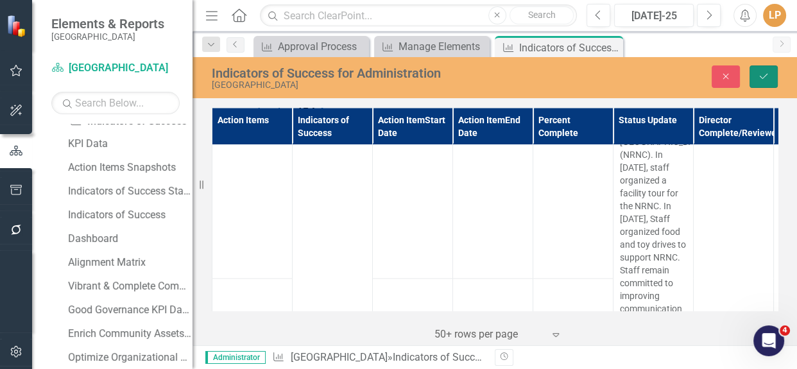
click at [764, 78] on icon "Save" at bounding box center [764, 76] width 12 height 9
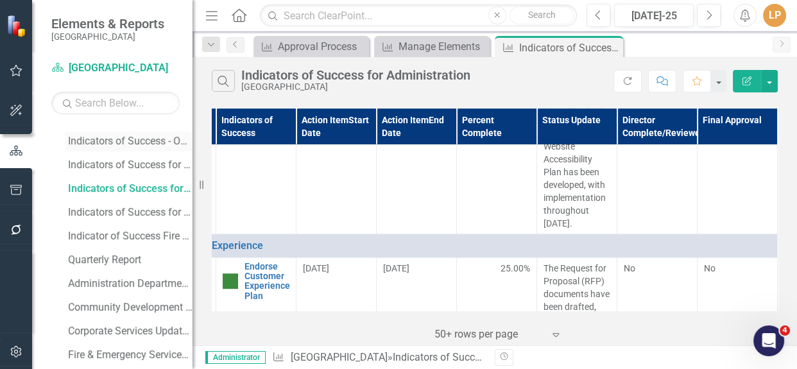
scroll to position [545, 0]
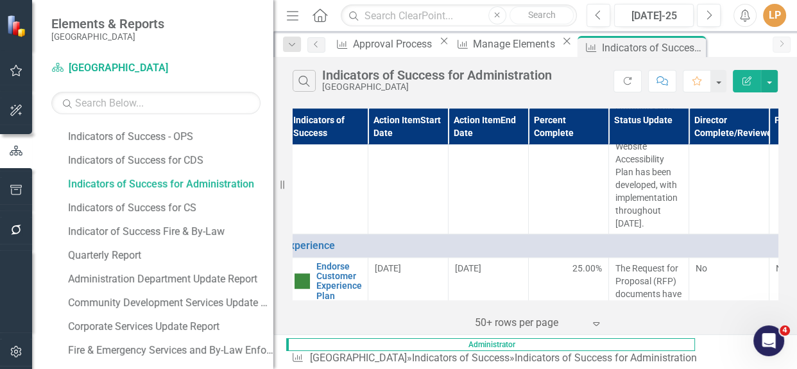
drag, startPoint x: 193, startPoint y: 226, endPoint x: 218, endPoint y: 194, distance: 40.2
click at [273, 220] on div "Resize" at bounding box center [278, 184] width 10 height 369
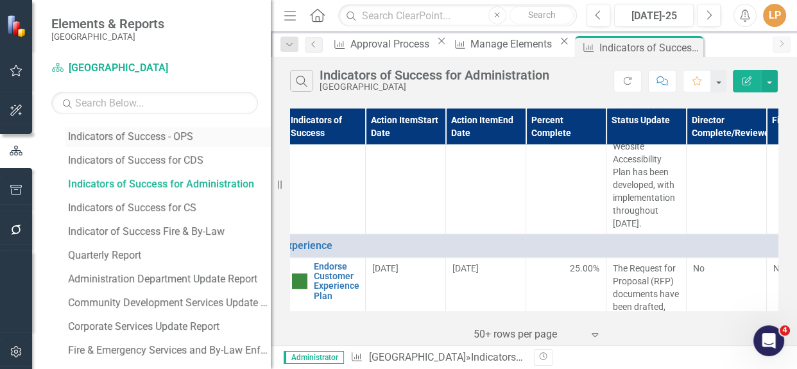
click at [135, 135] on div "Indicators of Success - OPS" at bounding box center [169, 137] width 203 height 12
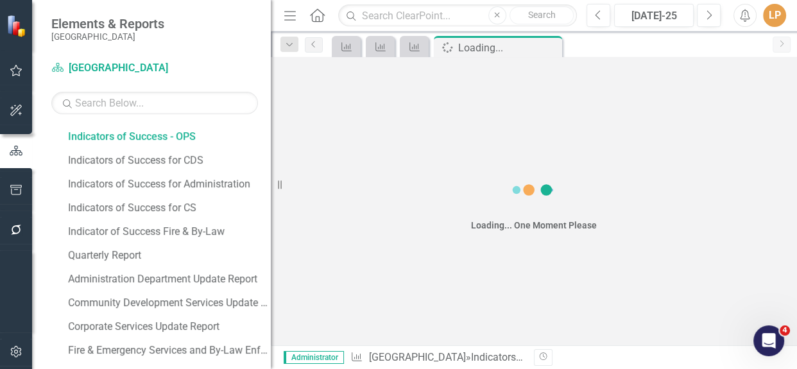
drag, startPoint x: 135, startPoint y: 135, endPoint x: 194, endPoint y: 185, distance: 77.4
click at [135, 135] on div "KPI Data Action Items Snapshots Indicators of Success Status Snapshots Indicato…" at bounding box center [164, 244] width 214 height 804
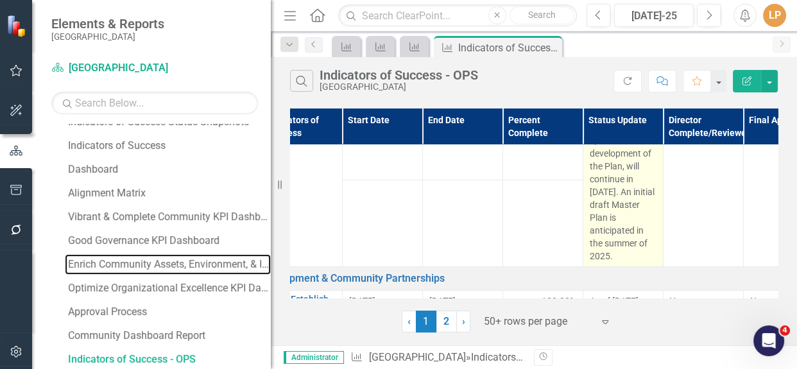
scroll to position [350, 108]
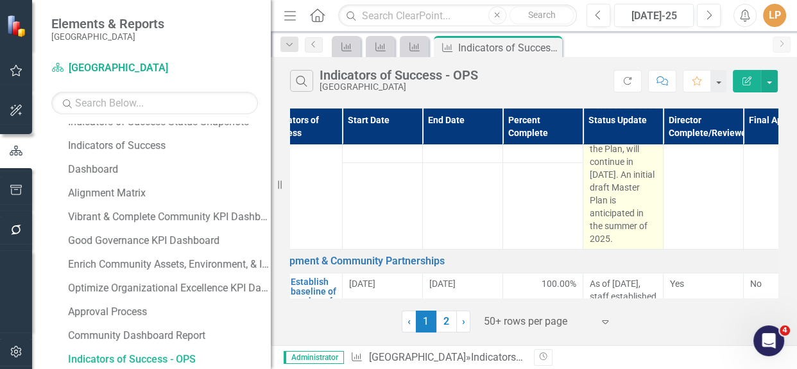
click at [620, 212] on span "Phase 1 of the Parks and Recreation Masterplan is complete, including securing …" at bounding box center [623, 65] width 67 height 357
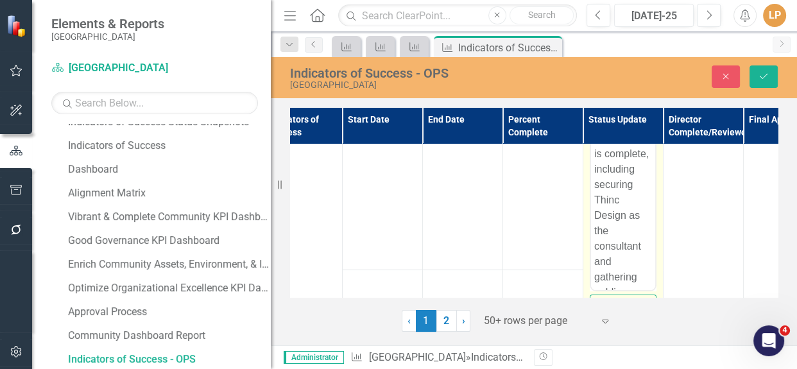
scroll to position [175, 108]
click at [610, 225] on span "Phase 1 of the Parks and Recreation Masterplan is complete, including securing …" at bounding box center [623, 374] width 58 height 550
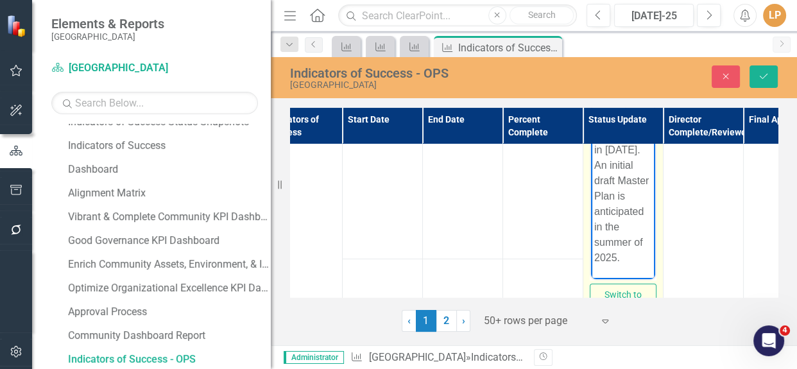
scroll to position [233, 108]
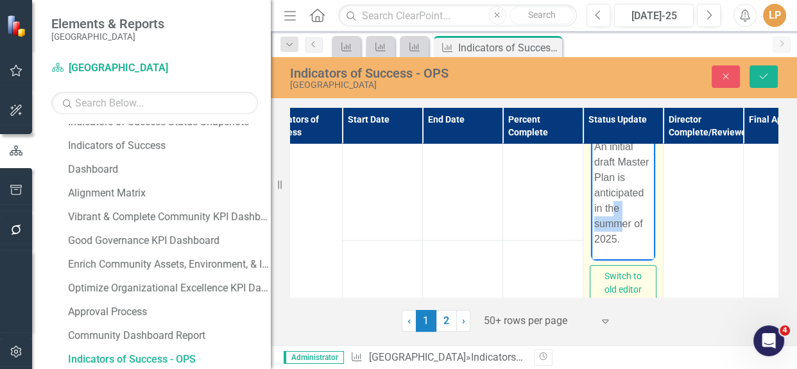
drag, startPoint x: 631, startPoint y: 223, endPoint x: 599, endPoint y: 218, distance: 32.5
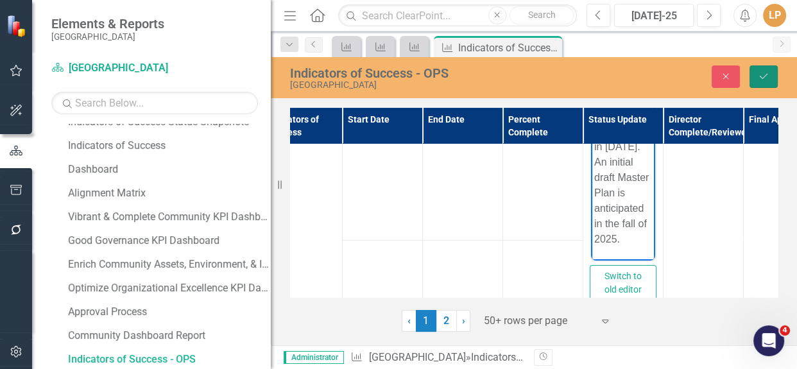
click at [760, 79] on icon "Save" at bounding box center [764, 76] width 12 height 9
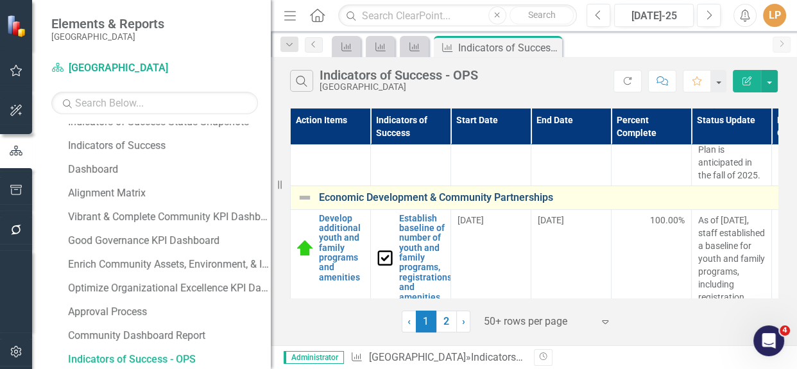
scroll to position [466, 0]
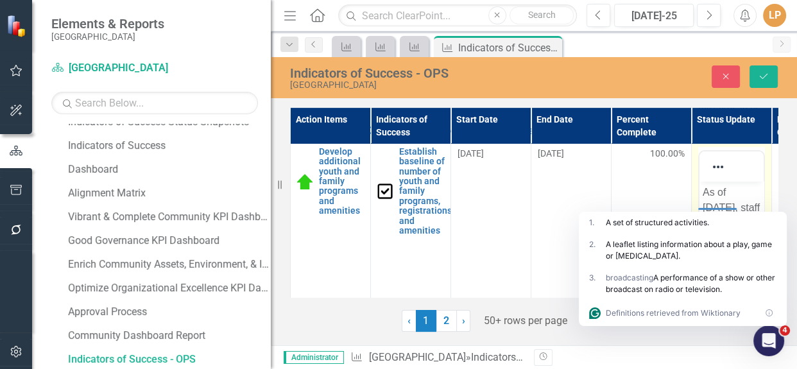
scroll to position [525, 0]
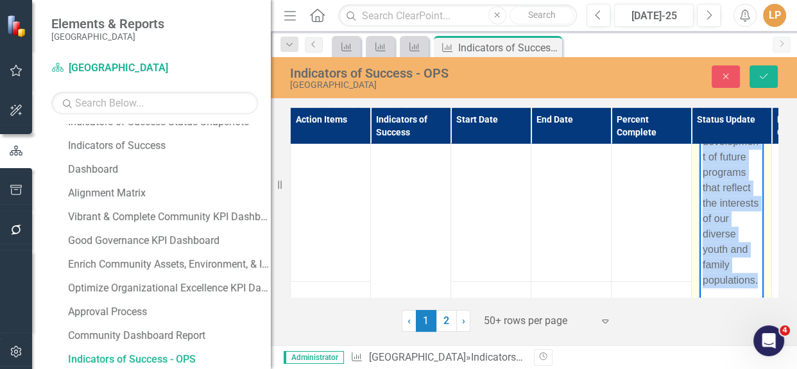
scroll to position [803, 0]
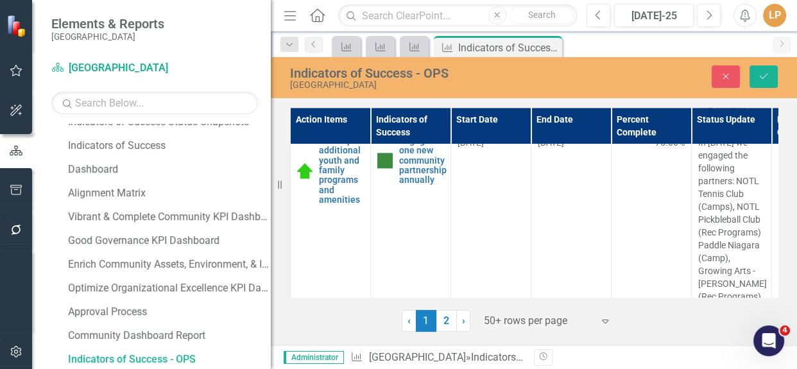
drag, startPoint x: 703, startPoint y: -976, endPoint x: 742, endPoint y: 203, distance: 1180.1
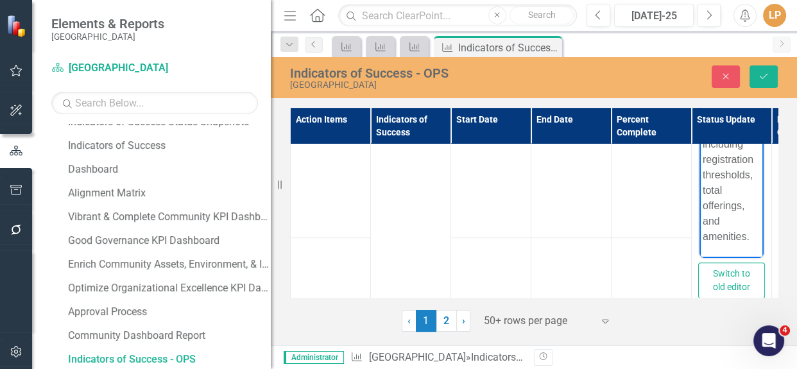
scroll to position [54, 0]
click at [762, 79] on icon "Save" at bounding box center [764, 76] width 12 height 9
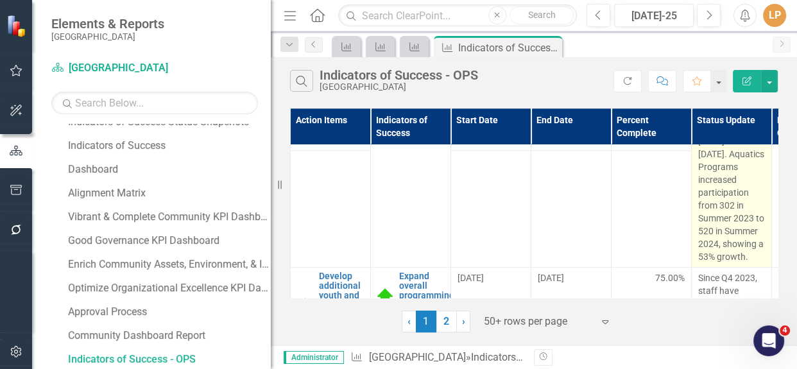
scroll to position [991, 0]
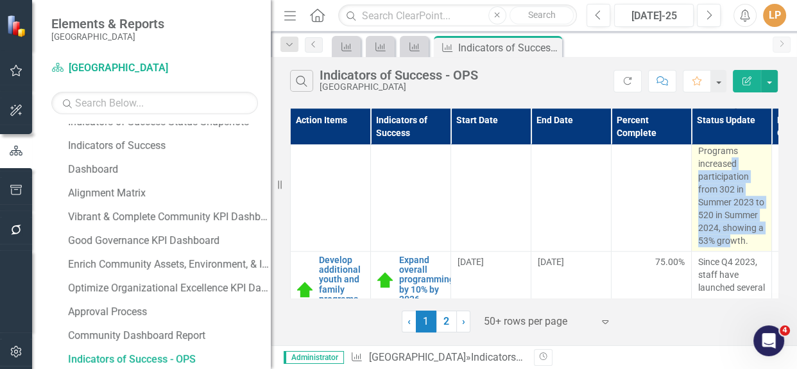
drag, startPoint x: 746, startPoint y: 227, endPoint x: 708, endPoint y: 165, distance: 72.9
click at [707, 166] on p "[GEOGRAPHIC_DATA] has seen substantial growth in participation through the intr…" at bounding box center [731, 3] width 67 height 488
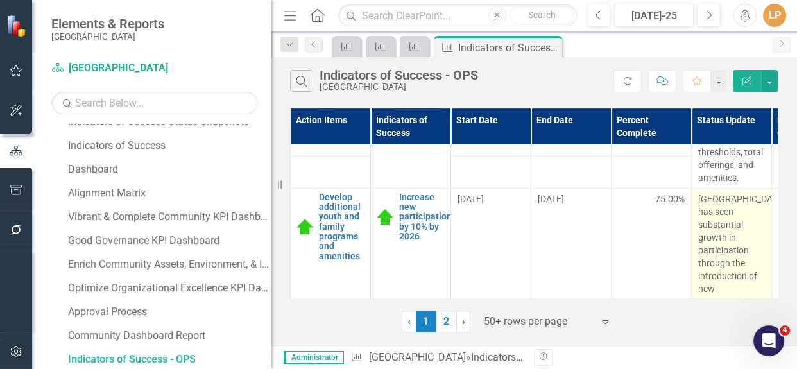
scroll to position [525, 0]
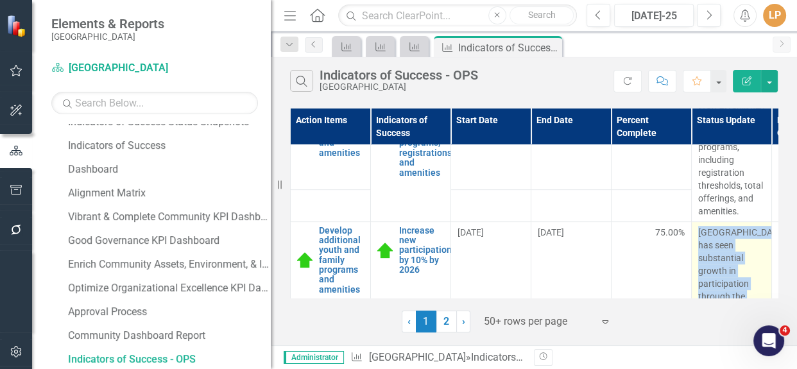
copy p "[GEOGRAPHIC_DATA] has seen substantial growth in participation through the intr…"
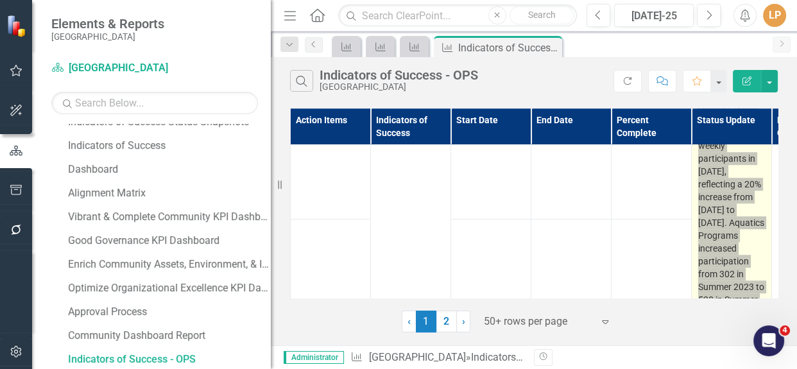
scroll to position [933, 0]
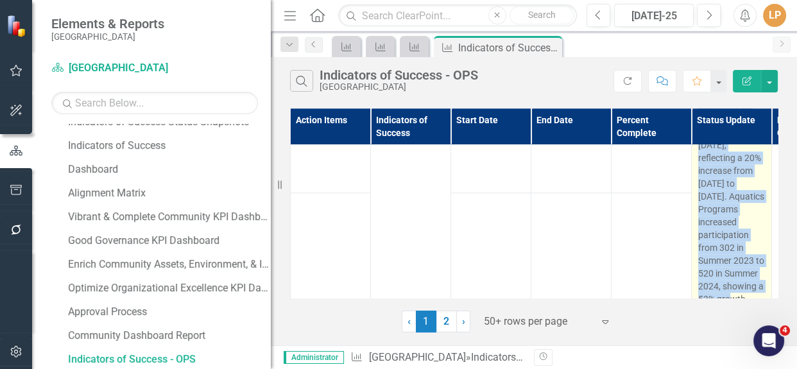
click at [732, 197] on p "[GEOGRAPHIC_DATA] has seen substantial growth in participation through the intr…" at bounding box center [731, 62] width 67 height 488
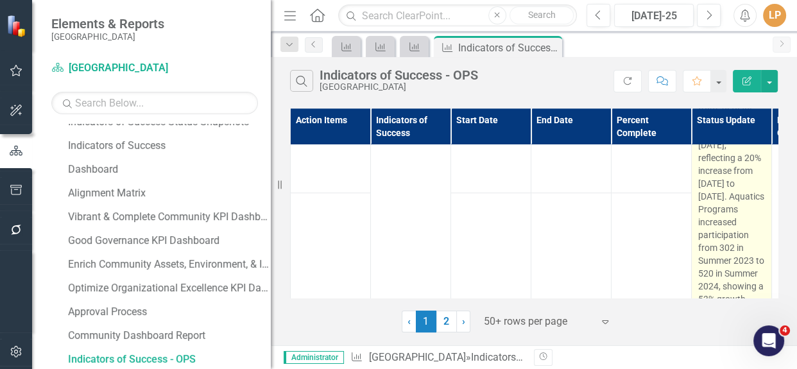
click at [725, 211] on p "[GEOGRAPHIC_DATA] has seen substantial growth in participation through the intr…" at bounding box center [731, 62] width 67 height 488
drag, startPoint x: 725, startPoint y: 211, endPoint x: 725, endPoint y: 257, distance: 45.6
click at [725, 211] on p "[GEOGRAPHIC_DATA] has seen substantial growth in participation through the intr…" at bounding box center [731, 62] width 67 height 488
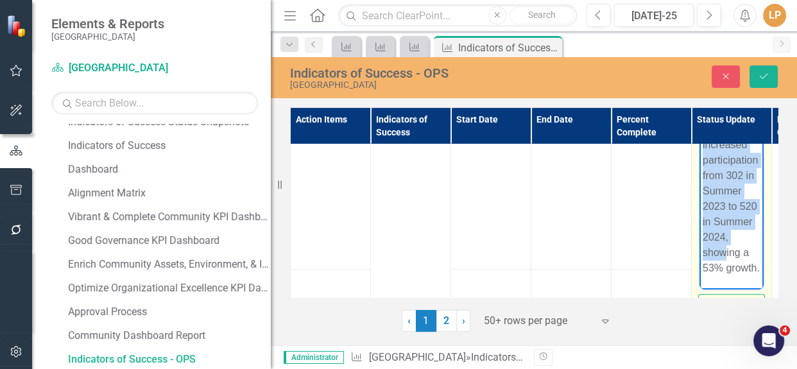
scroll to position [670, 0]
drag, startPoint x: 704, startPoint y: 76, endPoint x: 735, endPoint y: 266, distance: 191.9
copy p "[GEOGRAPHIC_DATA] has seen substantial growth in participation through the intr…"
paste body "Rich Text Area. Press ALT-0 for help."
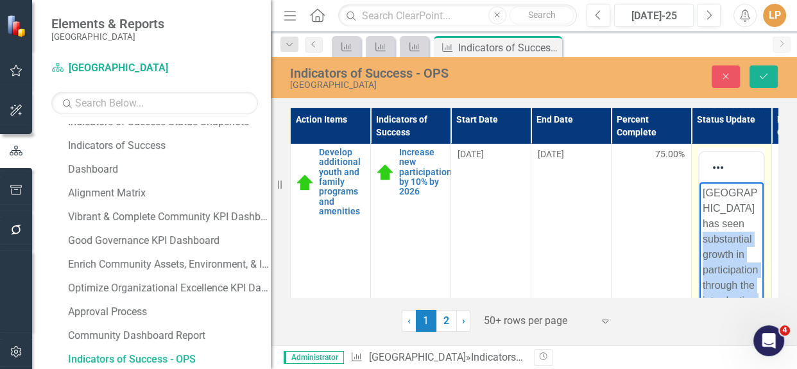
scroll to position [603, 0]
drag, startPoint x: 737, startPoint y: 398, endPoint x: 701, endPoint y: 197, distance: 204.0
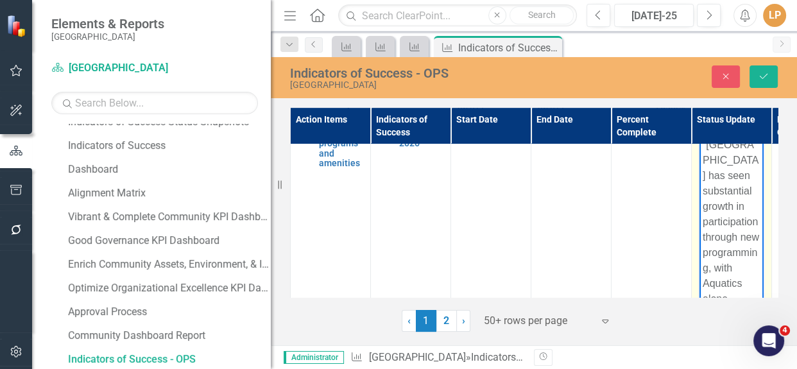
scroll to position [545, 0]
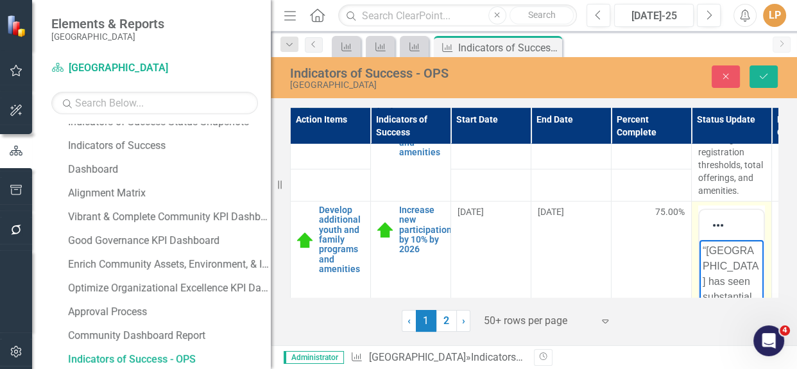
click at [708, 252] on p "“[GEOGRAPHIC_DATA] has seen substantial growth in participation through new pro…" at bounding box center [732, 366] width 58 height 246
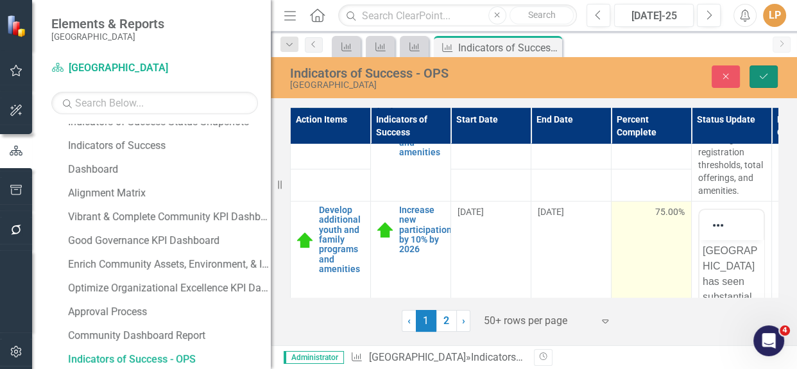
drag, startPoint x: 765, startPoint y: 79, endPoint x: 623, endPoint y: 209, distance: 192.1
click at [764, 79] on icon "Save" at bounding box center [764, 76] width 12 height 9
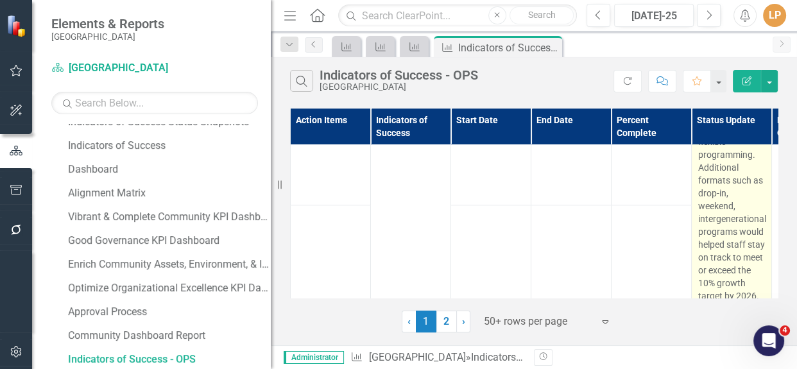
scroll to position [1050, 0]
click at [721, 240] on span "Since Q4 2023, staff have launched several new programs, including Movement chi…" at bounding box center [732, 75] width 68 height 421
click at [721, 239] on span "Since Q4 2023, staff have launched several new programs, including Movement chi…" at bounding box center [732, 75] width 68 height 421
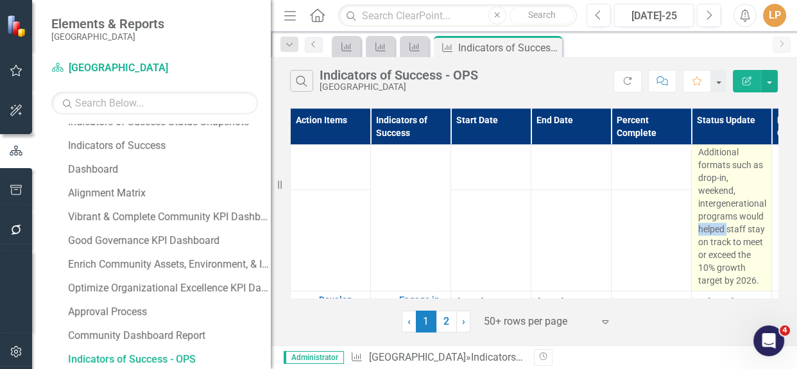
click at [721, 239] on span "Since Q4 2023, staff have launched several new programs, including Movement chi…" at bounding box center [732, 75] width 68 height 421
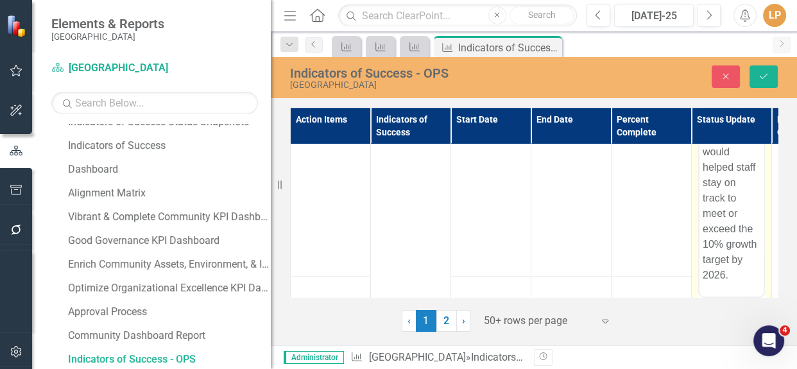
scroll to position [525, 0]
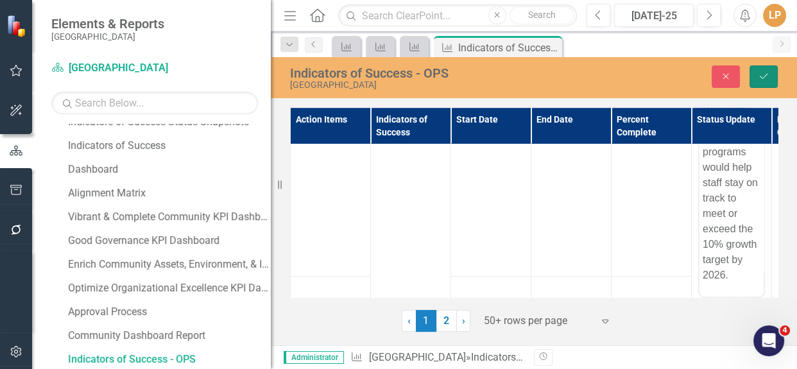
drag, startPoint x: 762, startPoint y: 83, endPoint x: 759, endPoint y: 75, distance: 8.7
click at [759, 81] on button "Save" at bounding box center [763, 76] width 28 height 22
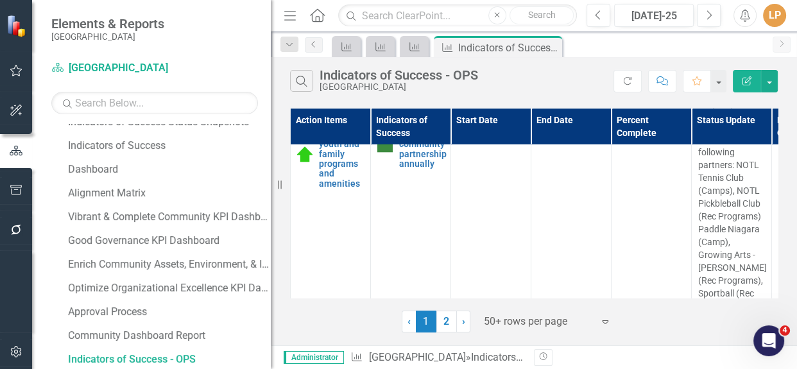
scroll to position [1167, 0]
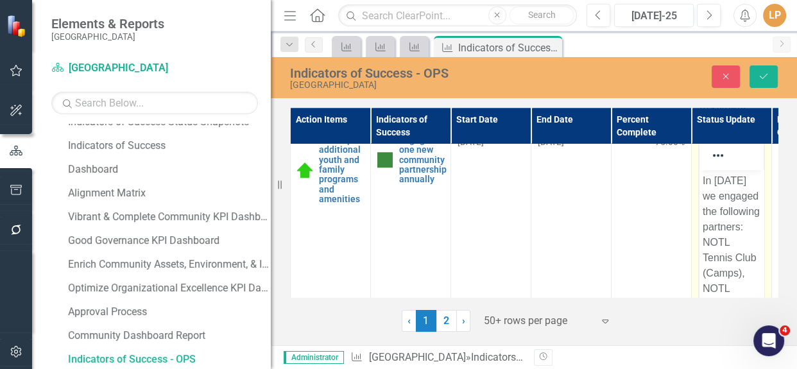
scroll to position [1225, 0]
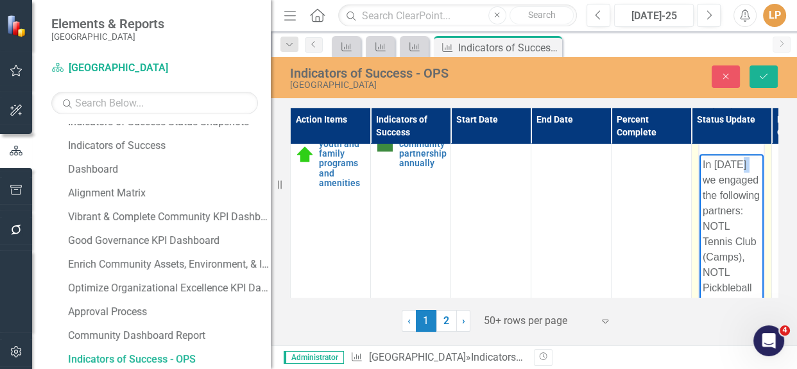
drag, startPoint x: 711, startPoint y: 178, endPoint x: 700, endPoint y: 177, distance: 11.0
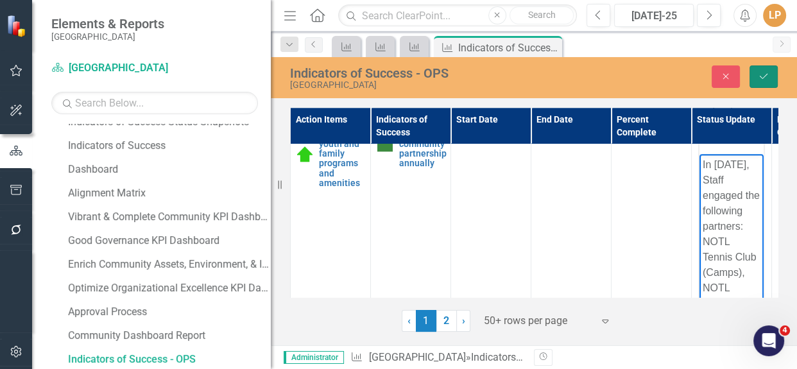
click at [762, 74] on icon "Save" at bounding box center [764, 76] width 12 height 9
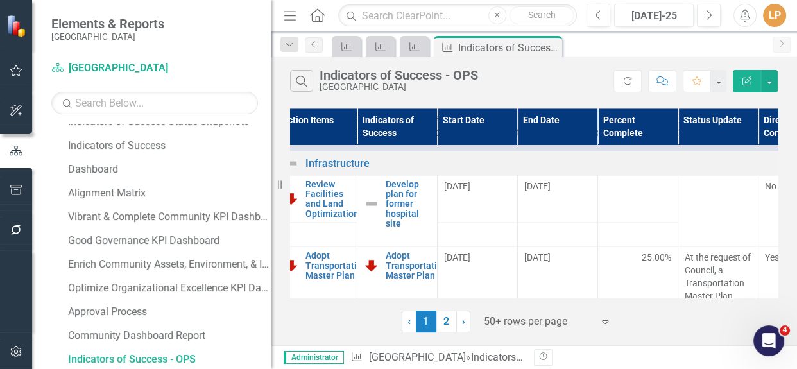
scroll to position [2158, 0]
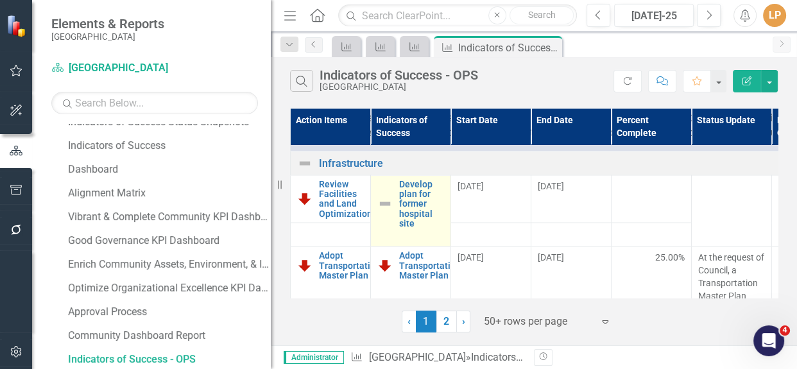
click at [384, 211] on img at bounding box center [384, 203] width 15 height 15
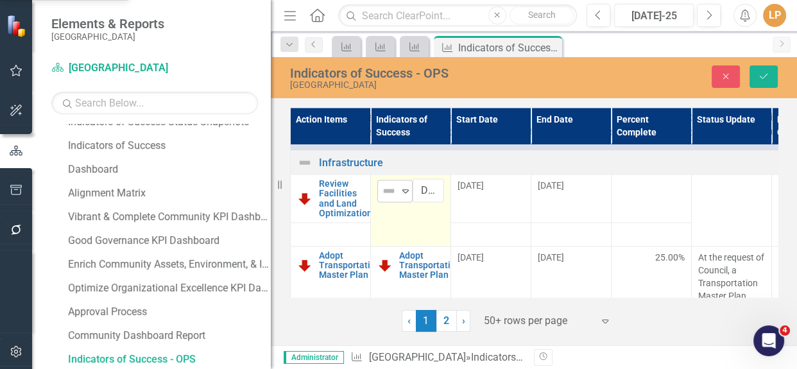
click at [407, 196] on icon "Expand" at bounding box center [405, 190] width 13 height 10
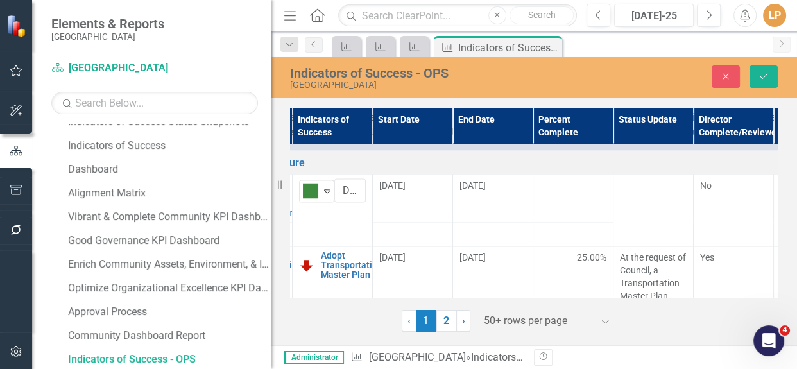
scroll to position [2158, 110]
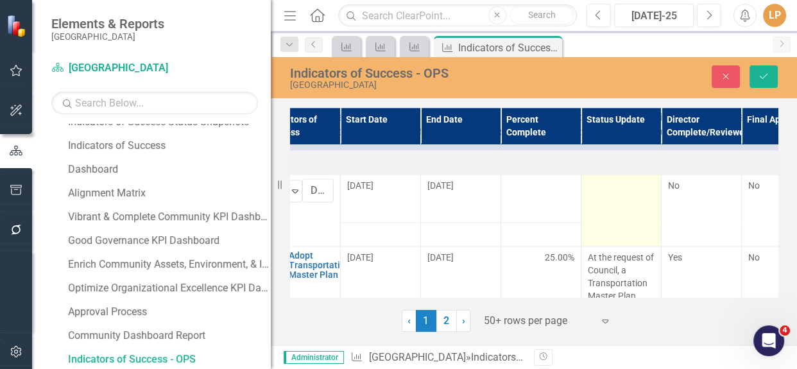
click at [617, 246] on td at bounding box center [621, 210] width 80 height 72
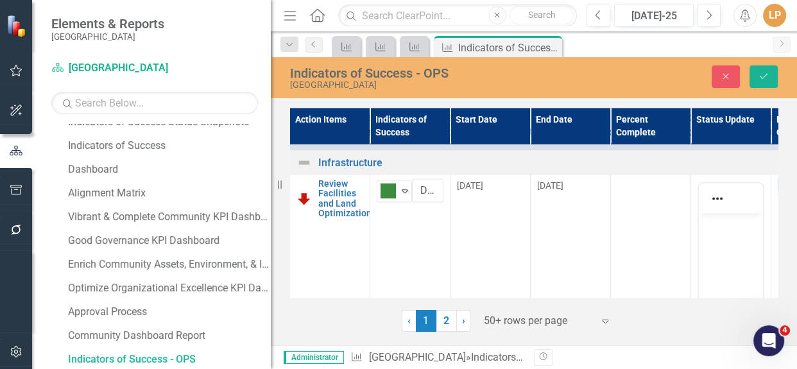
scroll to position [2158, 0]
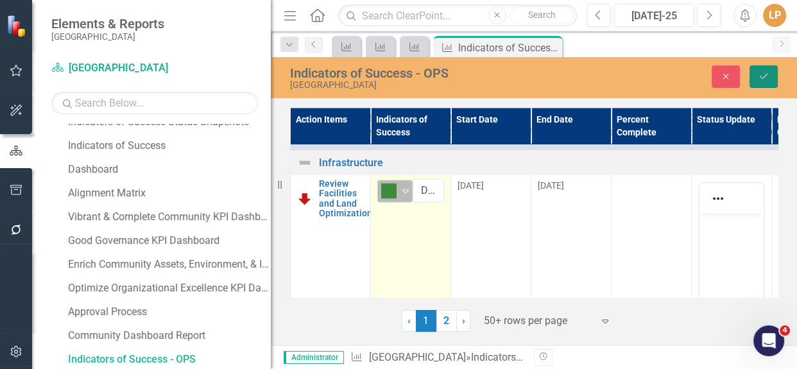
drag, startPoint x: 766, startPoint y: 83, endPoint x: 390, endPoint y: 237, distance: 406.3
click at [766, 83] on button "Save" at bounding box center [763, 76] width 28 height 22
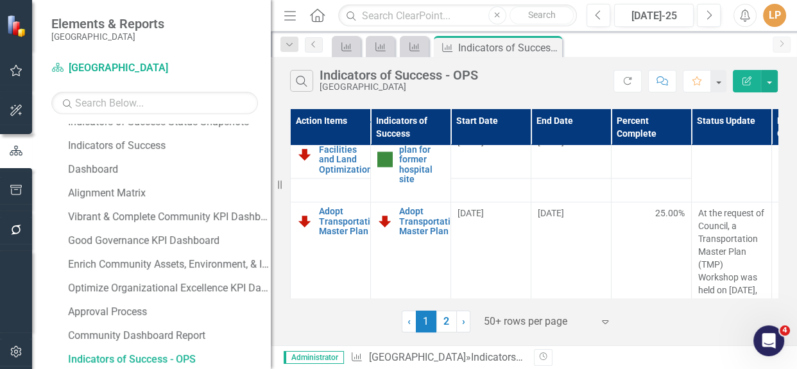
scroll to position [2216, 0]
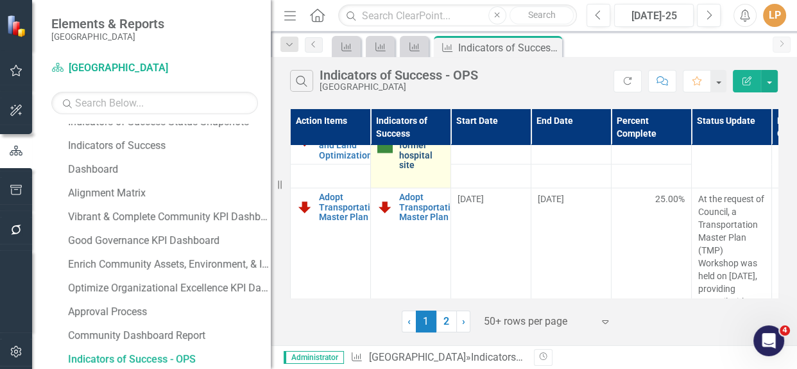
click at [412, 170] on link "Develop plan for former hospital site" at bounding box center [421, 145] width 45 height 49
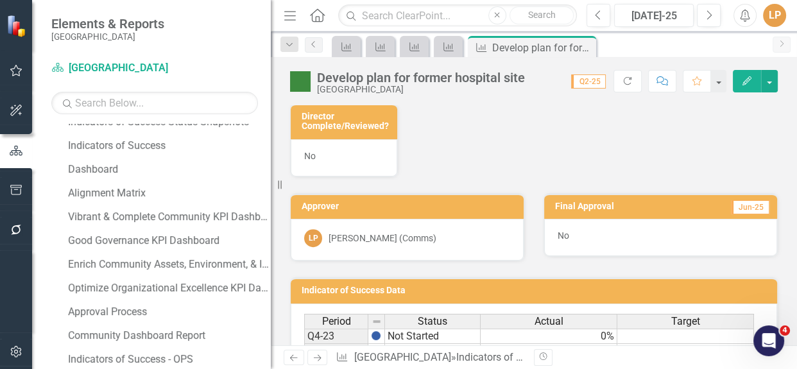
scroll to position [583, 0]
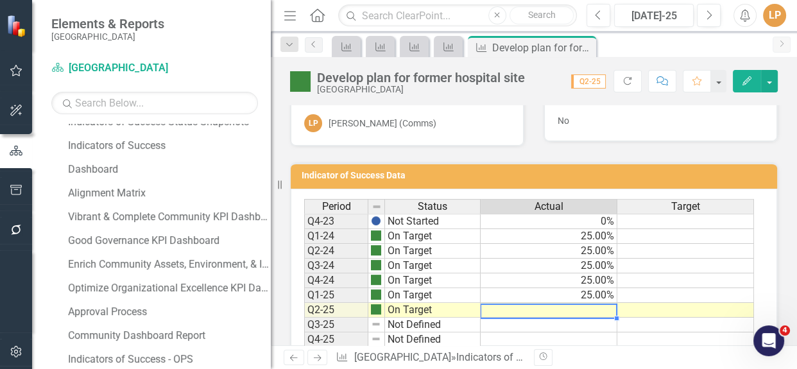
click at [583, 307] on td at bounding box center [549, 310] width 137 height 15
click at [581, 307] on td at bounding box center [549, 310] width 137 height 15
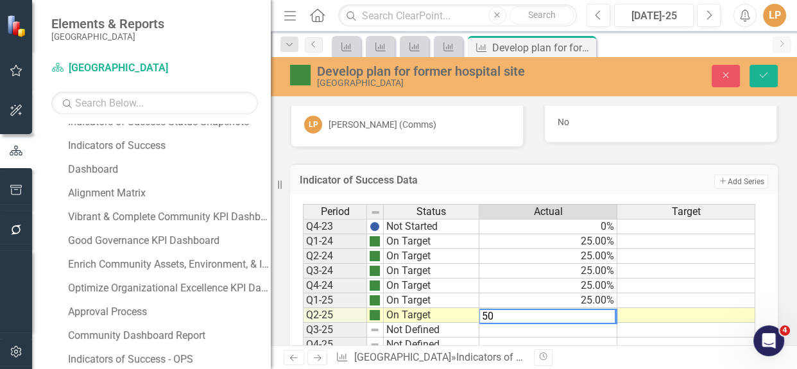
type textarea "50"
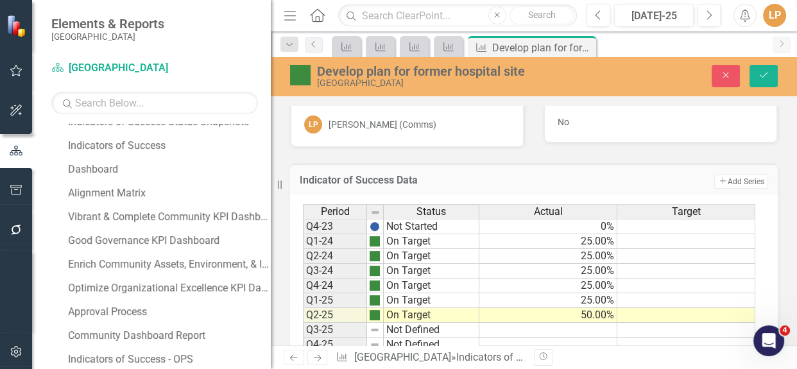
drag, startPoint x: 636, startPoint y: 157, endPoint x: 713, endPoint y: 156, distance: 77.0
click at [637, 156] on div "Indicator of Success Data Add Add Series Period Status Actual Target Q4-23 Not …" at bounding box center [533, 290] width 507 height 284
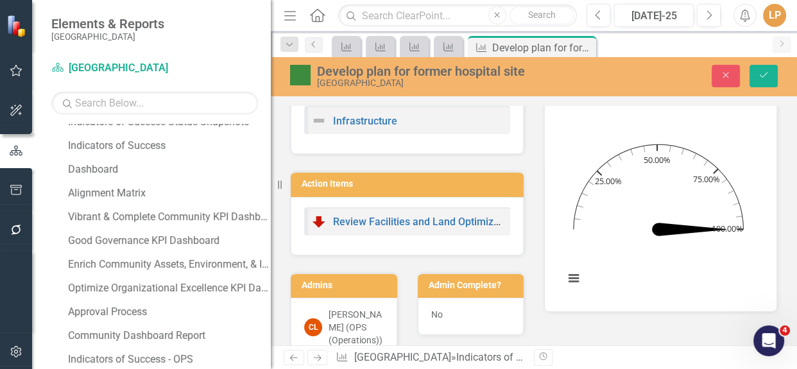
scroll to position [0, 0]
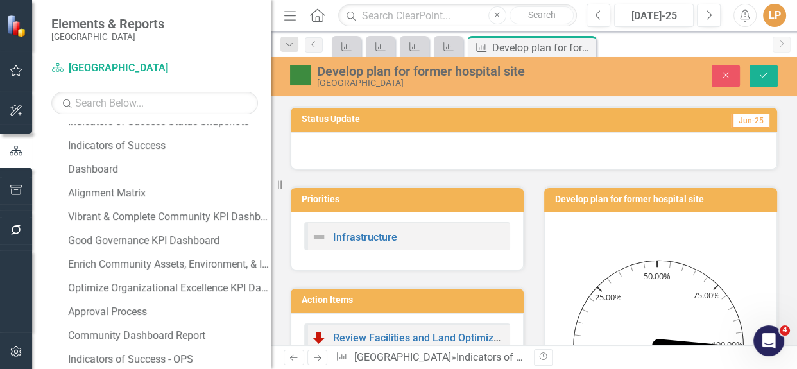
click at [599, 143] on div at bounding box center [534, 150] width 486 height 37
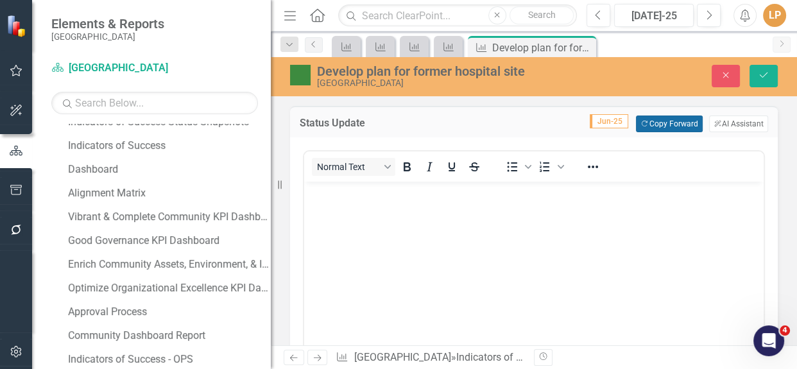
click at [649, 119] on button "Copy Forward Copy Forward" at bounding box center [669, 124] width 66 height 17
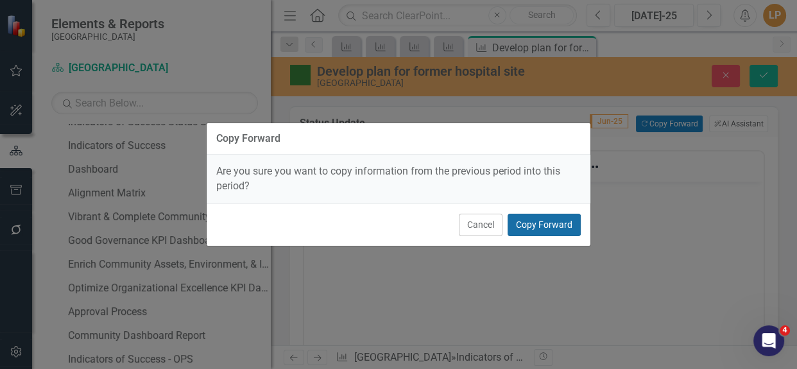
drag, startPoint x: 536, startPoint y: 225, endPoint x: 515, endPoint y: 198, distance: 34.3
click at [536, 223] on button "Copy Forward" at bounding box center [544, 225] width 73 height 22
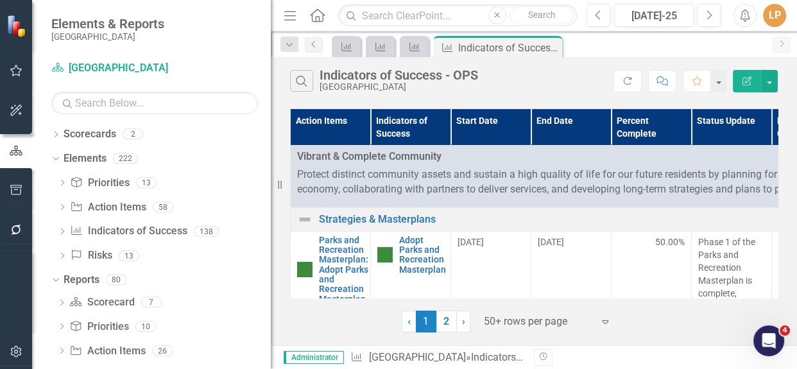
scroll to position [875, 0]
